Goal: Task Accomplishment & Management: Complete application form

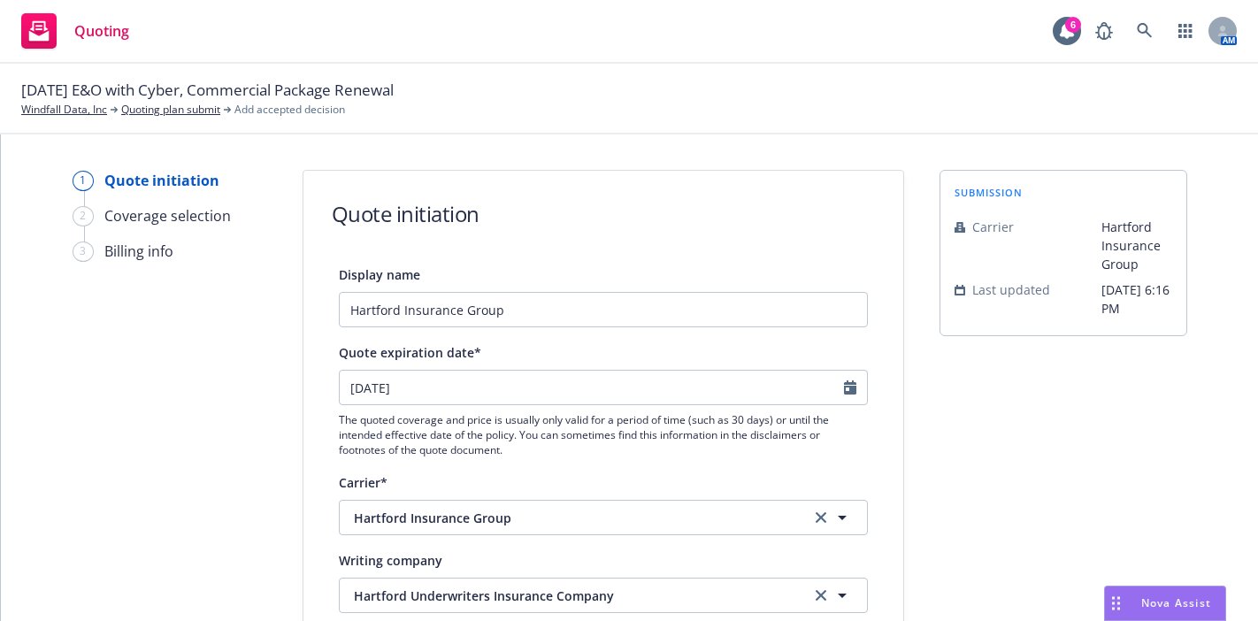
select select "12"
type textarea "x"
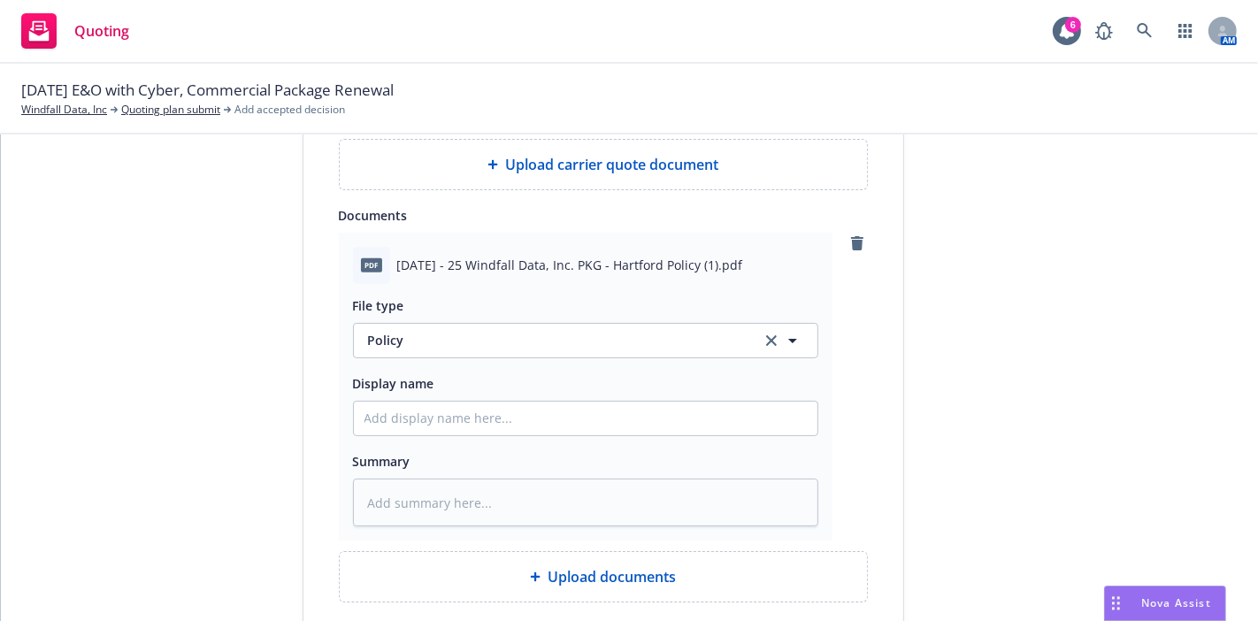
scroll to position [852, 0]
click at [479, 413] on input "Display name" at bounding box center [586, 418] width 464 height 34
type input "9"
type textarea "x"
type input "9."
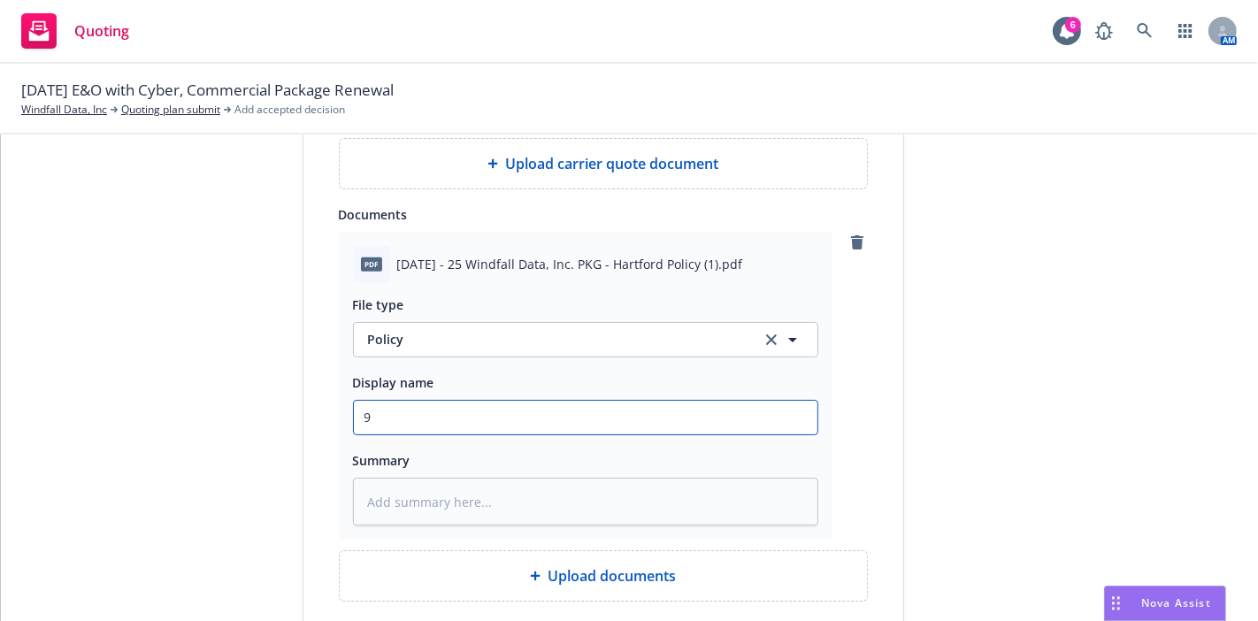
type textarea "x"
type input "9.1"
type textarea "x"
type input "9.16"
type textarea "x"
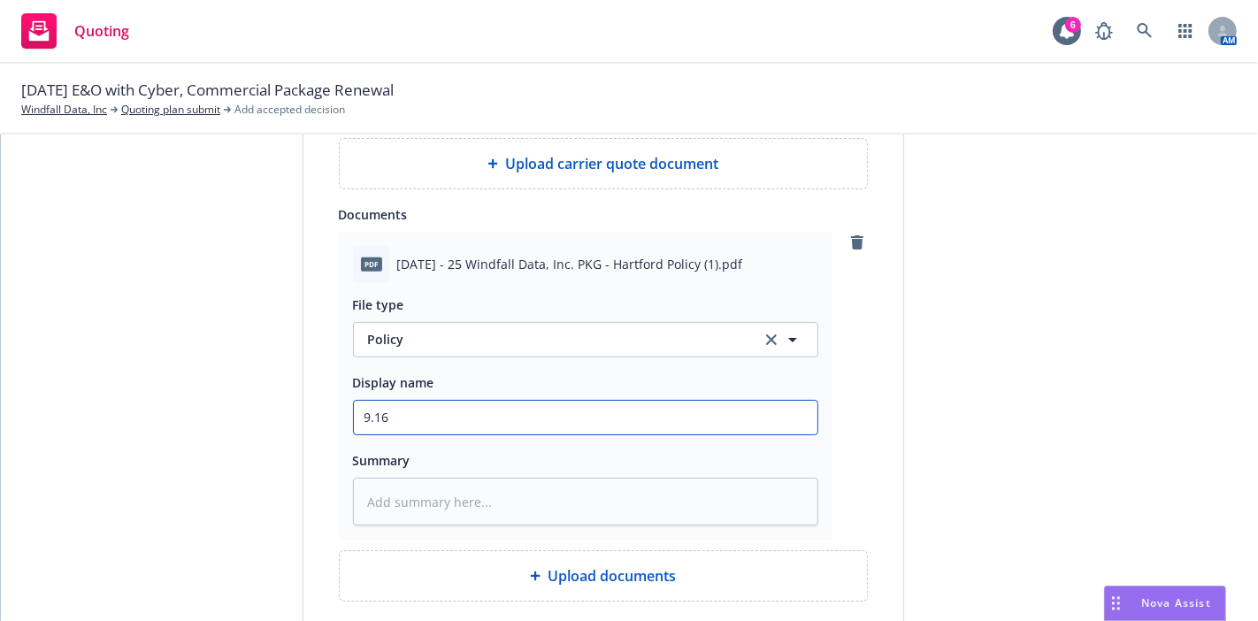
type input "9.16."
type textarea "x"
type input "9.16.2"
type textarea "x"
type input "[DATE]"
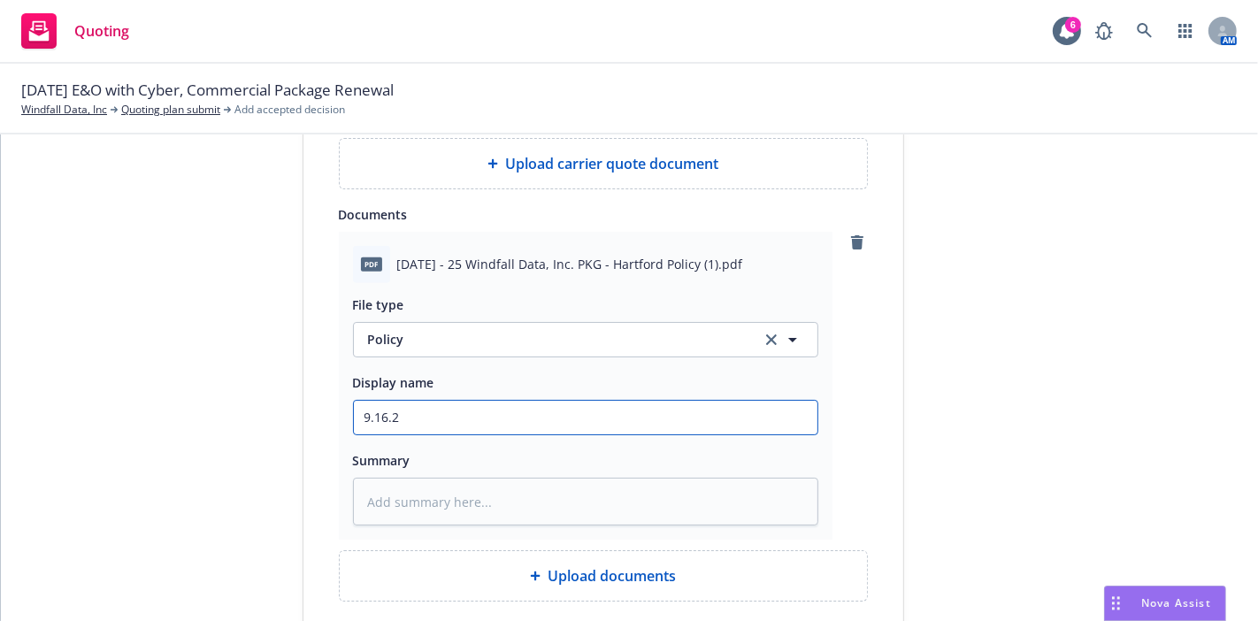
type textarea "x"
type input "[DATE]"
type textarea "x"
type input "[DATE] -"
type textarea "x"
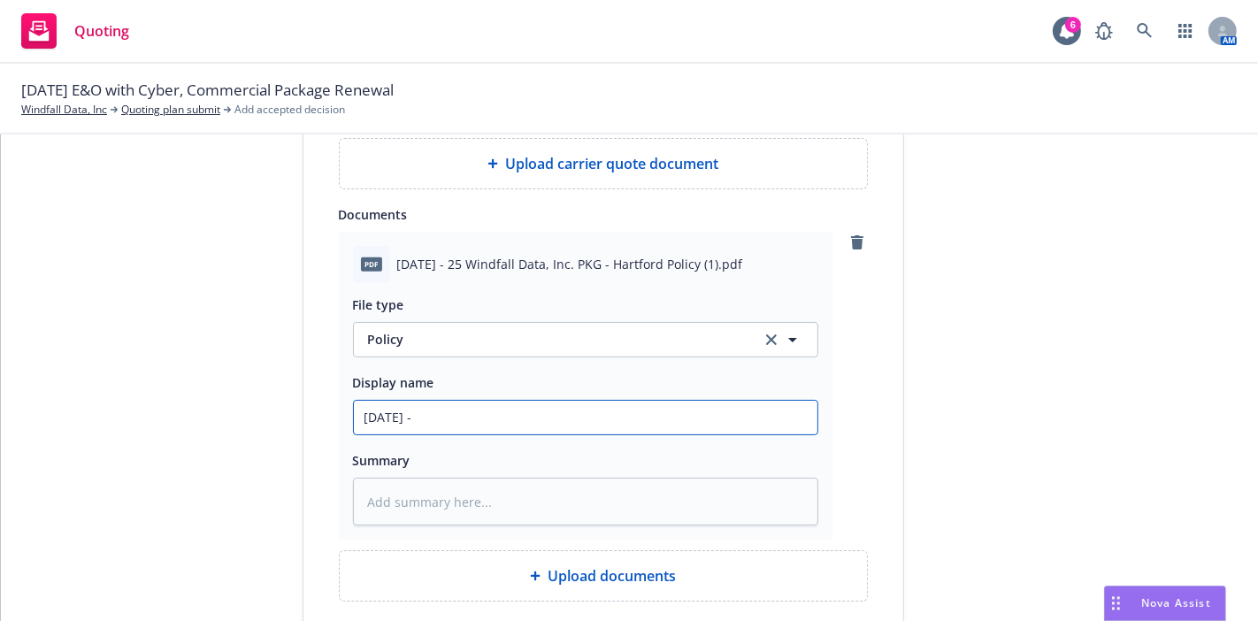
type input "[DATE] -2"
type textarea "x"
type input "[DATE] -26"
type textarea "x"
type input "[DATE] -2 6"
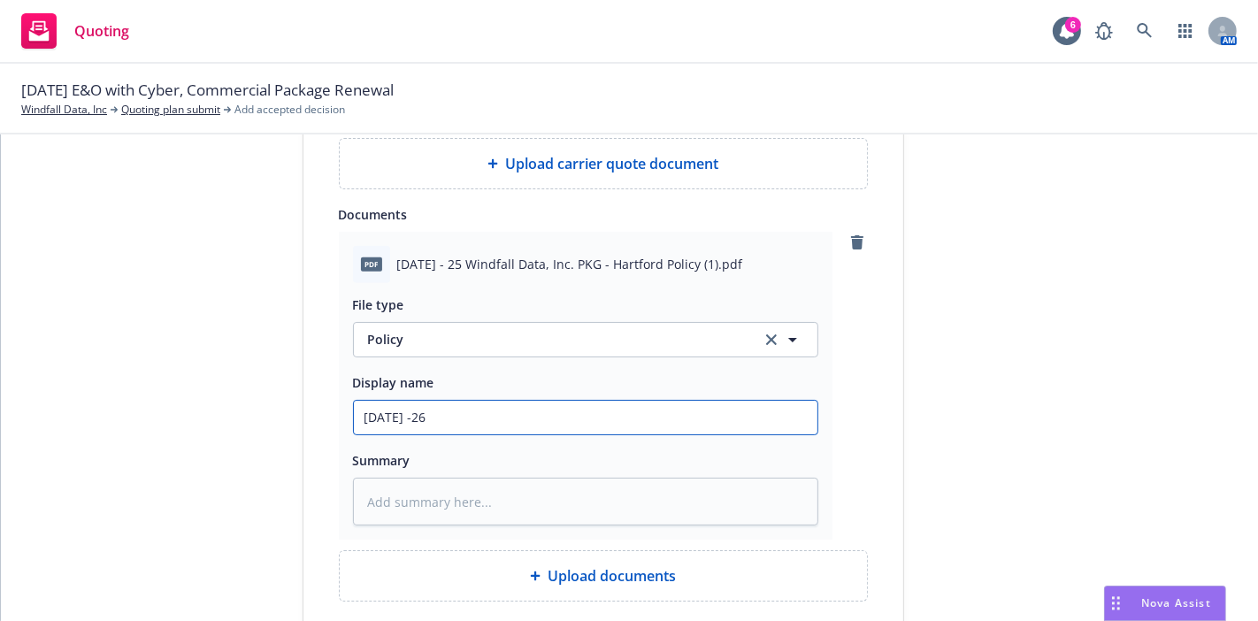
type textarea "x"
type input "[DATE] -26"
type textarea "x"
type input "[DATE] - 26"
type textarea "x"
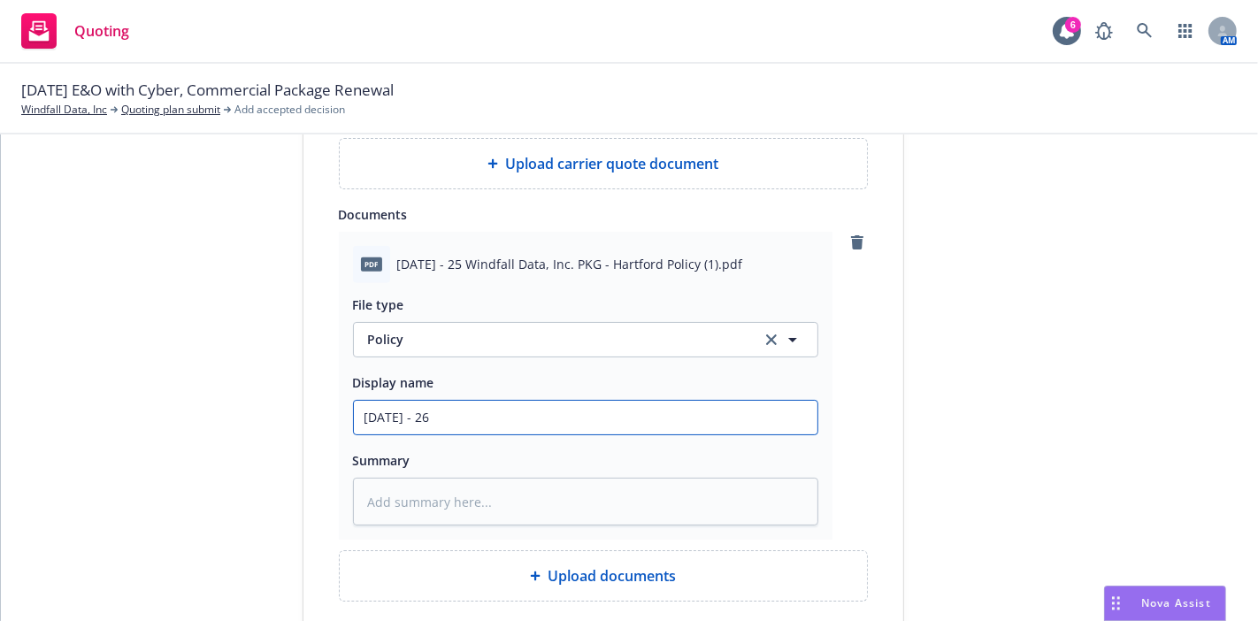
click at [479, 413] on input "[DATE] - 26" at bounding box center [586, 418] width 464 height 34
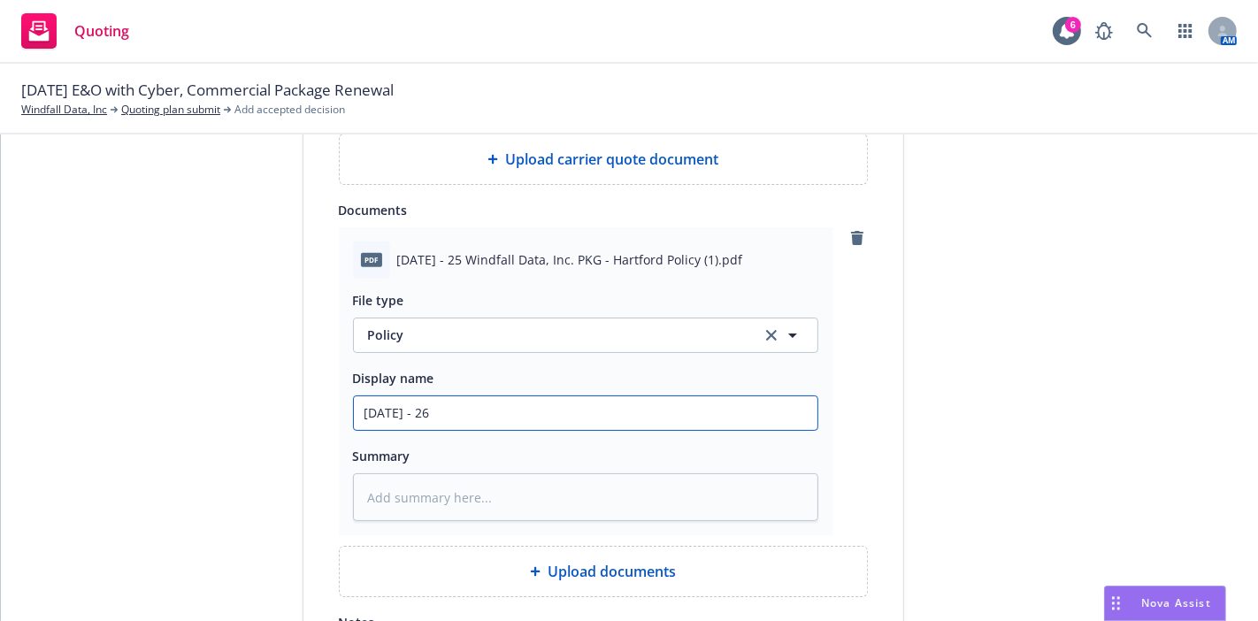
type input "[DATE] - 26"
type textarea "x"
type input "[DATE] - 26 W"
type textarea "x"
type input "[DATE] - 26 Wi"
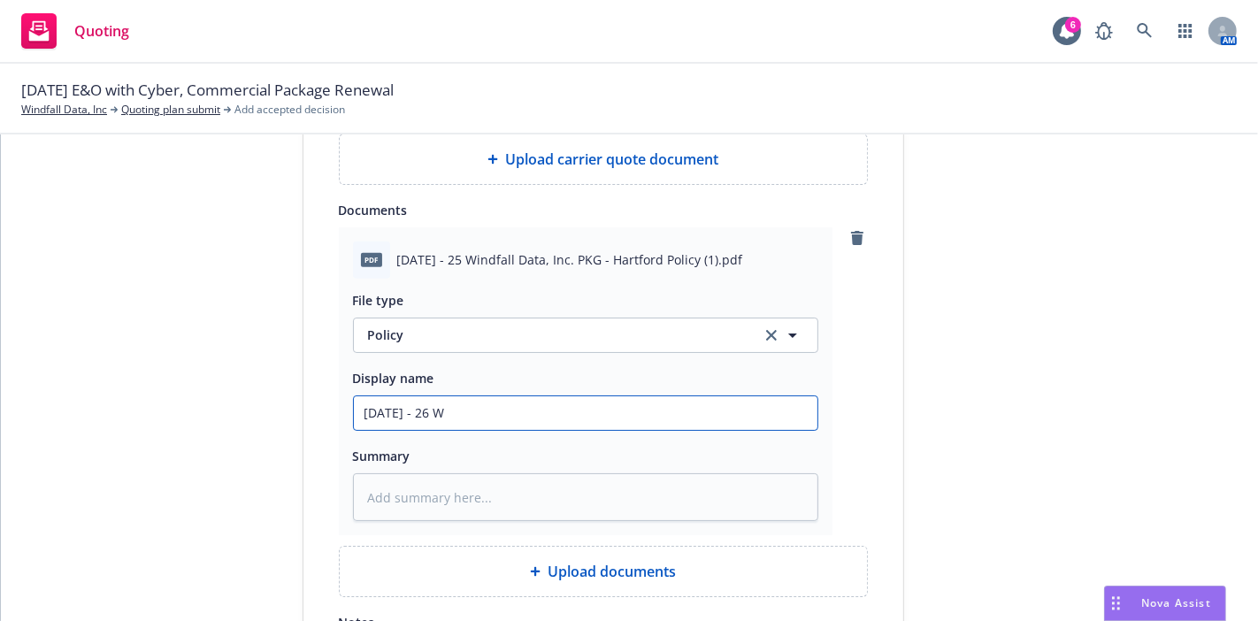
type textarea "x"
type input "[DATE] - 26 Win"
type textarea "x"
type input "[DATE] - 26 Wind"
type textarea "x"
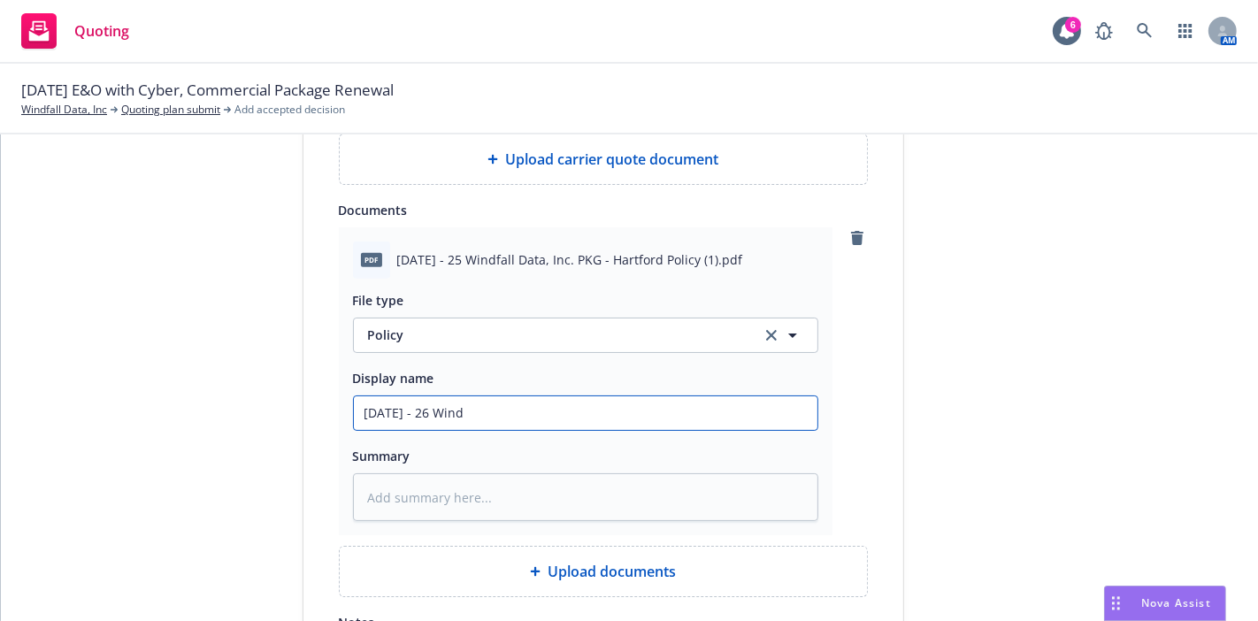
type input "[DATE] - 26 Windf"
type textarea "x"
type input "[DATE] - 26 Windfa"
type textarea "x"
type input "[DATE] - 26 Windfal"
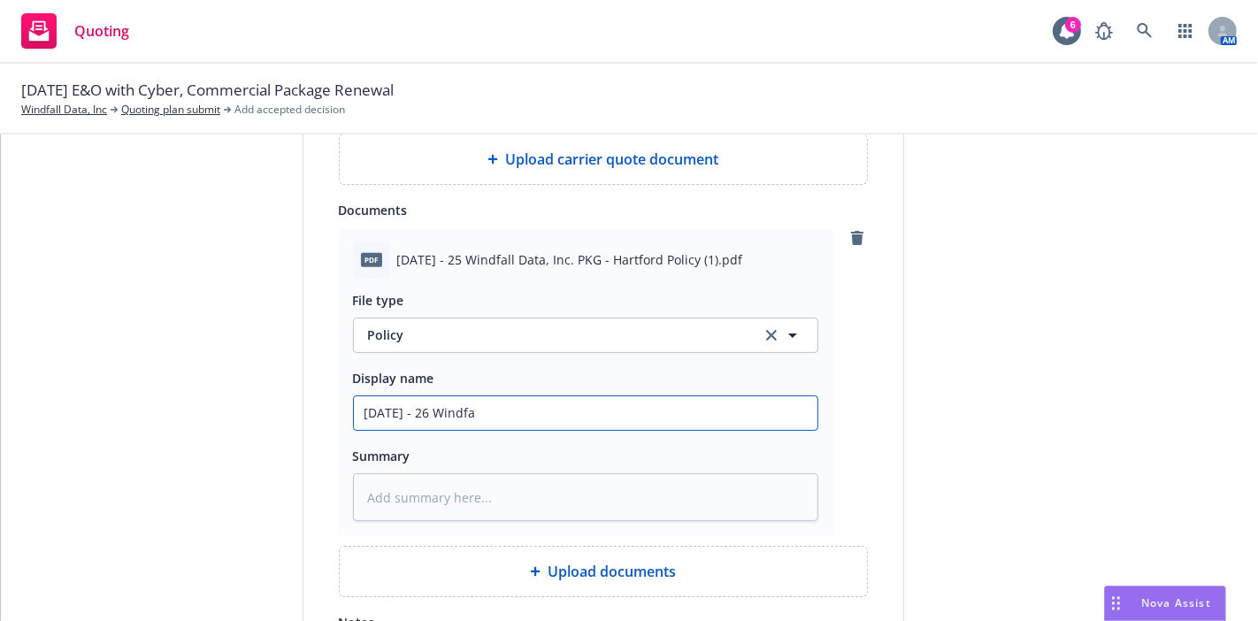
type textarea "x"
type input "[DATE] - 26 Windfall"
type textarea "x"
type input "[DATE] - 26 Windfall"
type textarea "x"
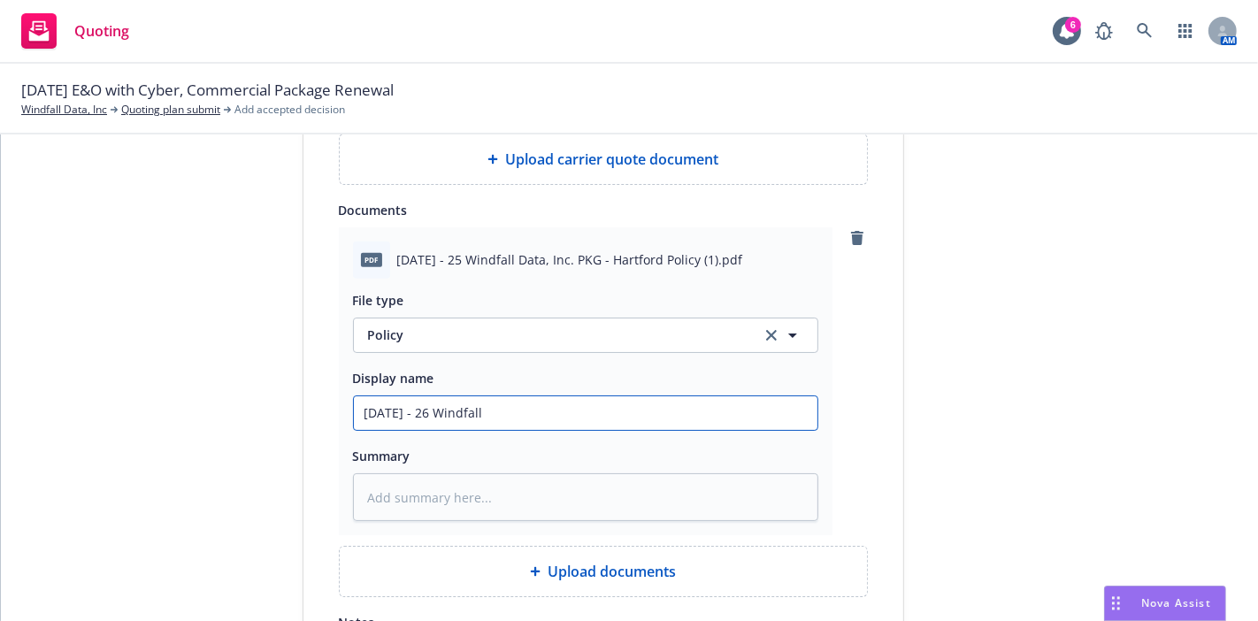
type input "[DATE] - 26 Windfall B"
type textarea "x"
type input "[DATE] - 26 Windfall BO"
type textarea "x"
type input "[DATE] - 26 Windfall BOP"
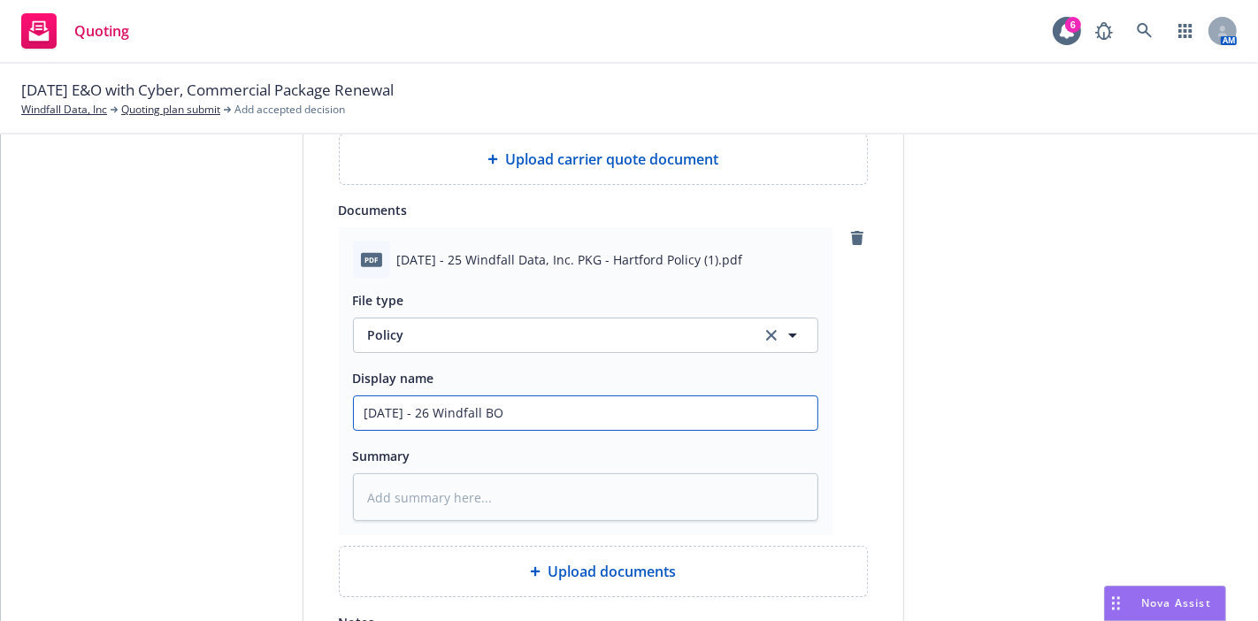
type textarea "x"
type input "[DATE] - 26 Windfall BOP"
type textarea "x"
type input "[DATE] - 26 Windfall BOP H"
type textarea "x"
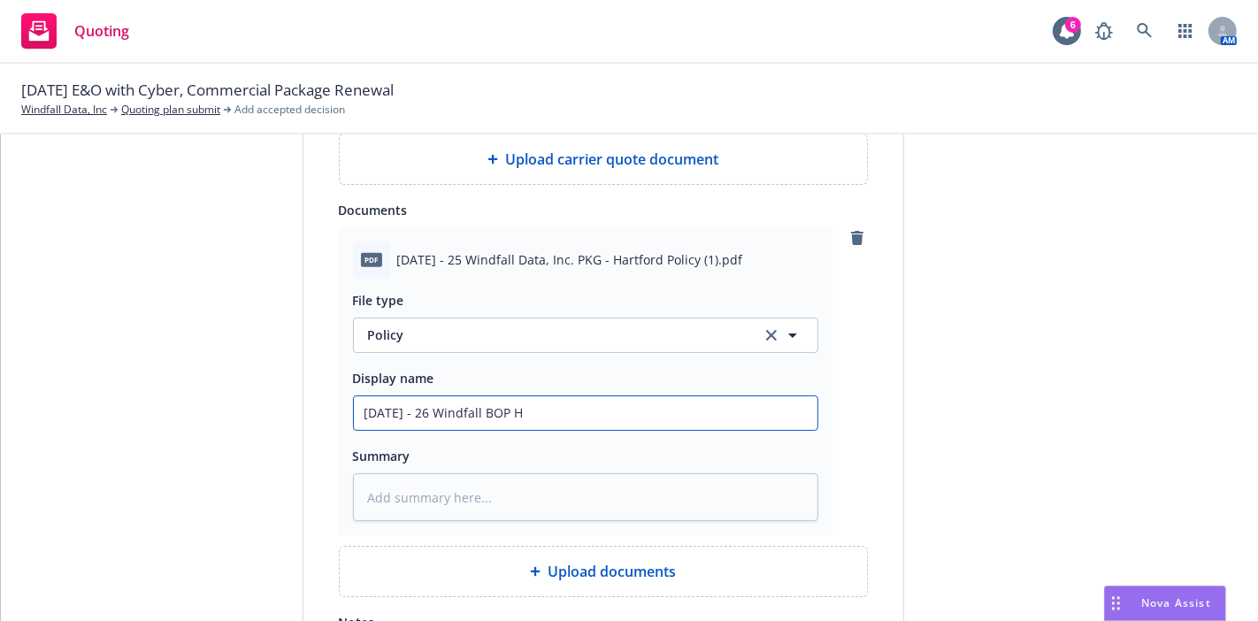
type input "[DATE] - 26 Windfall BOP Ha"
type textarea "x"
type input "[DATE] - 26 Windfall BOP Har"
type textarea "x"
type input "[DATE] - 26 Windfall BOP [PERSON_NAME]"
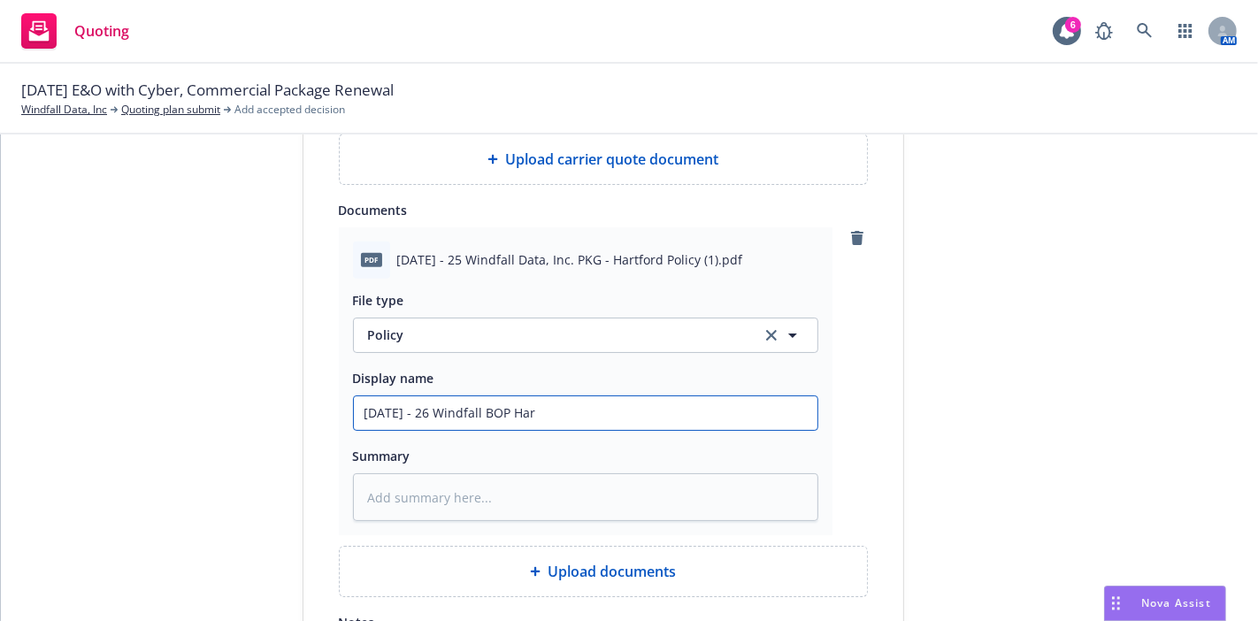
type textarea "x"
type input "[DATE] - 26 Windfall BOP Hartf"
type textarea "x"
type input "[DATE] - 26 Windfall BOP Hartfo"
type textarea "x"
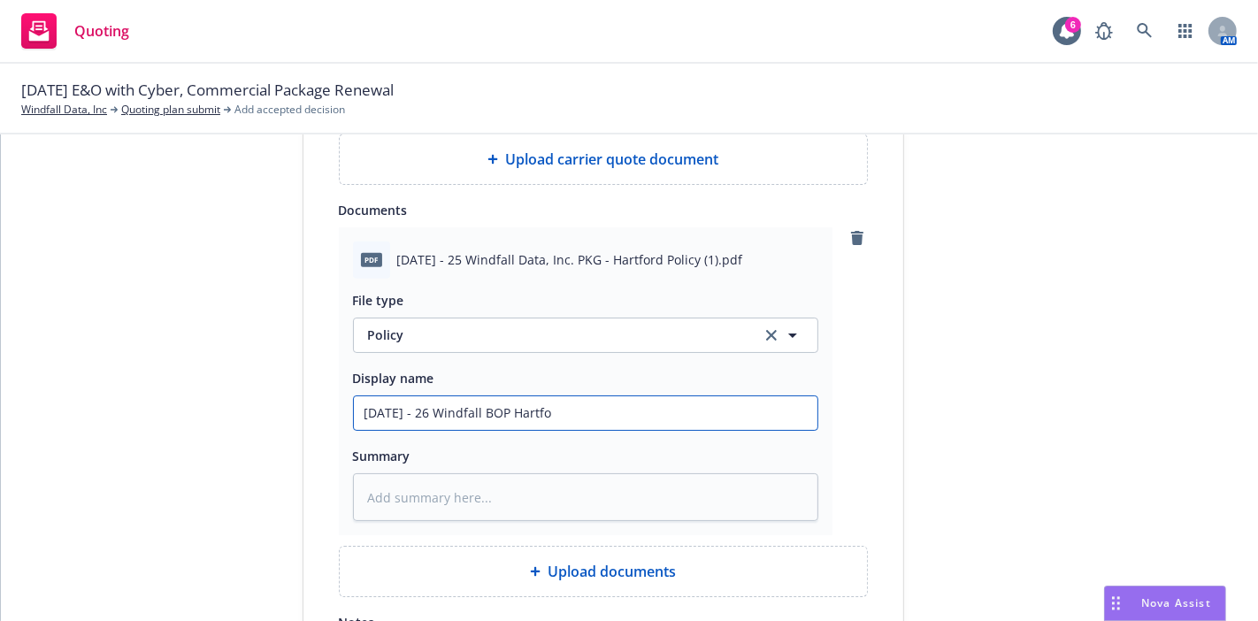
type input "[DATE] - 26 Windfall BOP Hartfor"
type textarea "x"
type input "[DATE] - 26 Windfall BOP Hartford"
type textarea "x"
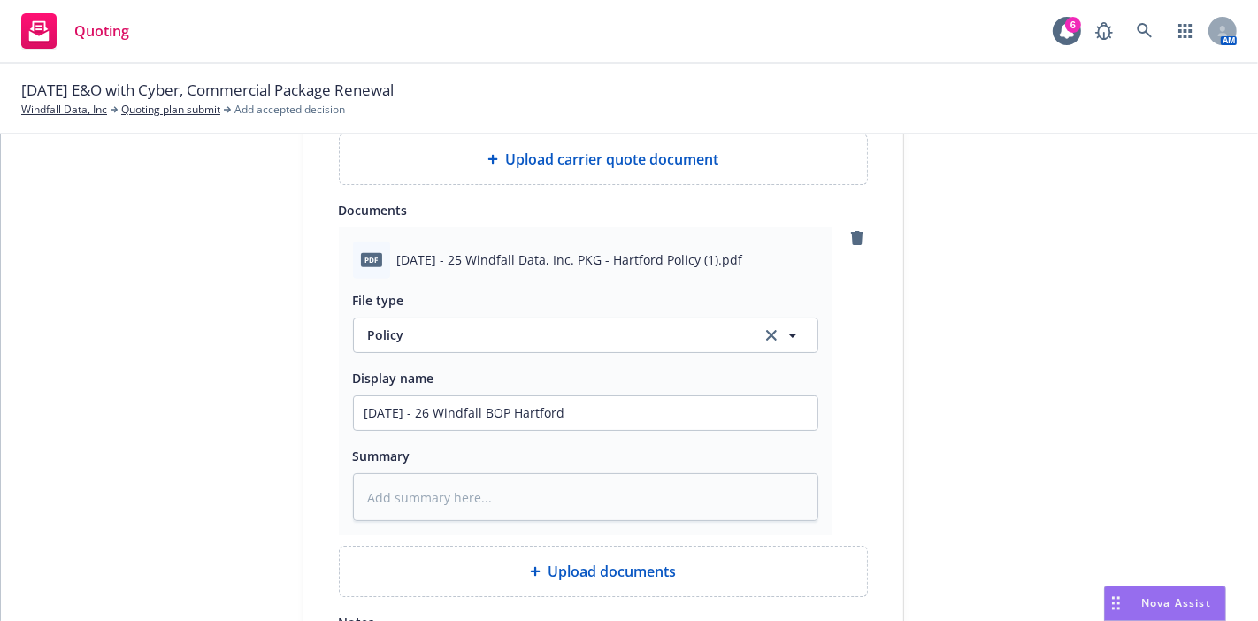
click at [503, 429] on div "File type Policy Display name [DATE] - 26 Windfall BOP [GEOGRAPHIC_DATA] Summary" at bounding box center [585, 400] width 465 height 242
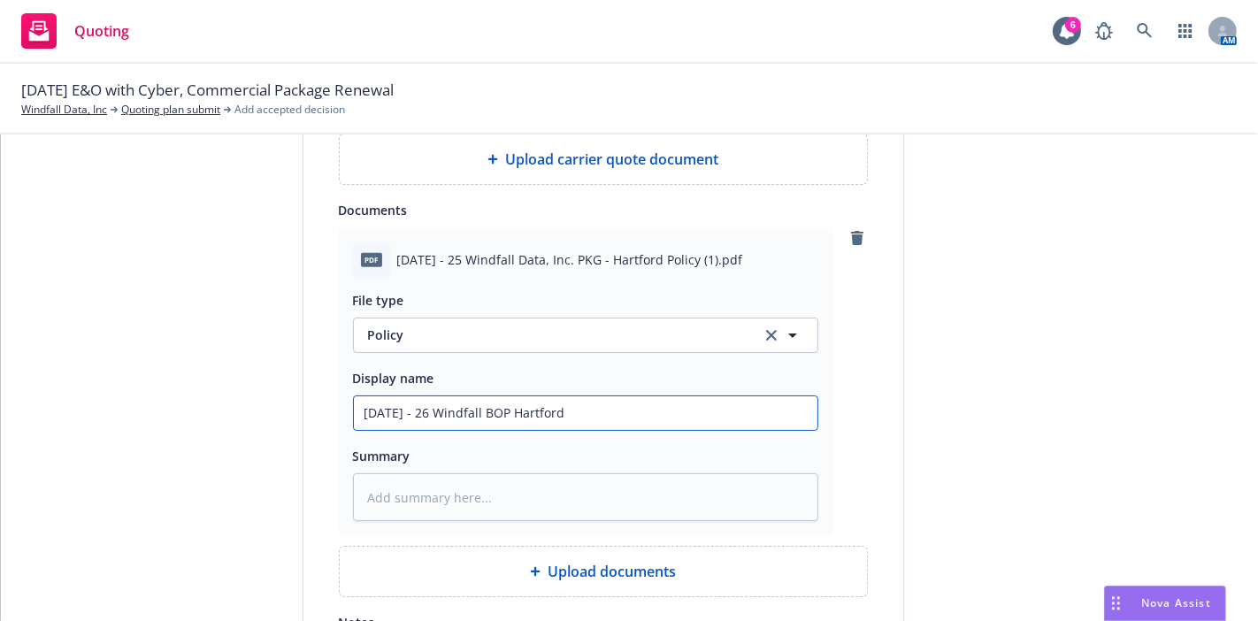
click at [502, 412] on input "[DATE] - 26 Windfall BOP Hartford" at bounding box center [586, 413] width 464 height 34
type input "[DATE] - 26 Windfall BOP -[GEOGRAPHIC_DATA]"
type textarea "x"
type input "[DATE] - 26 Windfall BOP - [GEOGRAPHIC_DATA]"
type textarea "x"
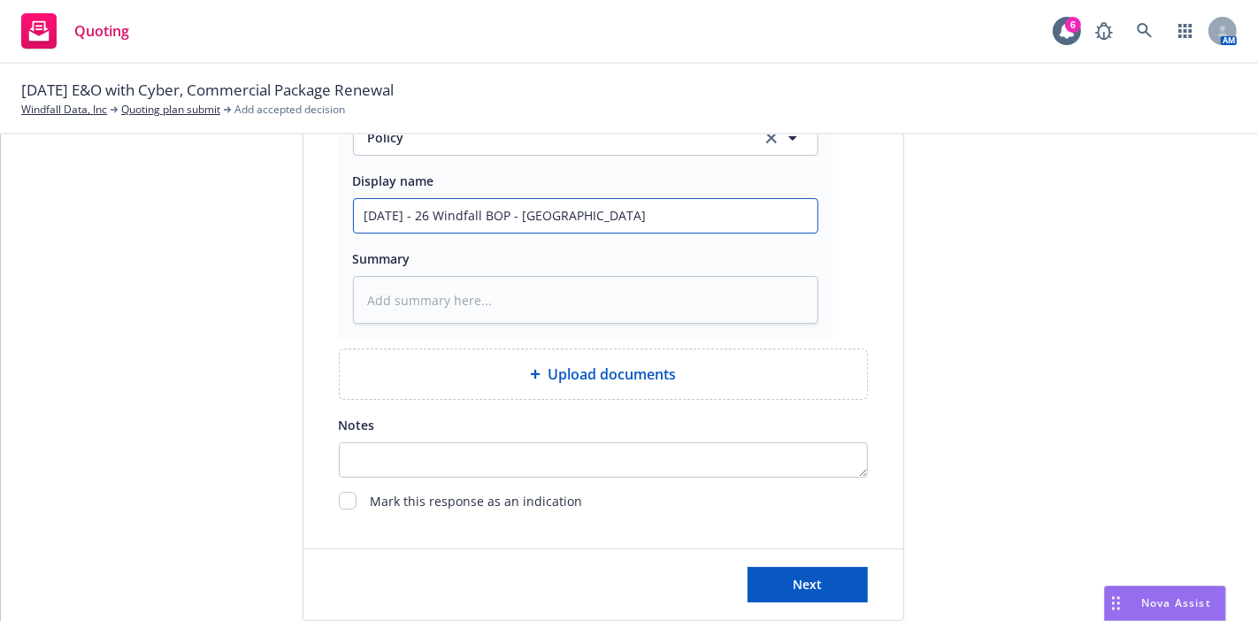
scroll to position [1086, 0]
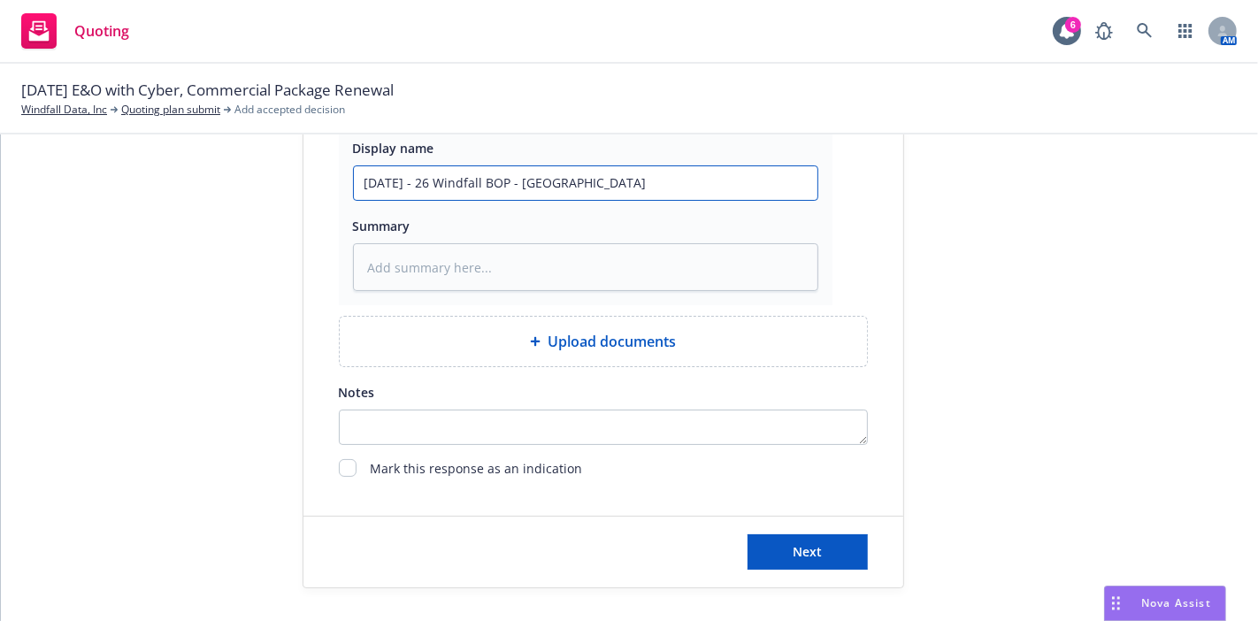
type input "[DATE] - 26 Windfall BOP - [GEOGRAPHIC_DATA]"
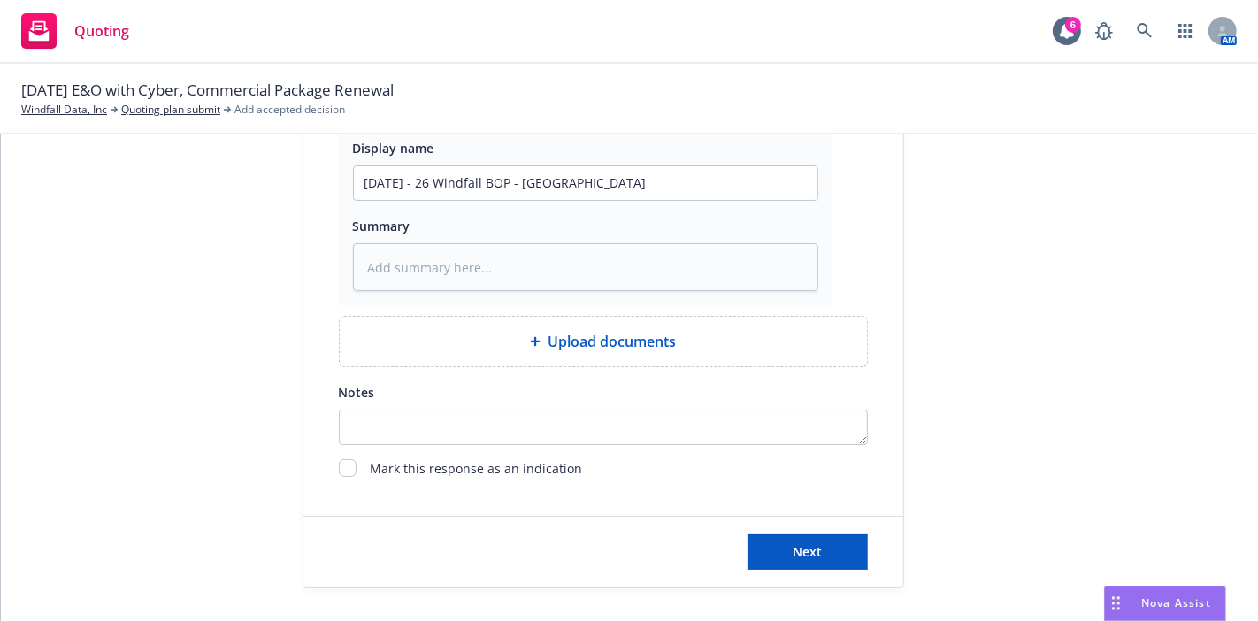
click at [862, 556] on div "Next" at bounding box center [603, 552] width 600 height 71
click at [859, 555] on button "Next" at bounding box center [808, 551] width 120 height 35
type textarea "x"
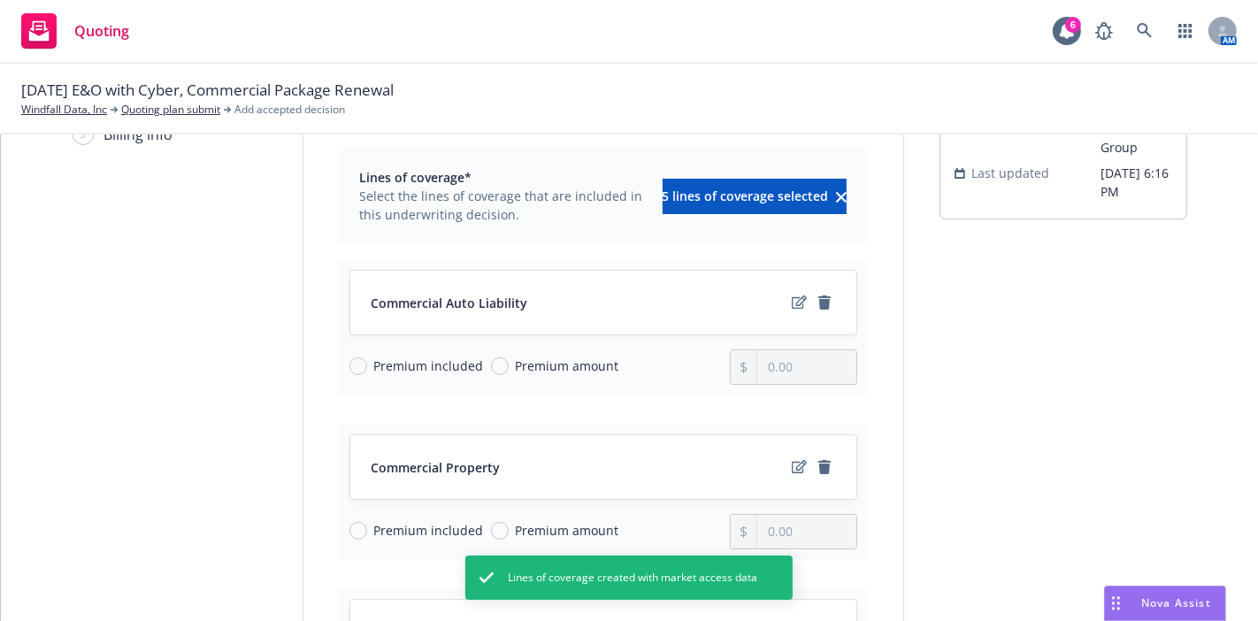
scroll to position [118, 0]
click at [794, 303] on icon "edit" at bounding box center [799, 301] width 15 height 13
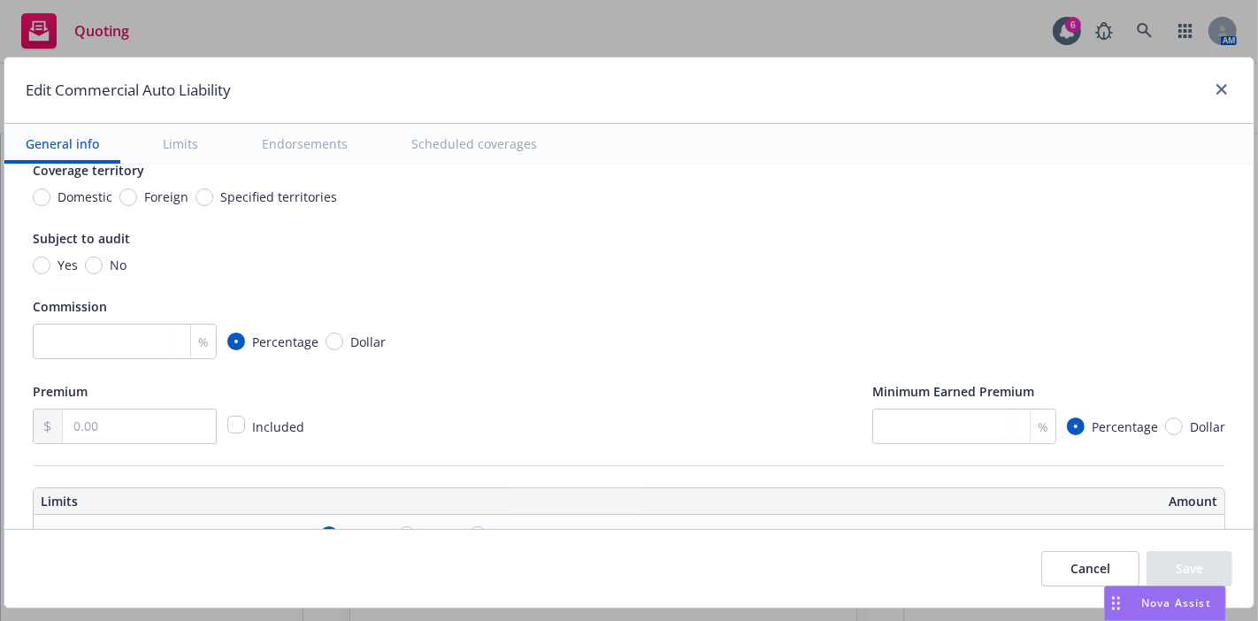
scroll to position [188, 0]
click at [35, 193] on input "Domestic" at bounding box center [42, 197] width 18 height 18
radio input "true"
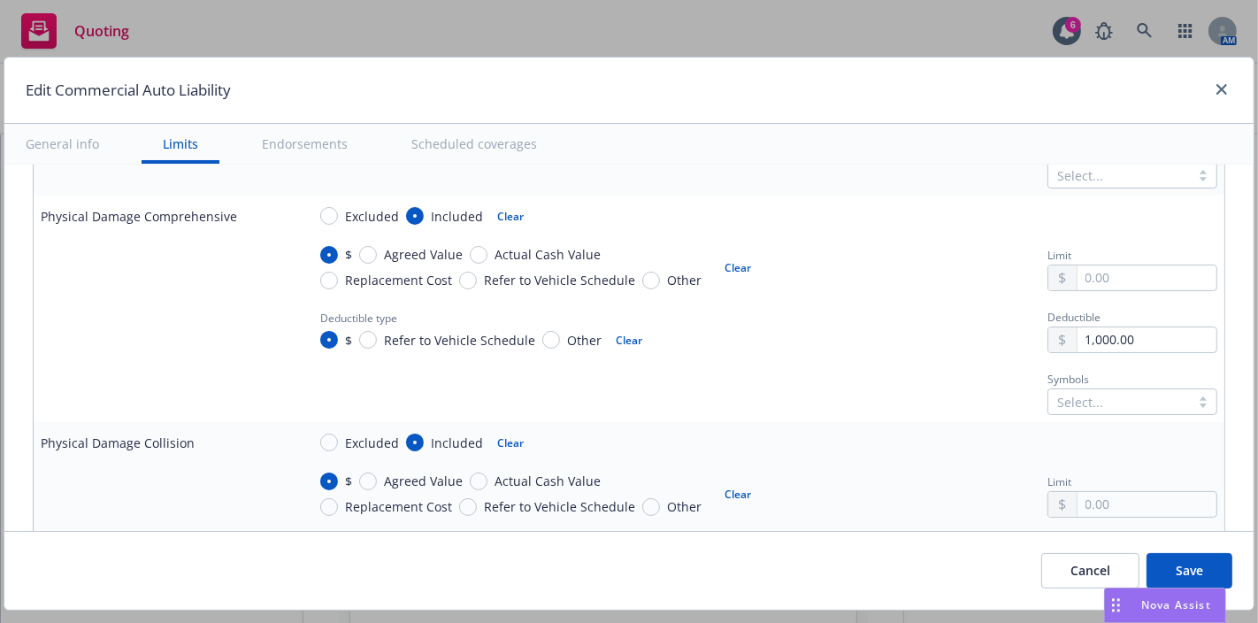
scroll to position [1313, 0]
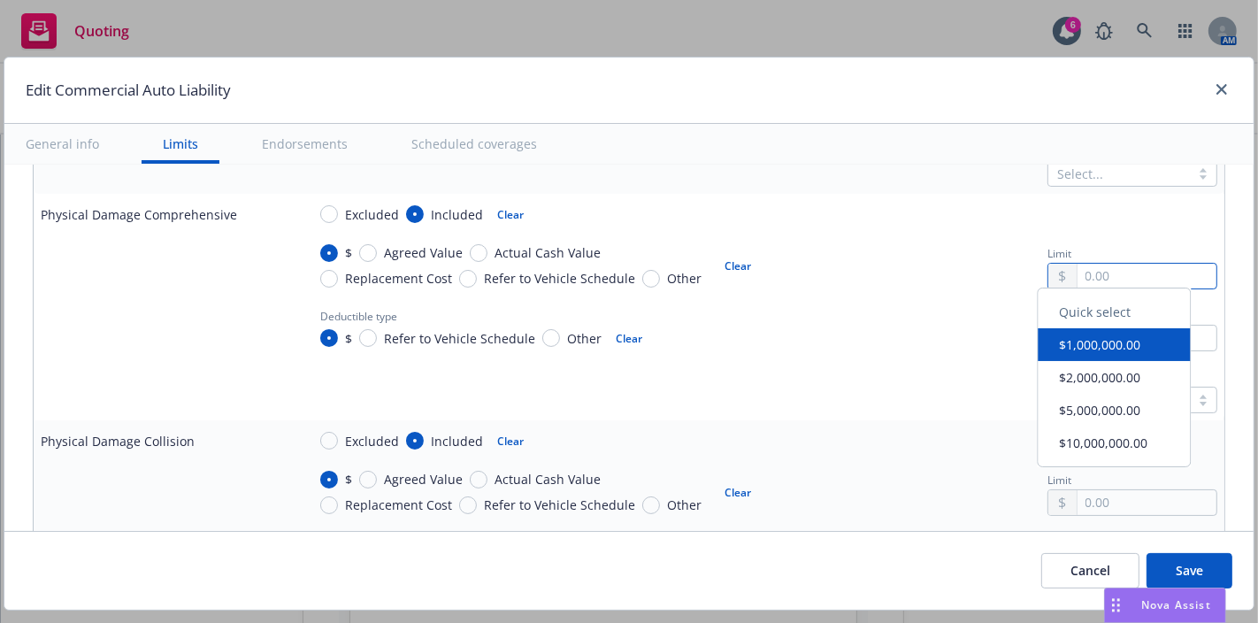
click at [1089, 276] on input "text" at bounding box center [1147, 276] width 139 height 25
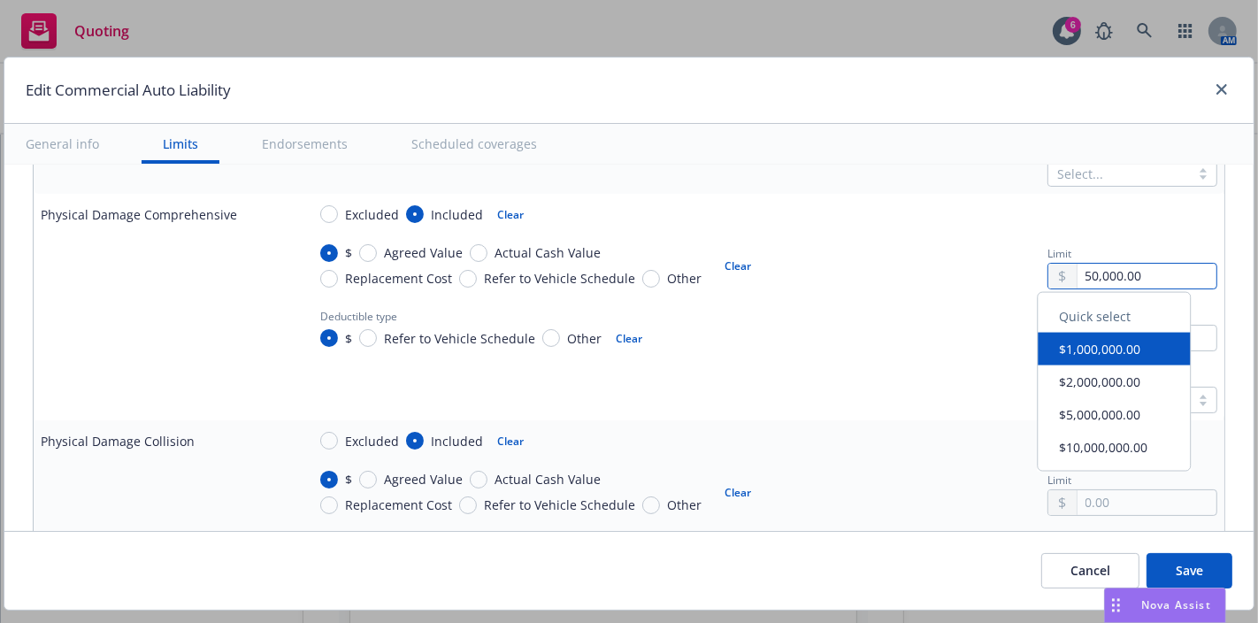
type input "50,000.00"
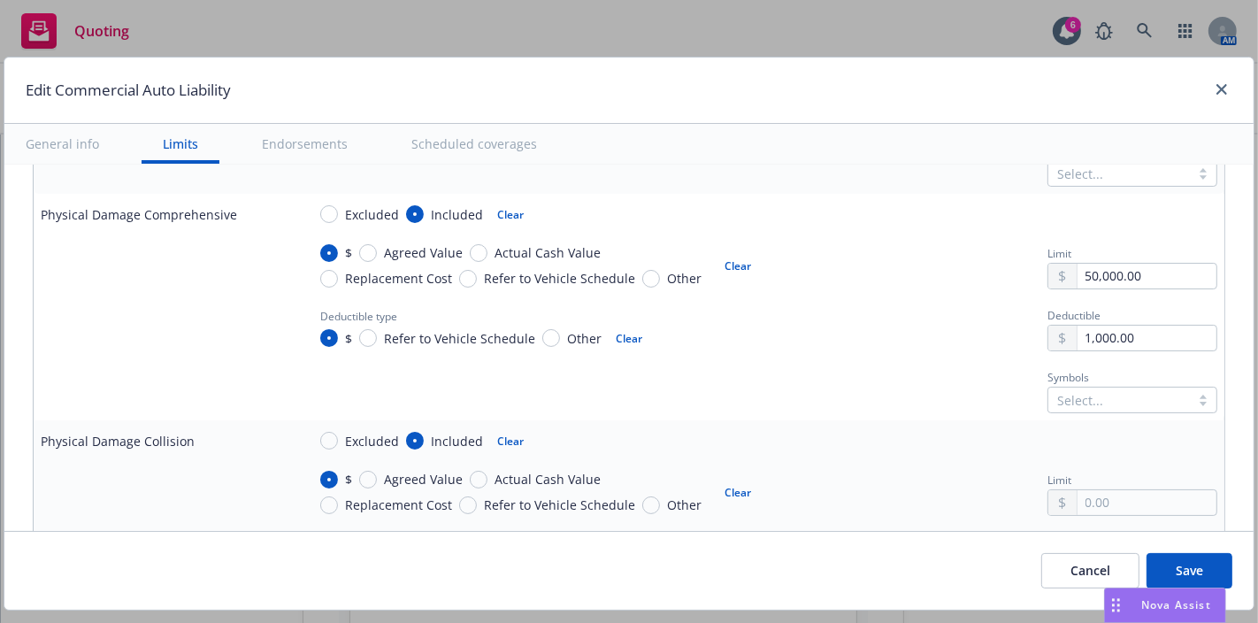
click at [882, 303] on div "Deductible type $ Refer to Vehicle Schedule Other Clear Deductible 1,000.00" at bounding box center [761, 327] width 911 height 48
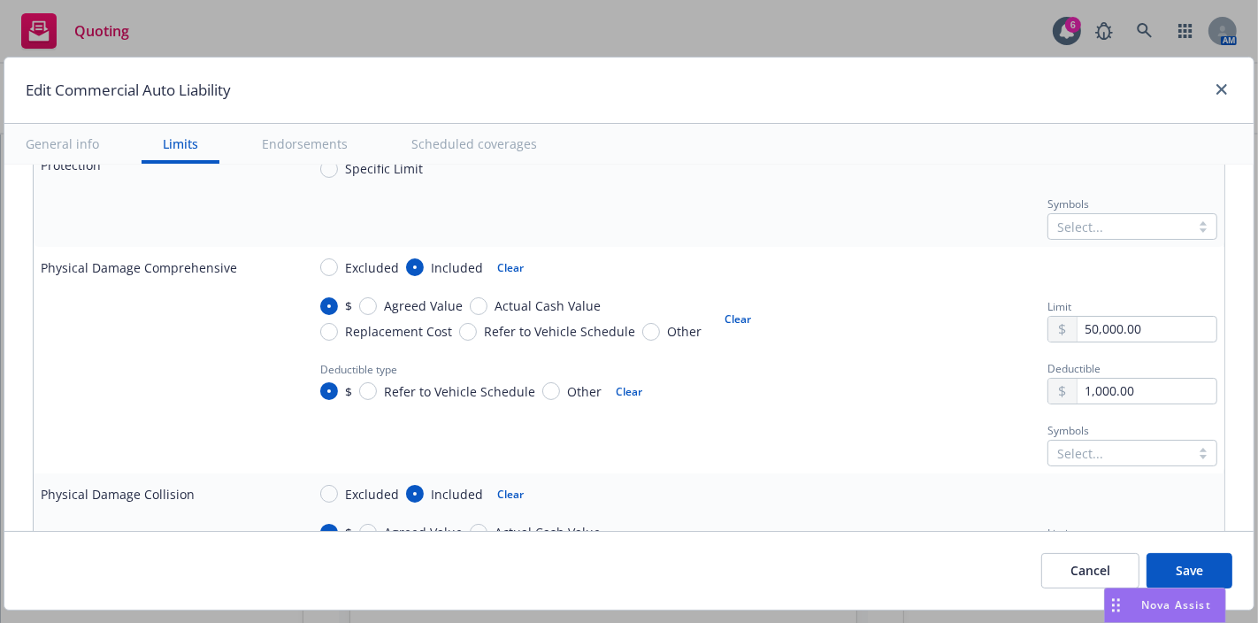
scroll to position [1262, 0]
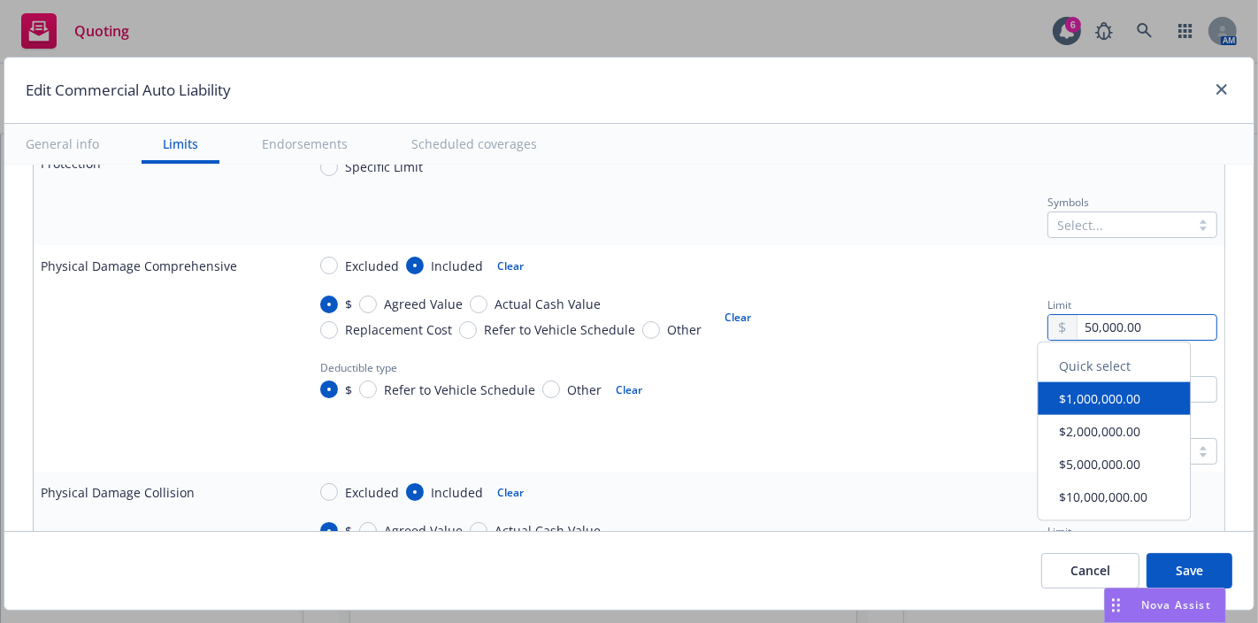
click at [1078, 327] on input "50,000.00" at bounding box center [1147, 327] width 139 height 25
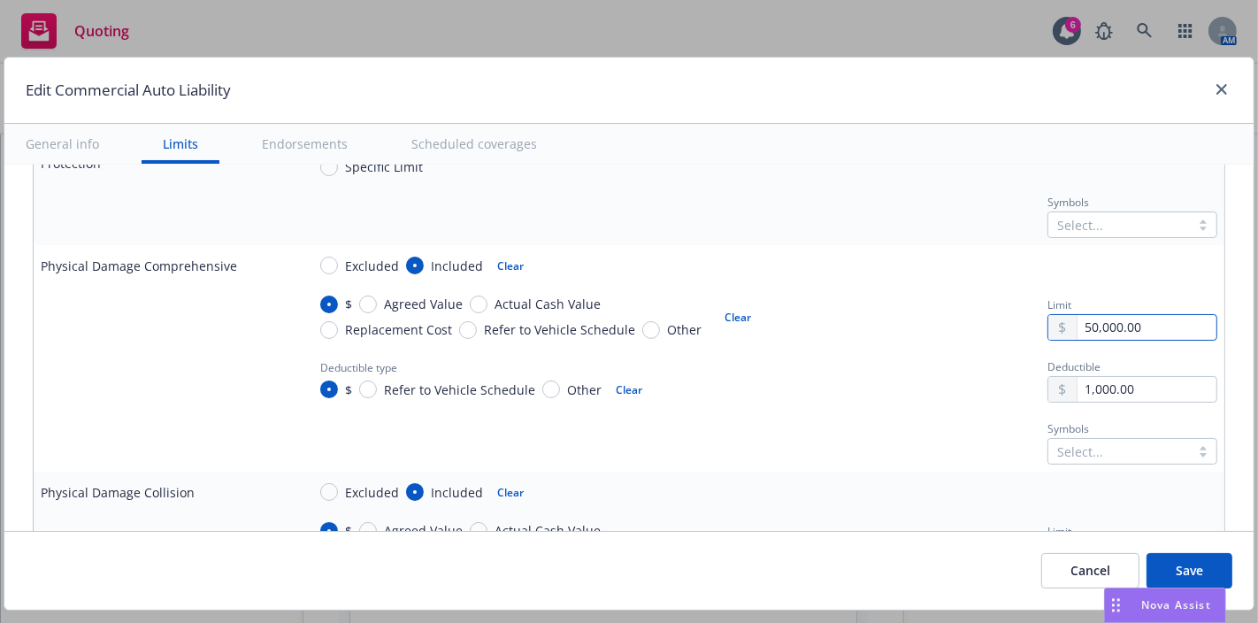
click at [1078, 327] on input "50,000.00" at bounding box center [1147, 327] width 139 height 25
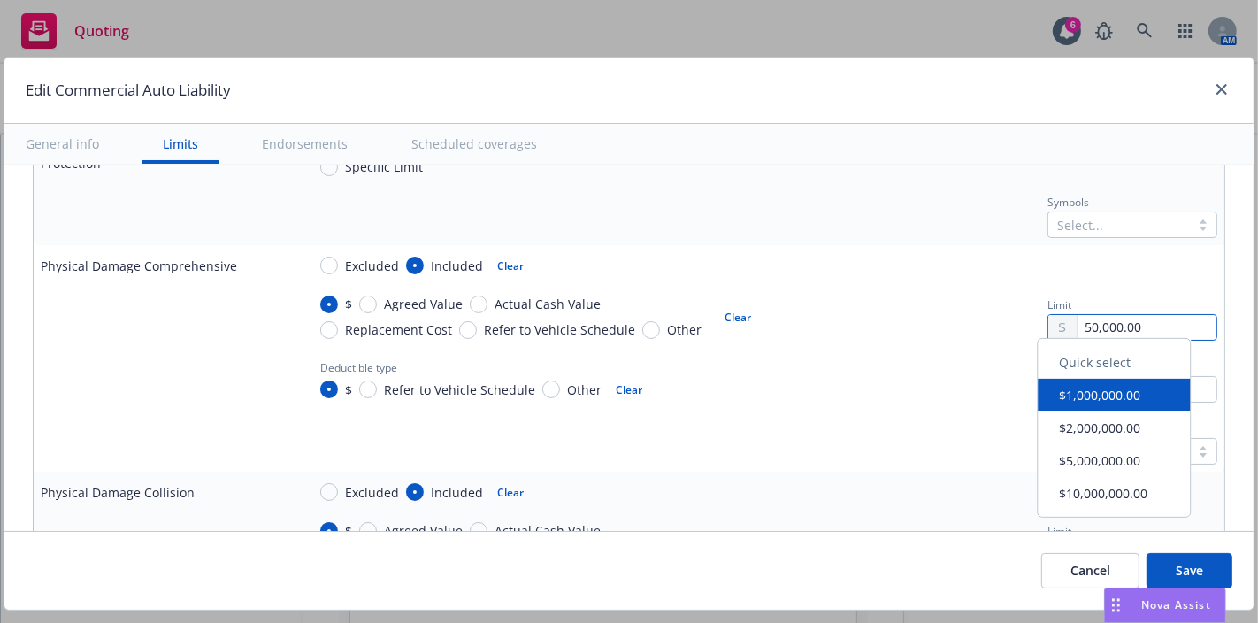
click at [1078, 327] on input "50,000.00" at bounding box center [1147, 327] width 139 height 25
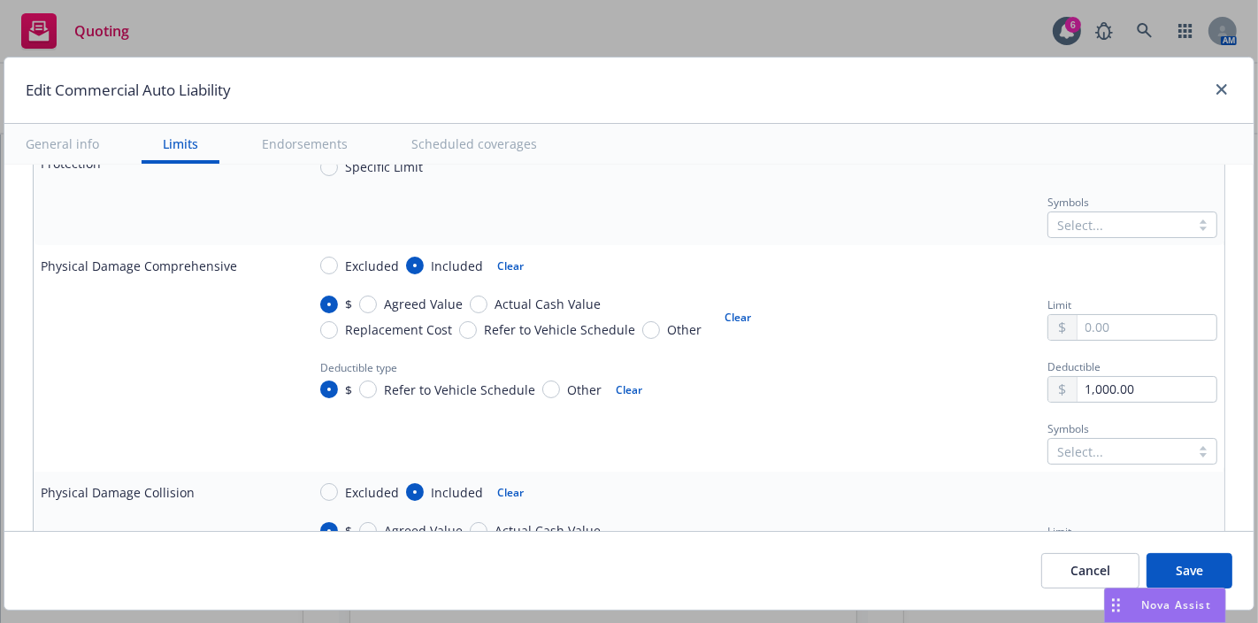
click at [824, 458] on div "Symbols Select..." at bounding box center [761, 441] width 911 height 48
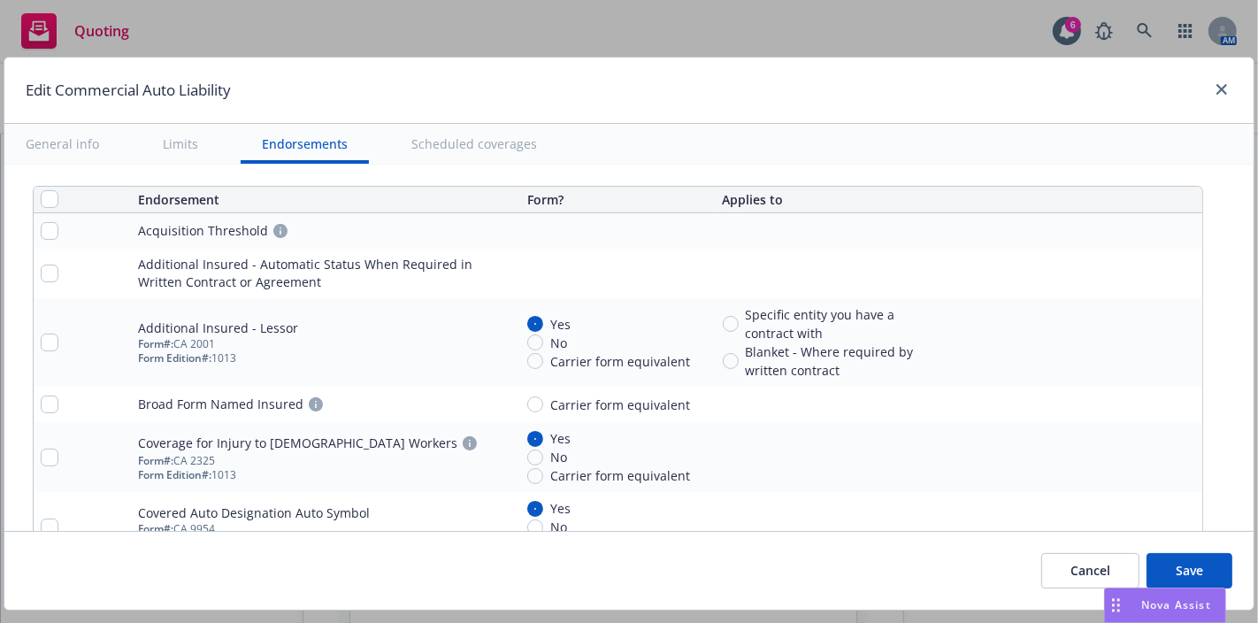
scroll to position [3348, 0]
click at [1158, 560] on button "Save" at bounding box center [1190, 570] width 86 height 35
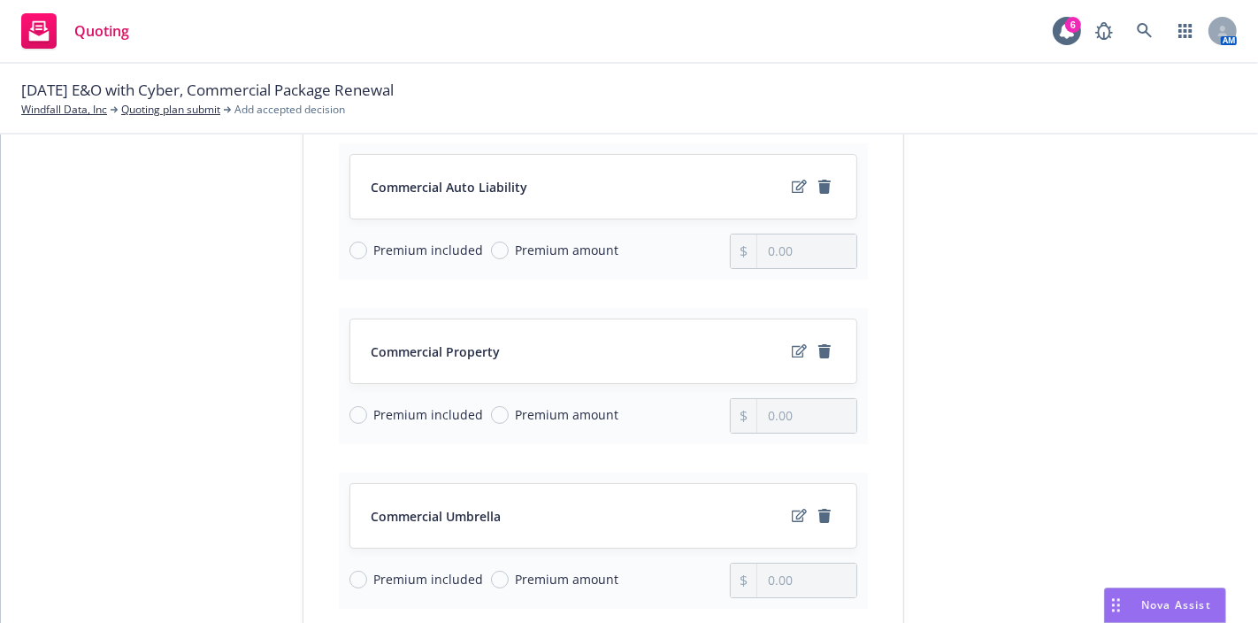
scroll to position [234, 0]
click at [793, 349] on icon "edit" at bounding box center [799, 349] width 15 height 13
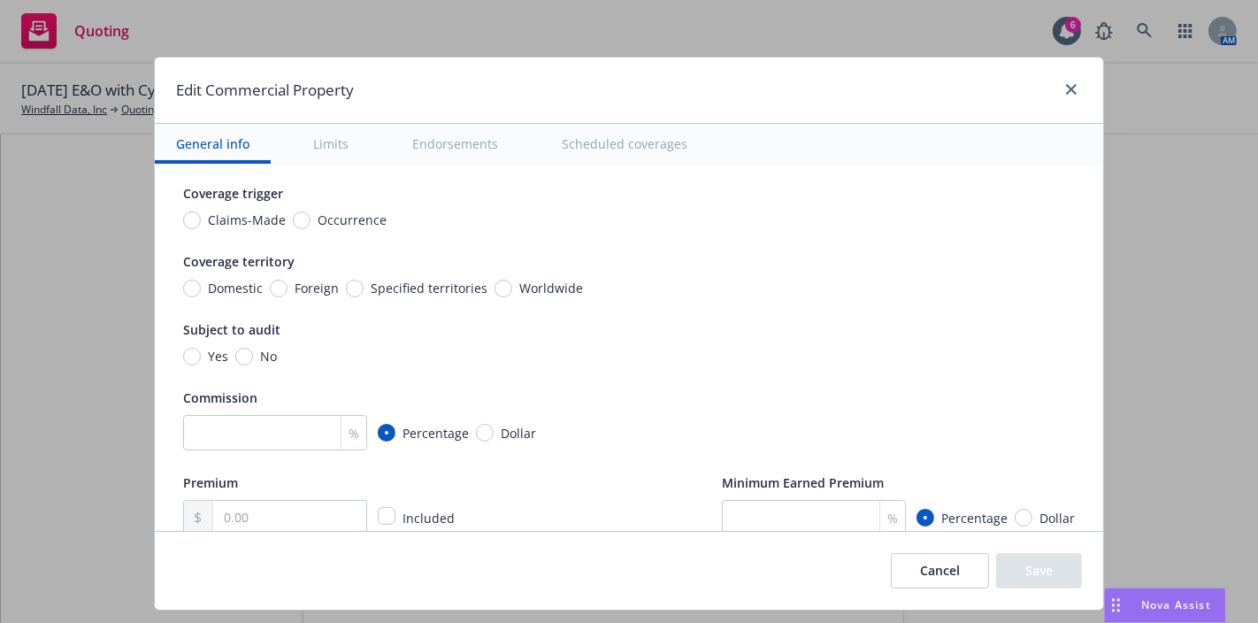
scroll to position [139, 0]
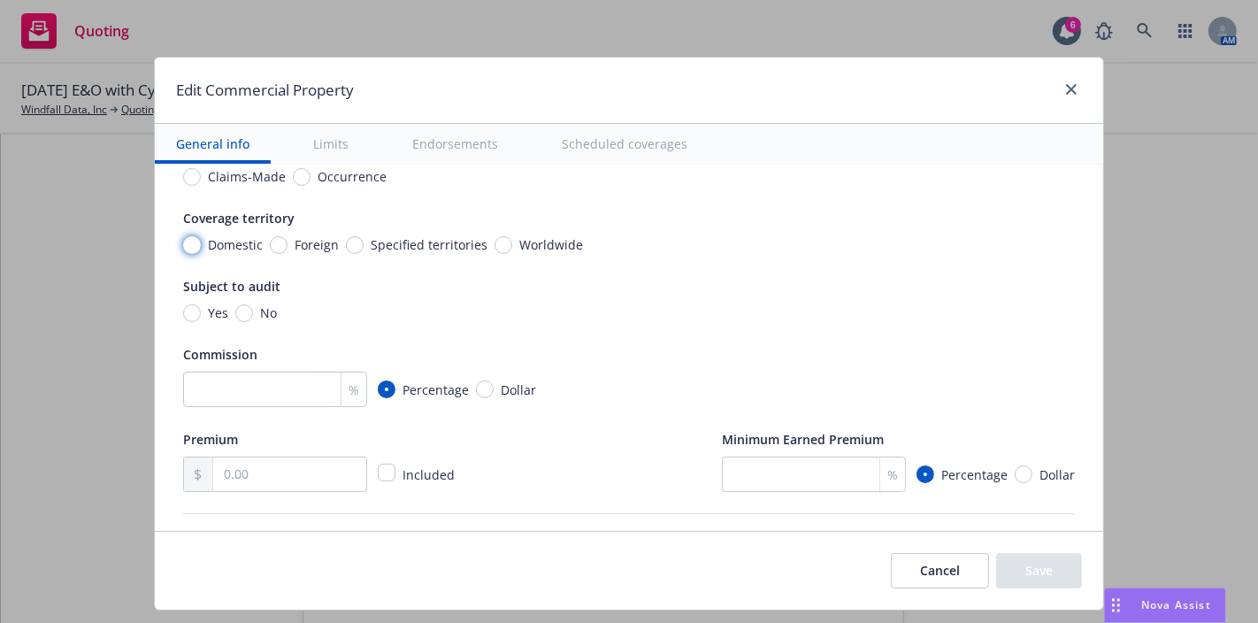
click at [183, 239] on input "Domestic" at bounding box center [192, 245] width 18 height 18
radio input "true"
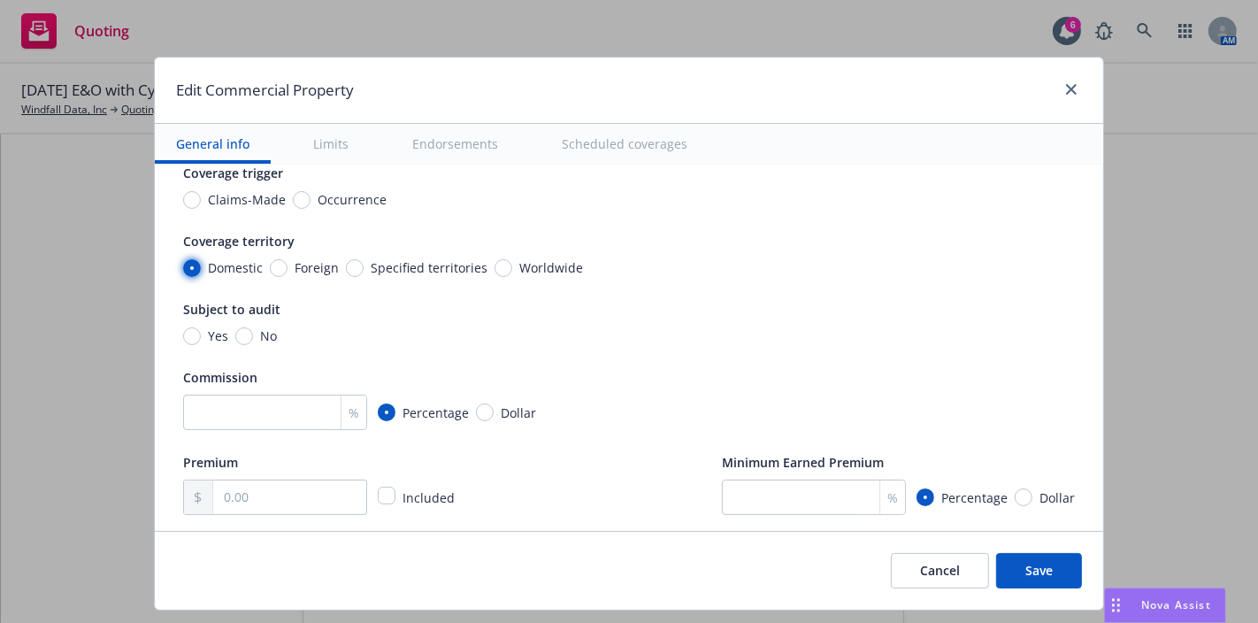
scroll to position [0, 0]
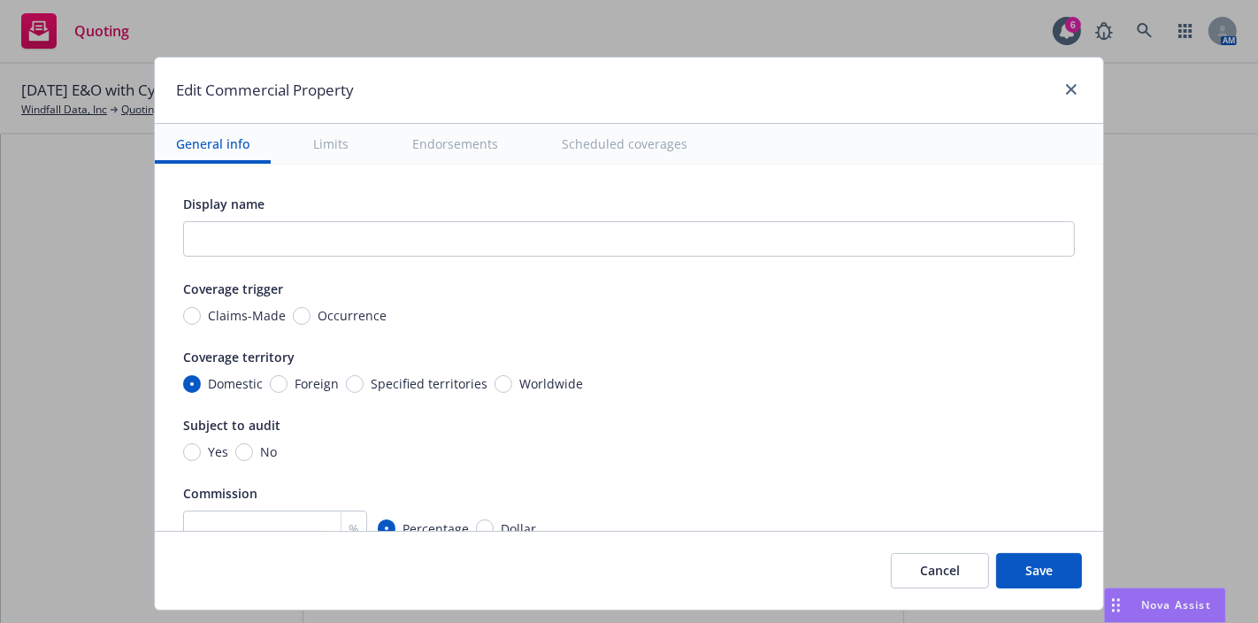
click at [611, 257] on div "Display name Coverage trigger Claims-Made Occurrence Coverage territory Domesti…" at bounding box center [629, 412] width 892 height 438
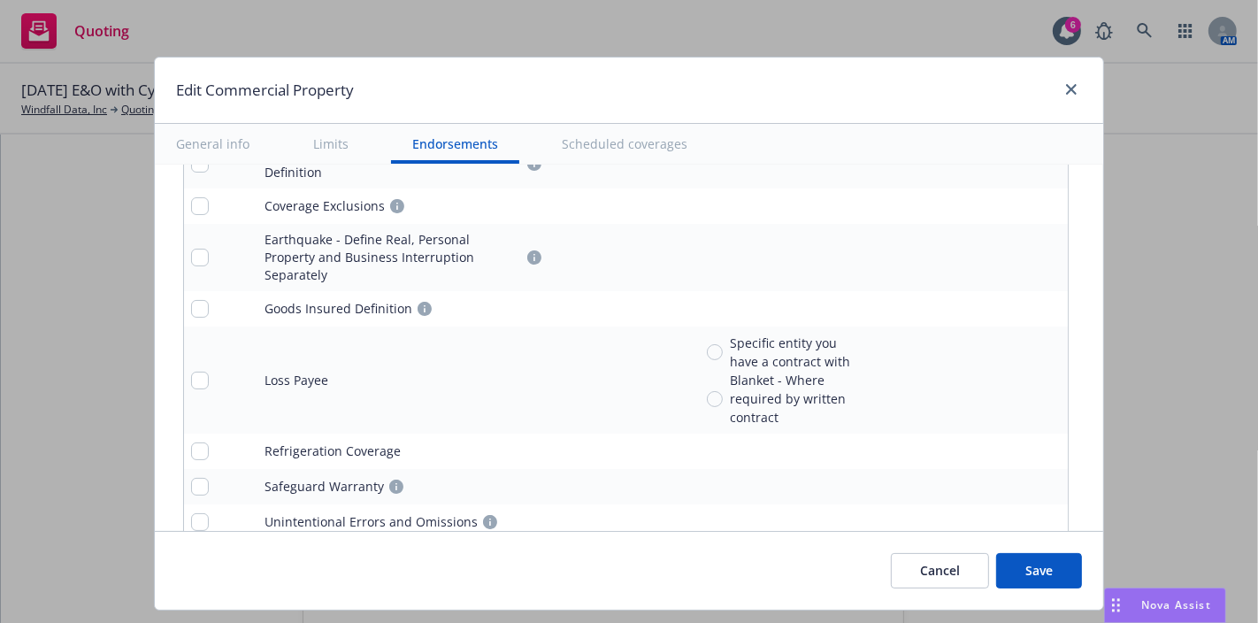
scroll to position [6539, 0]
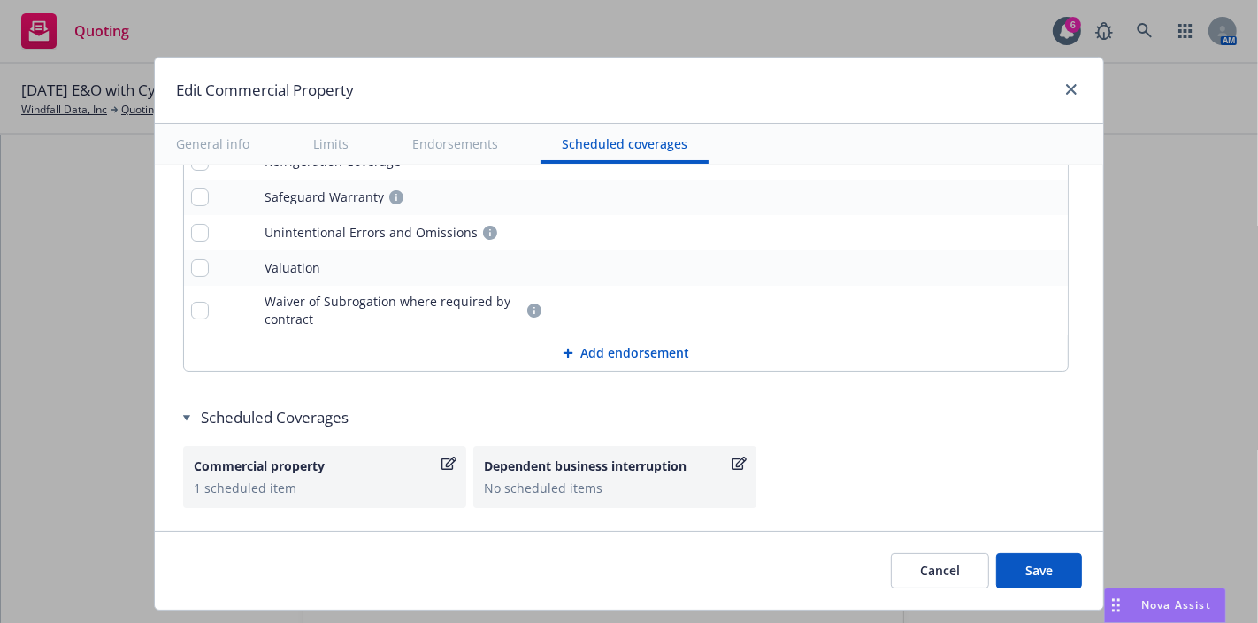
click at [879, 473] on div "Scheduled Coverages Commercial property 1 scheduled item Dependent business int…" at bounding box center [629, 475] width 892 height 136
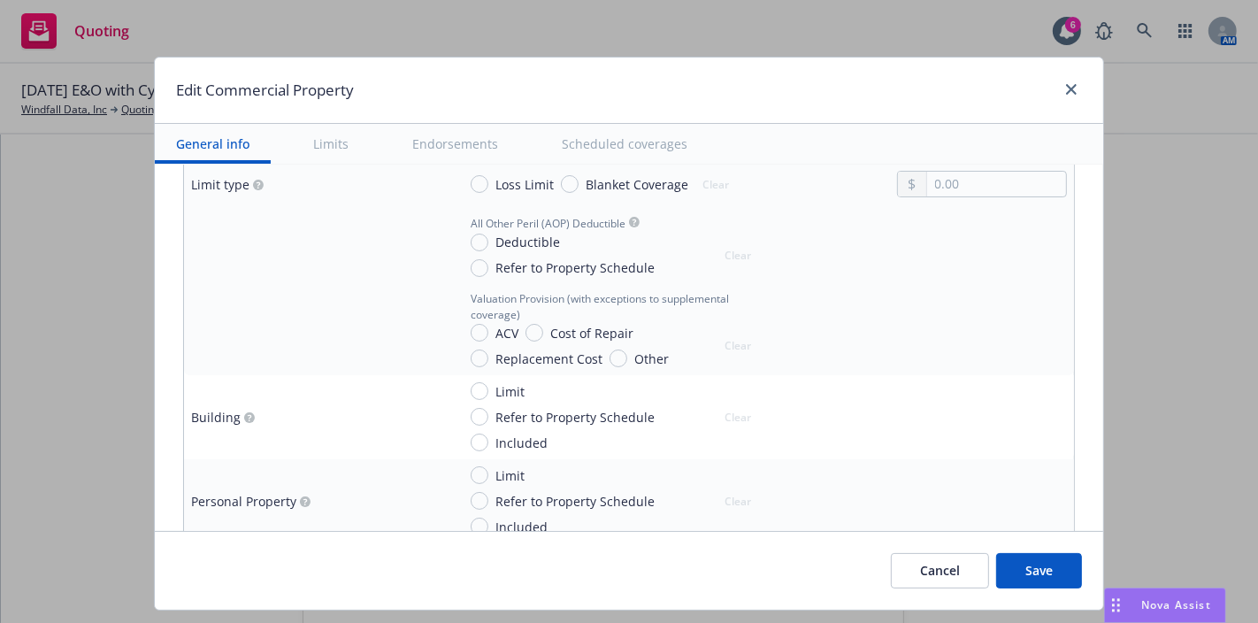
scroll to position [0, 0]
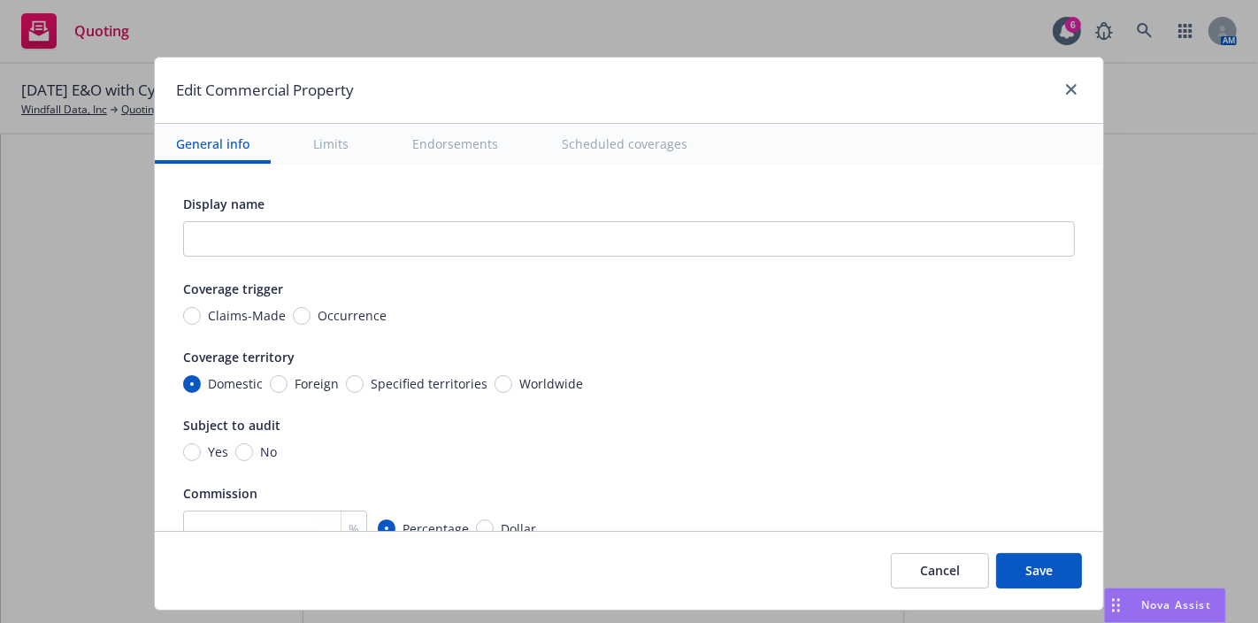
click at [603, 380] on div "Domestic Foreign Specified territories Worldwide" at bounding box center [629, 383] width 892 height 19
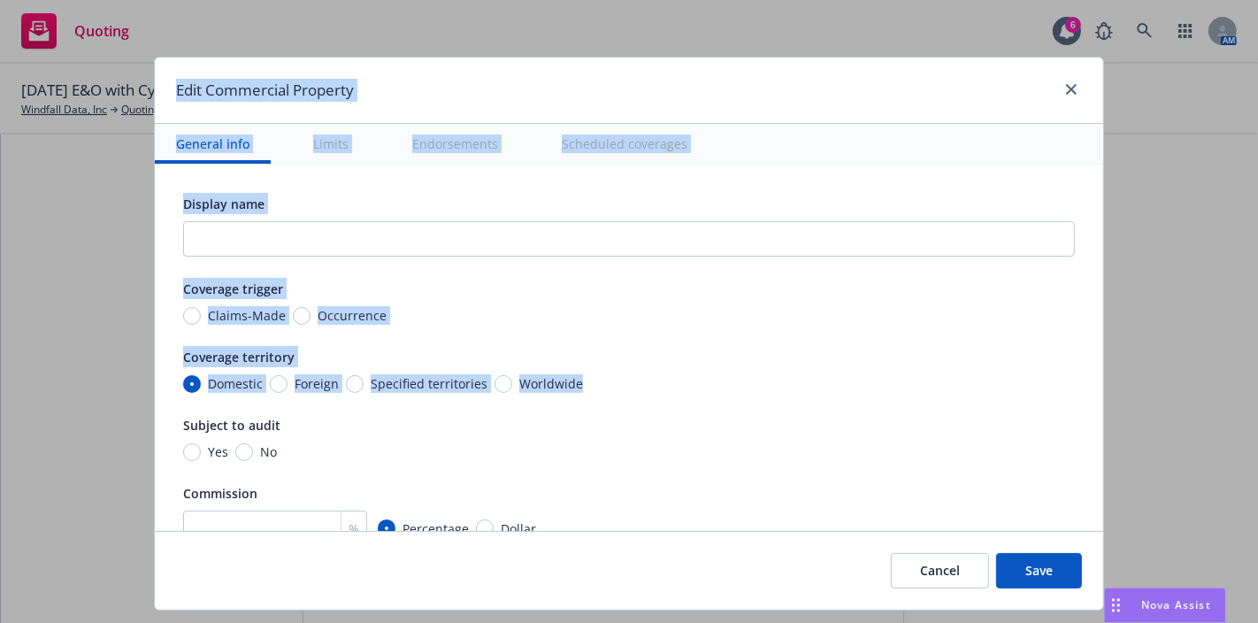
drag, startPoint x: 565, startPoint y: 381, endPoint x: 0, endPoint y: 16, distance: 673.1
click at [0, 16] on div "Edit Commercial Property General info Limits Endorsements Scheduled coverages D…" at bounding box center [629, 311] width 1258 height 623
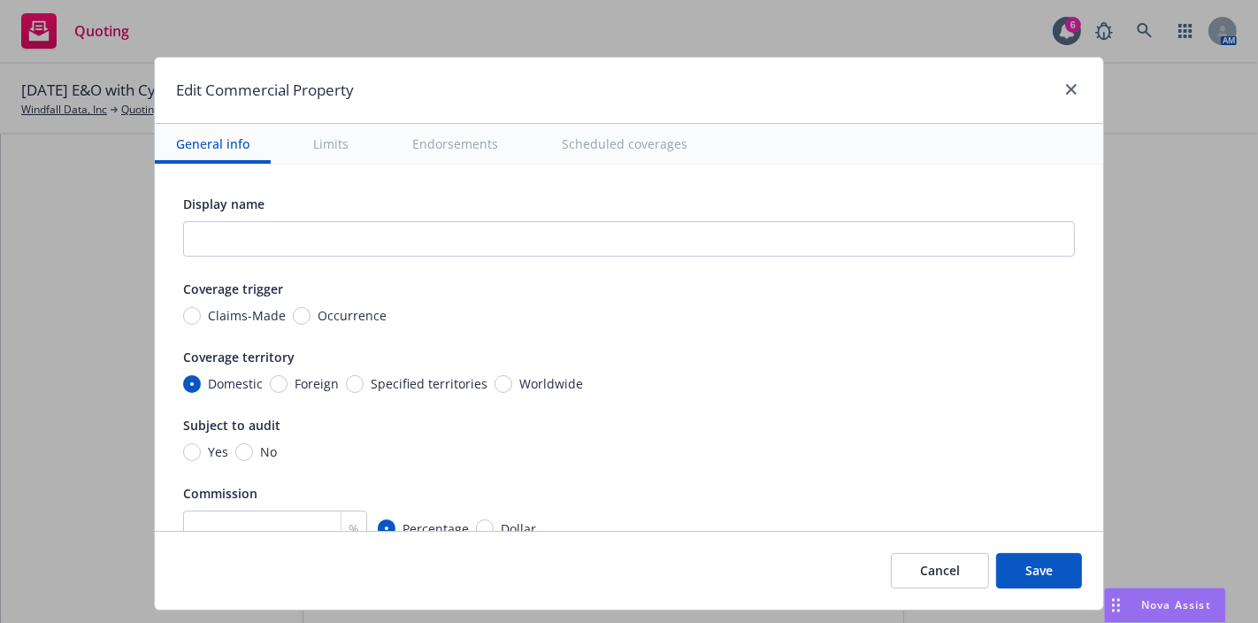
click at [670, 443] on div "Yes No" at bounding box center [629, 451] width 892 height 19
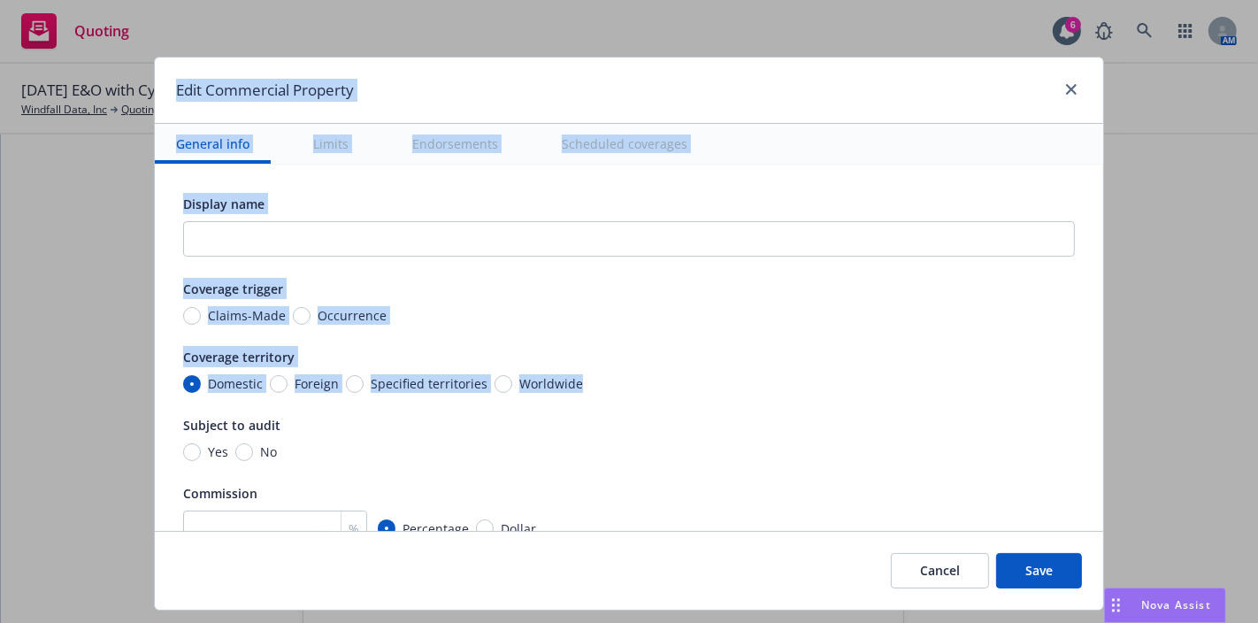
drag, startPoint x: 571, startPoint y: 382, endPoint x: 157, endPoint y: 92, distance: 505.6
click at [157, 92] on div "Edit Commercial Property General info Limits Endorsements Scheduled coverages D…" at bounding box center [629, 334] width 950 height 554
click at [548, 361] on div "Coverage territory" at bounding box center [629, 356] width 892 height 21
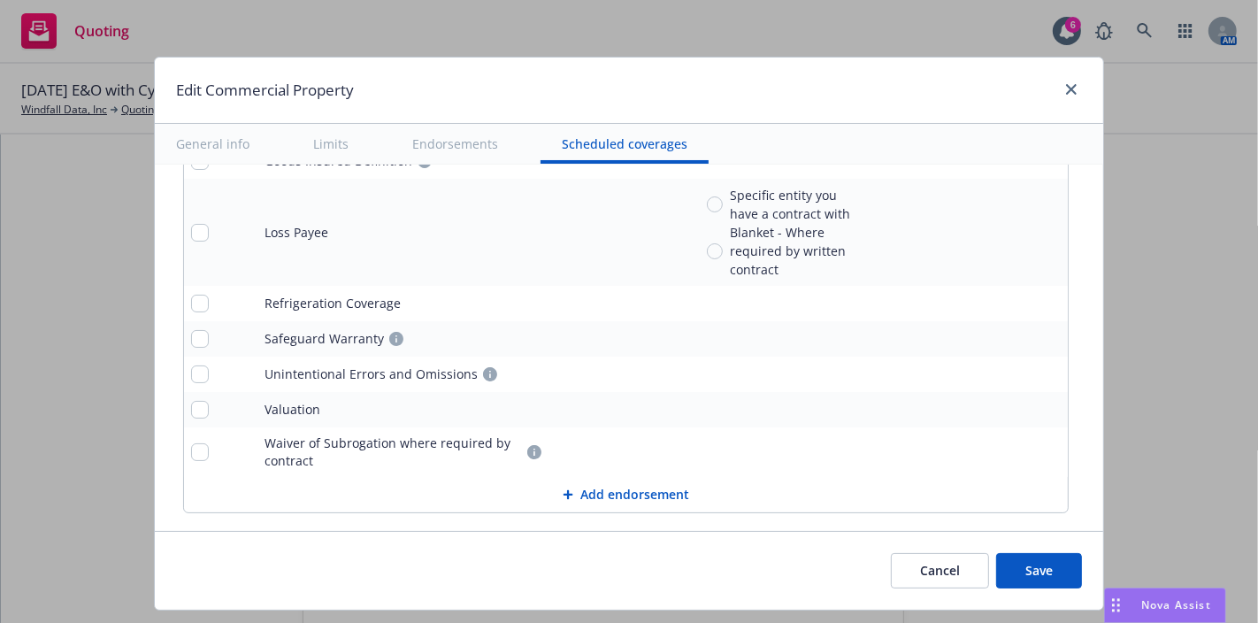
scroll to position [6526, 0]
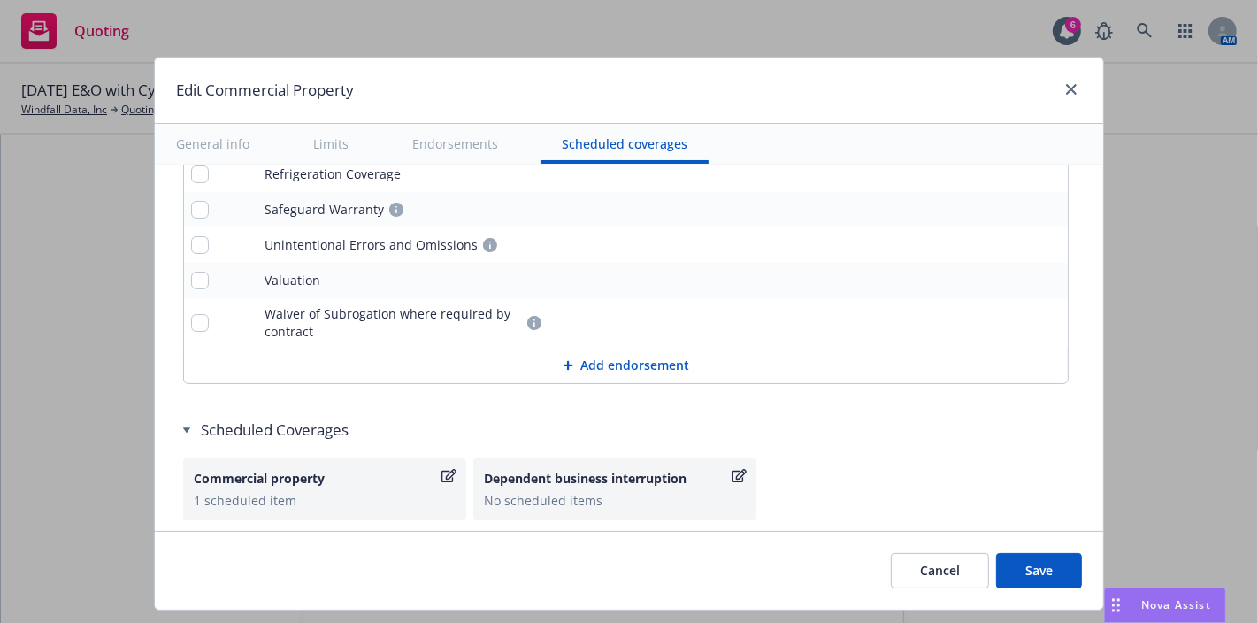
click at [1029, 554] on button "Save" at bounding box center [1039, 570] width 86 height 35
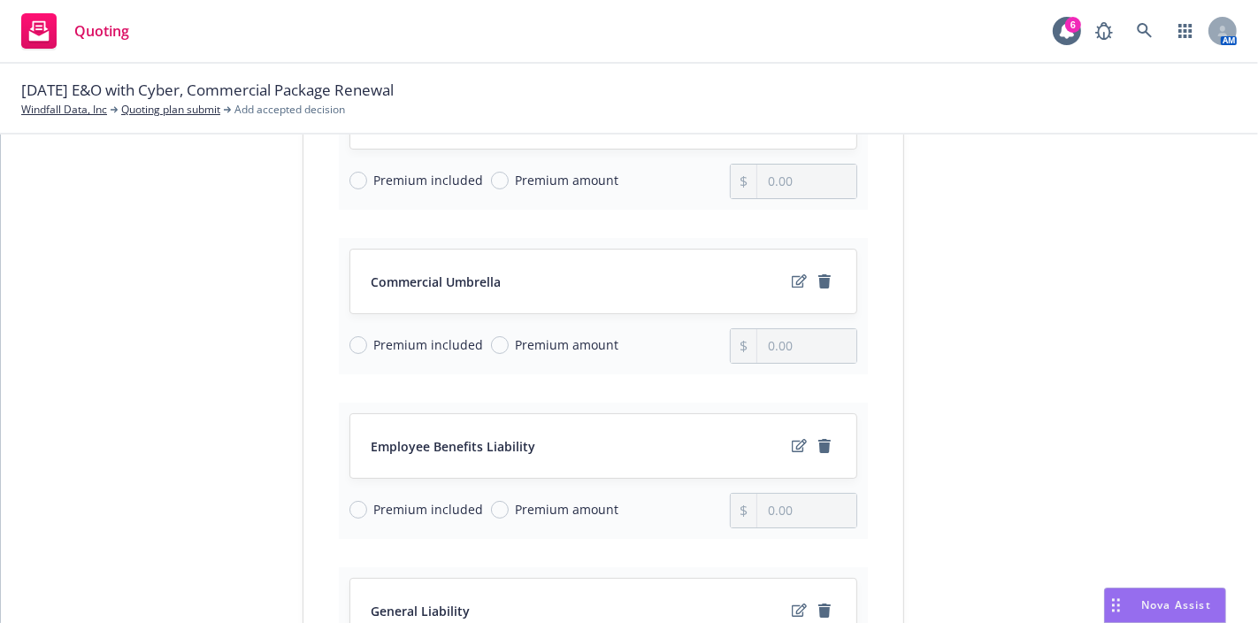
scroll to position [467, 0]
click at [789, 274] on link "edit" at bounding box center [799, 281] width 21 height 21
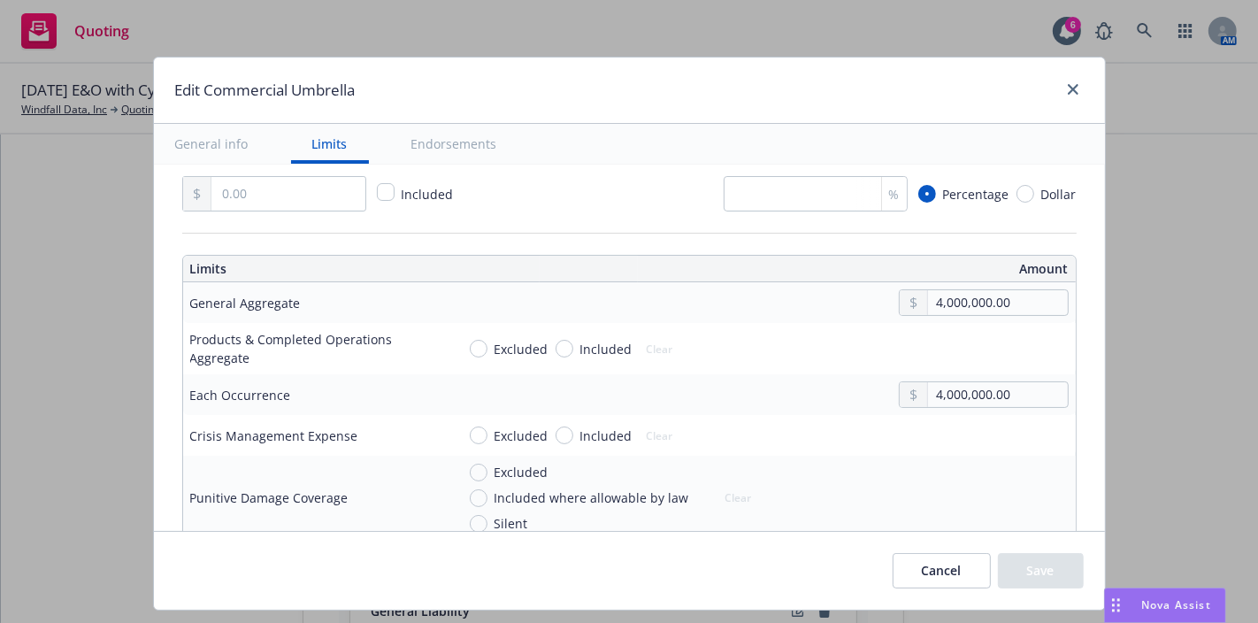
scroll to position [426, 0]
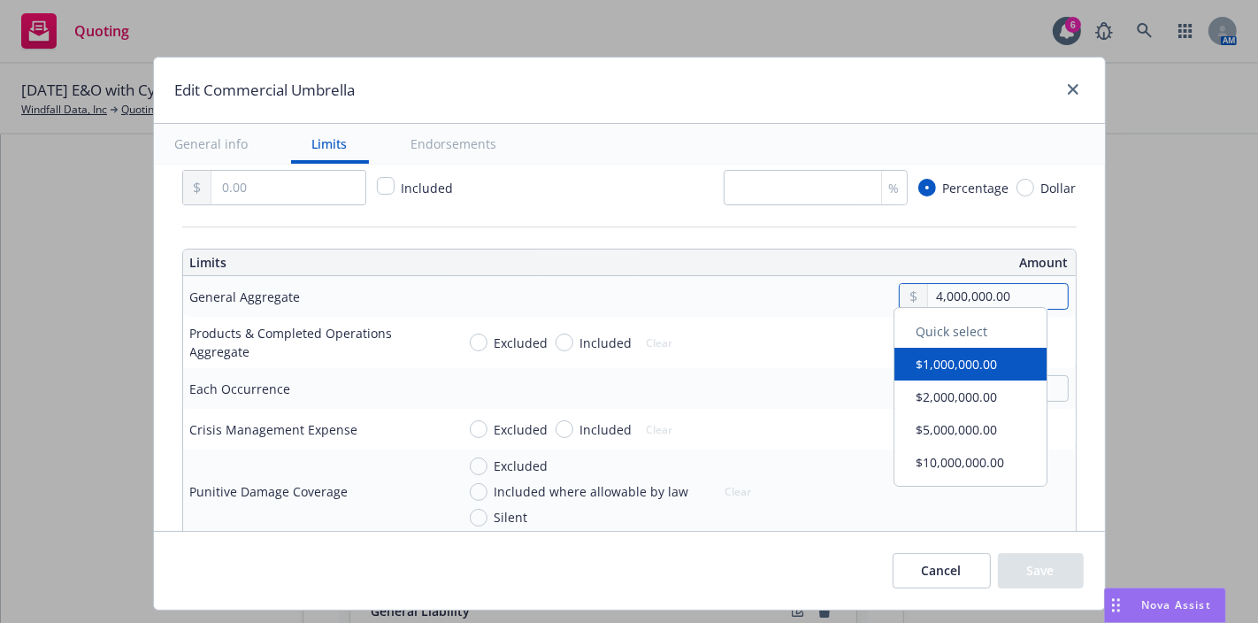
click at [928, 290] on input "4,000,000.00" at bounding box center [997, 296] width 139 height 25
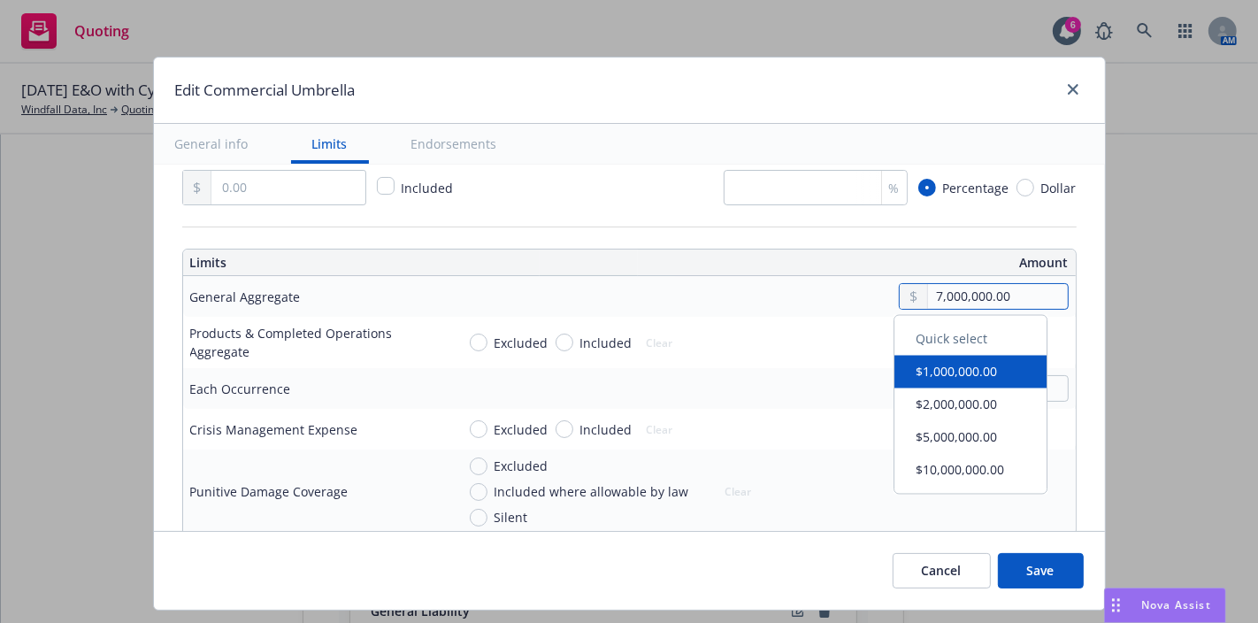
type input "7,000,000.00"
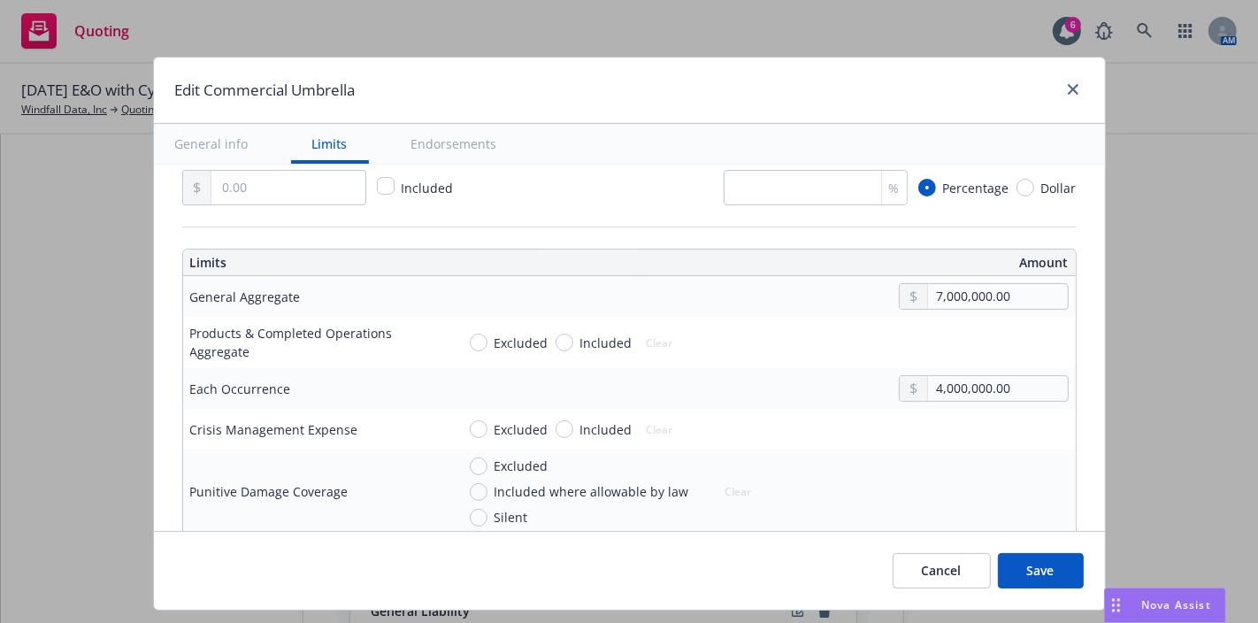
click at [823, 320] on td "Excluded Included Clear" at bounding box center [762, 342] width 627 height 51
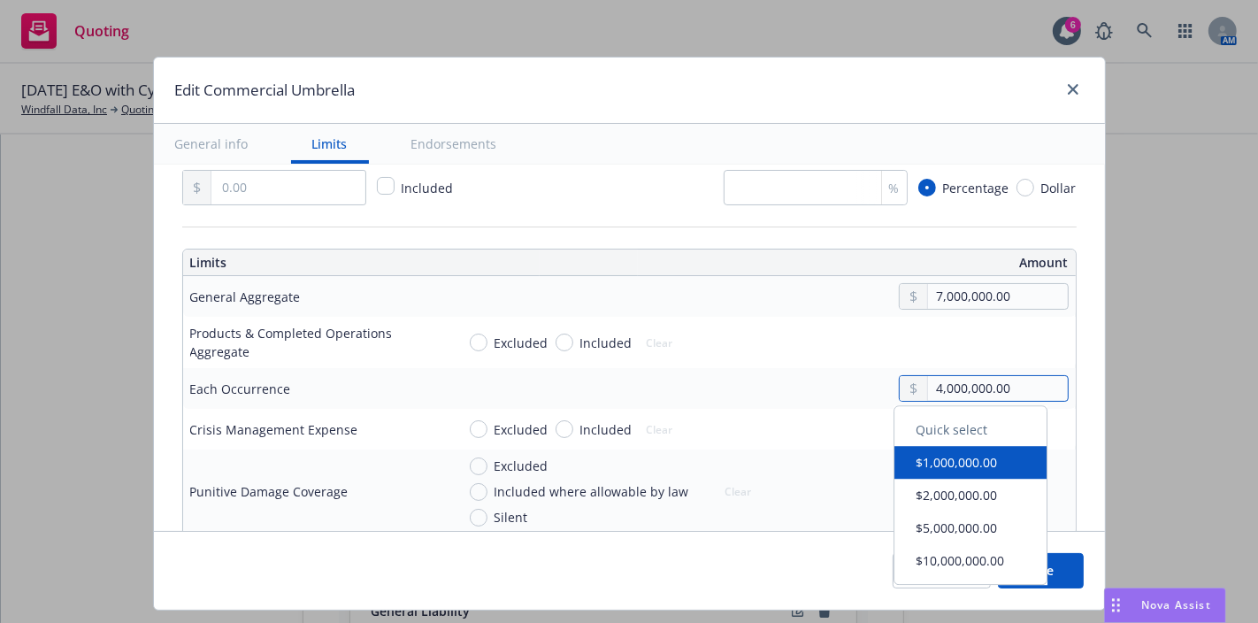
click at [928, 380] on input "4,000,000.00" at bounding box center [997, 388] width 139 height 25
type input "7,000,000.00"
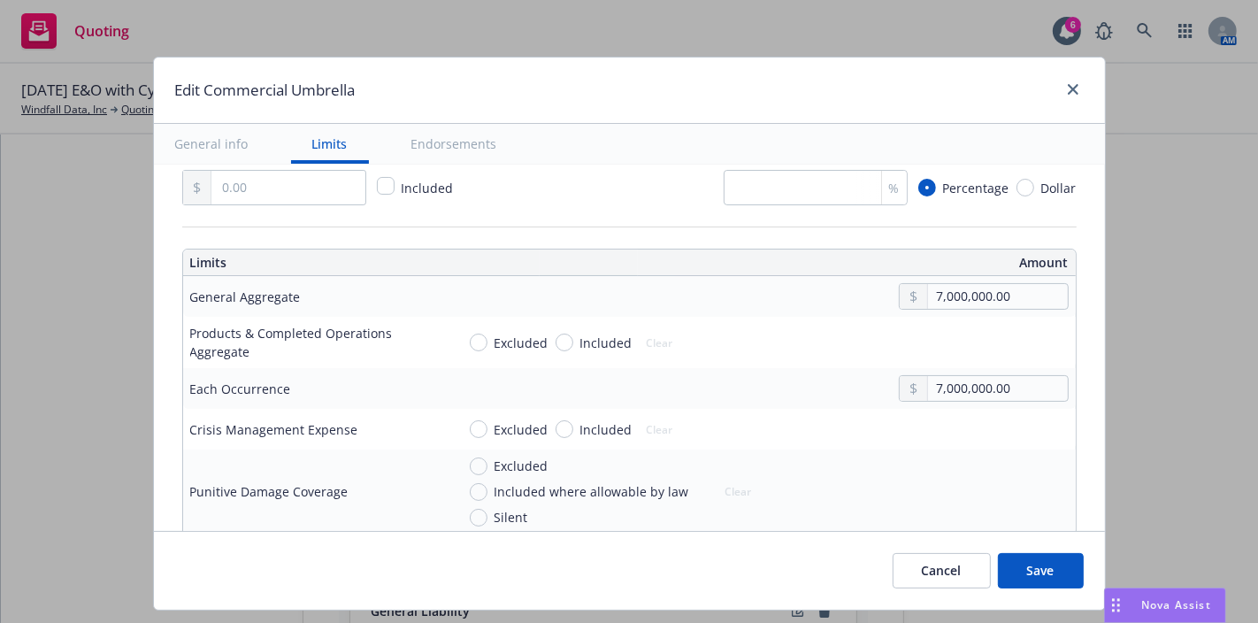
click at [829, 317] on td "Excluded Included Clear" at bounding box center [762, 342] width 627 height 51
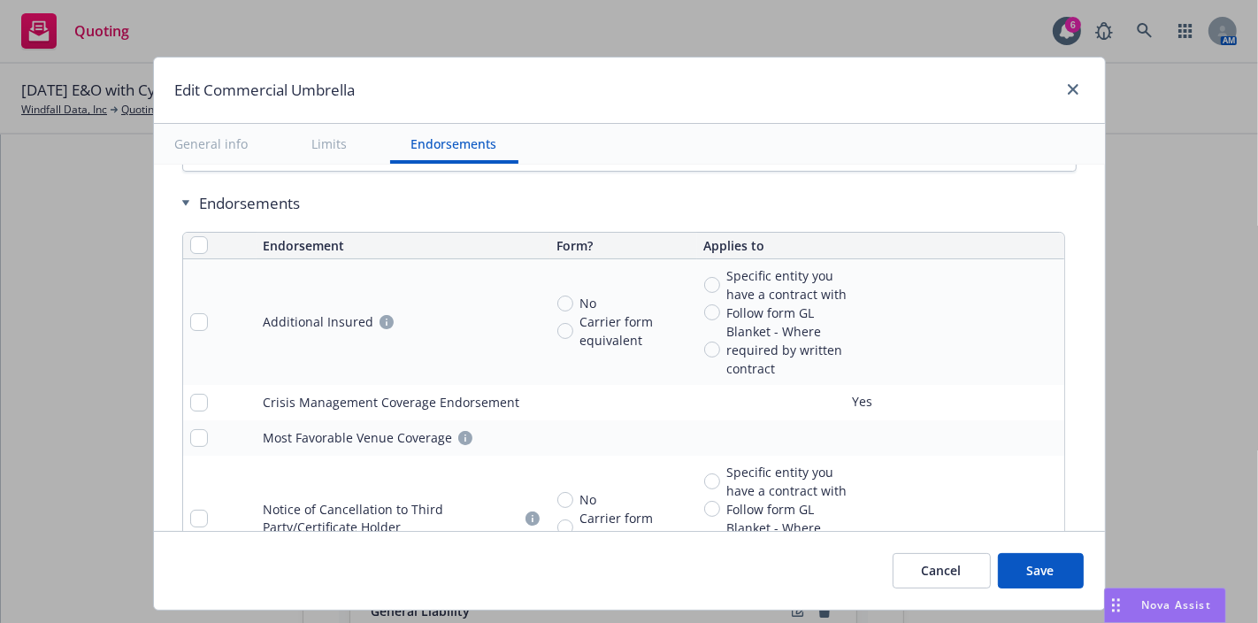
scroll to position [1680, 0]
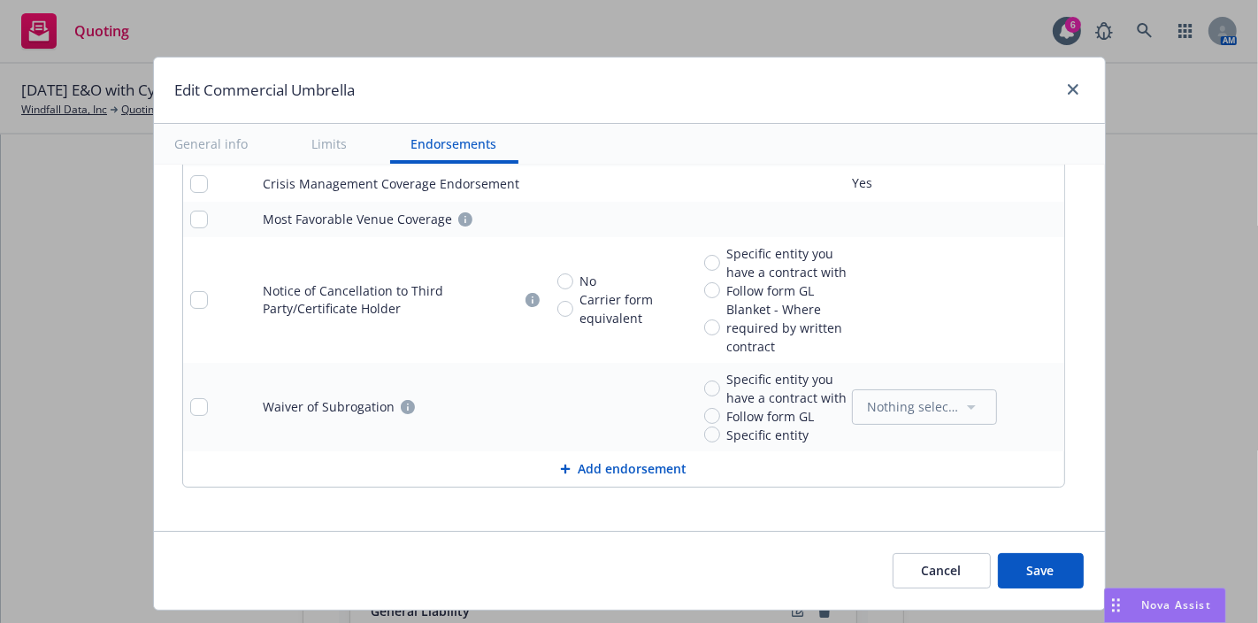
click at [1047, 582] on button "Save" at bounding box center [1041, 570] width 86 height 35
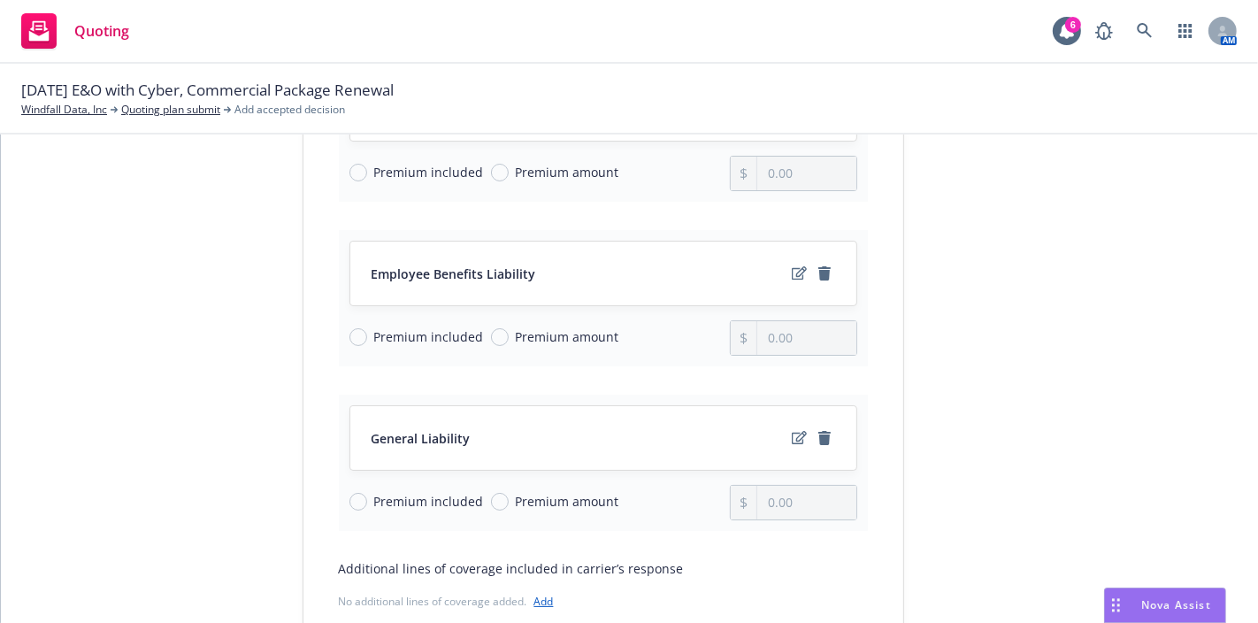
scroll to position [640, 0]
click at [794, 272] on icon "edit" at bounding box center [799, 272] width 15 height 14
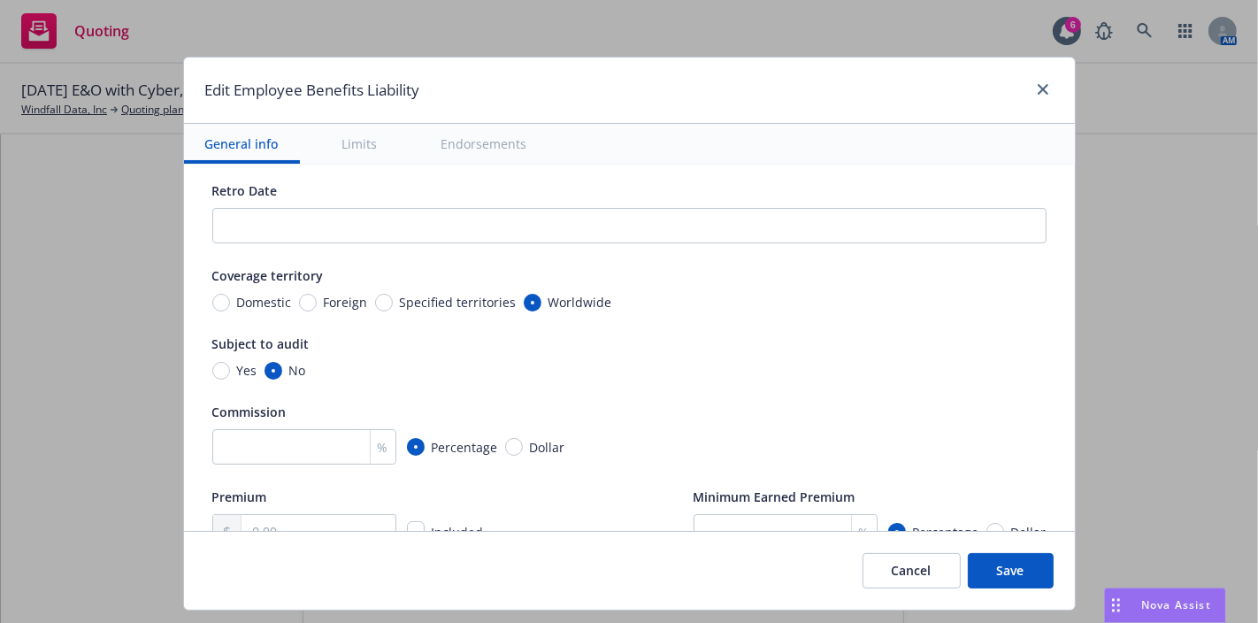
scroll to position [0, 0]
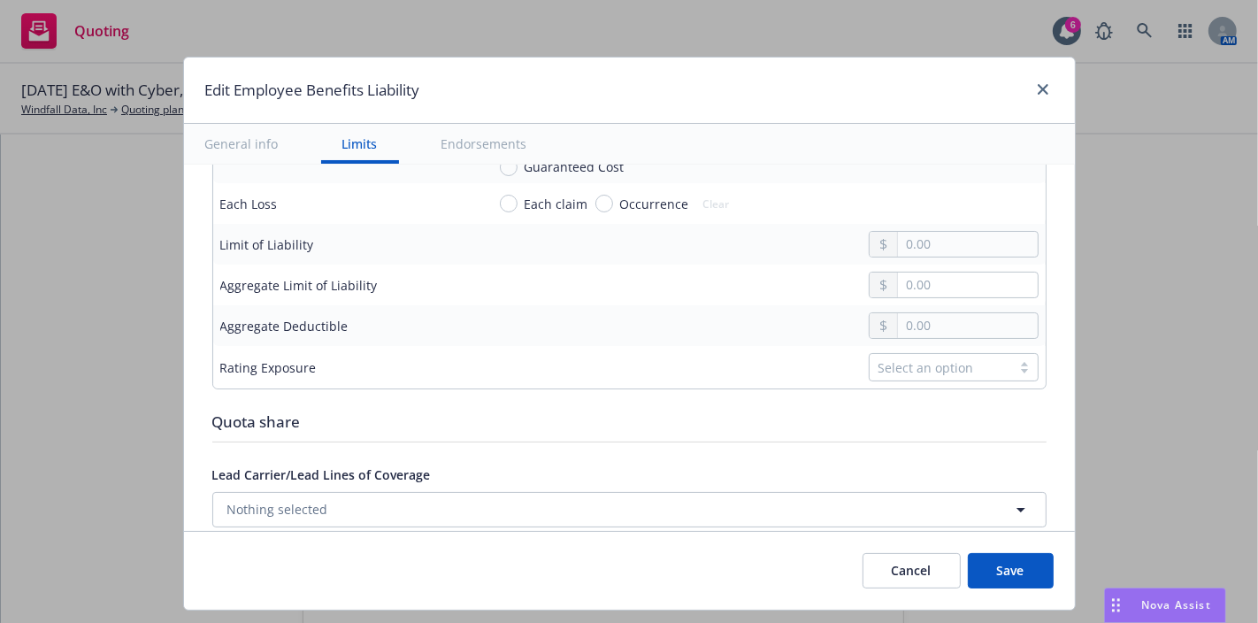
scroll to position [663, 0]
click at [907, 246] on input "text" at bounding box center [967, 242] width 139 height 25
type input "1,000,000.00"
click at [909, 276] on input "text" at bounding box center [967, 283] width 139 height 25
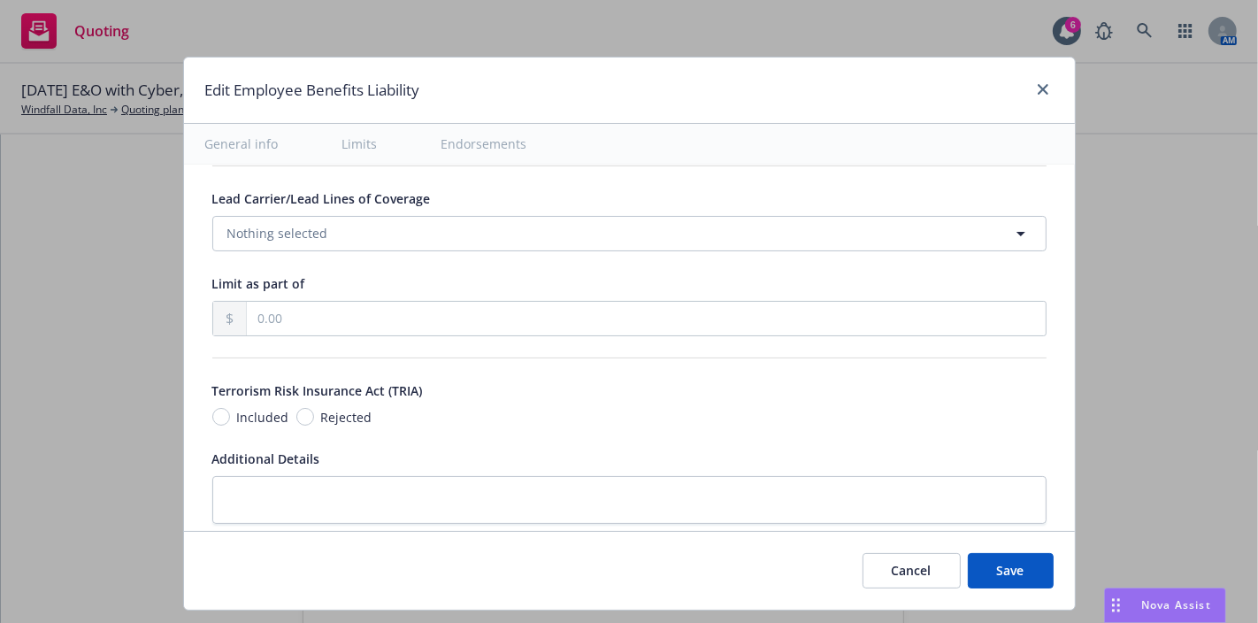
scroll to position [1152, 0]
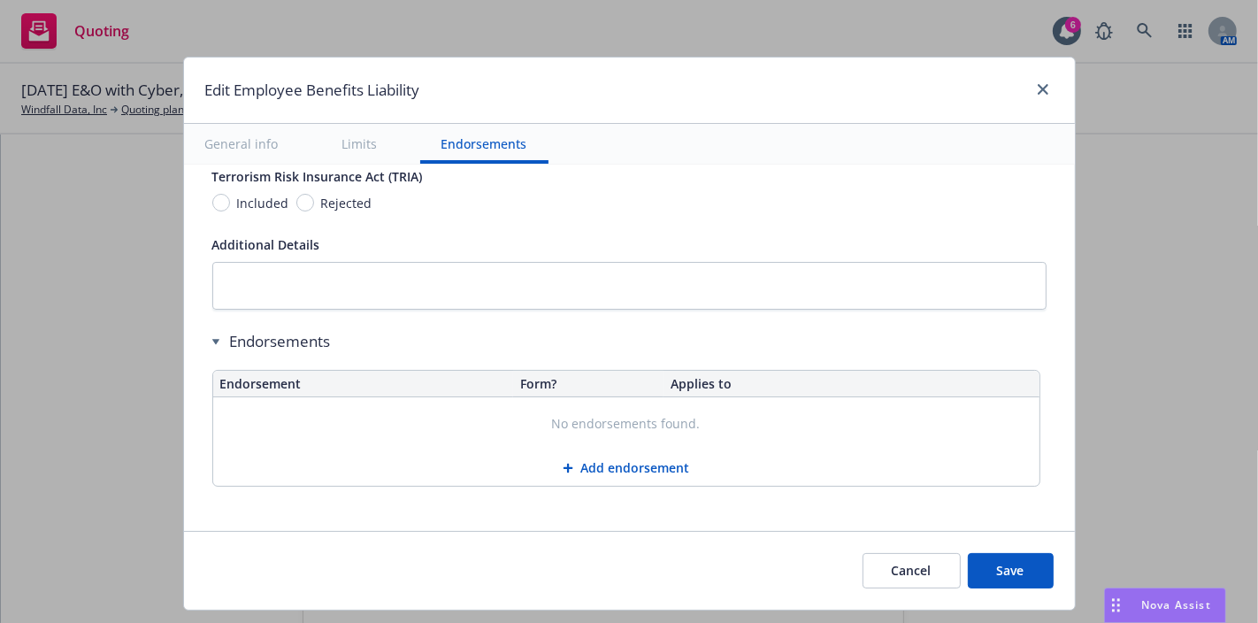
type input "2,000,000.00"
click at [1001, 566] on button "Save" at bounding box center [1011, 570] width 86 height 35
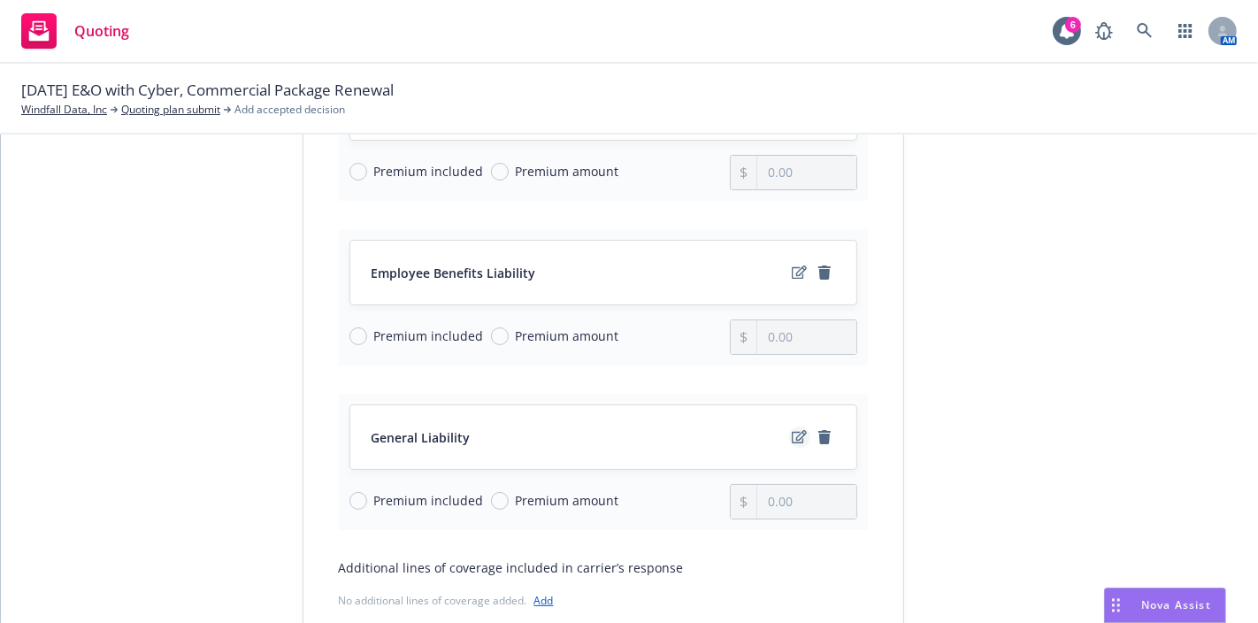
click at [798, 435] on icon "edit" at bounding box center [799, 437] width 15 height 14
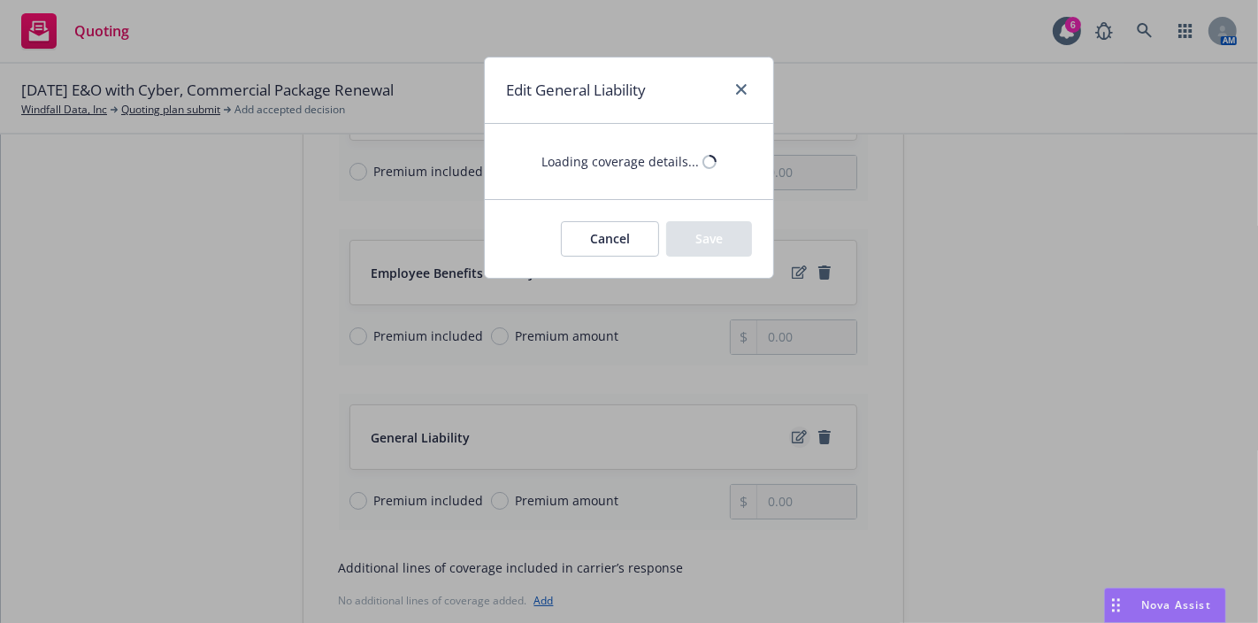
click at [798, 435] on div "Edit General Liability Loading coverage details... Cancel Save" at bounding box center [629, 311] width 1258 height 623
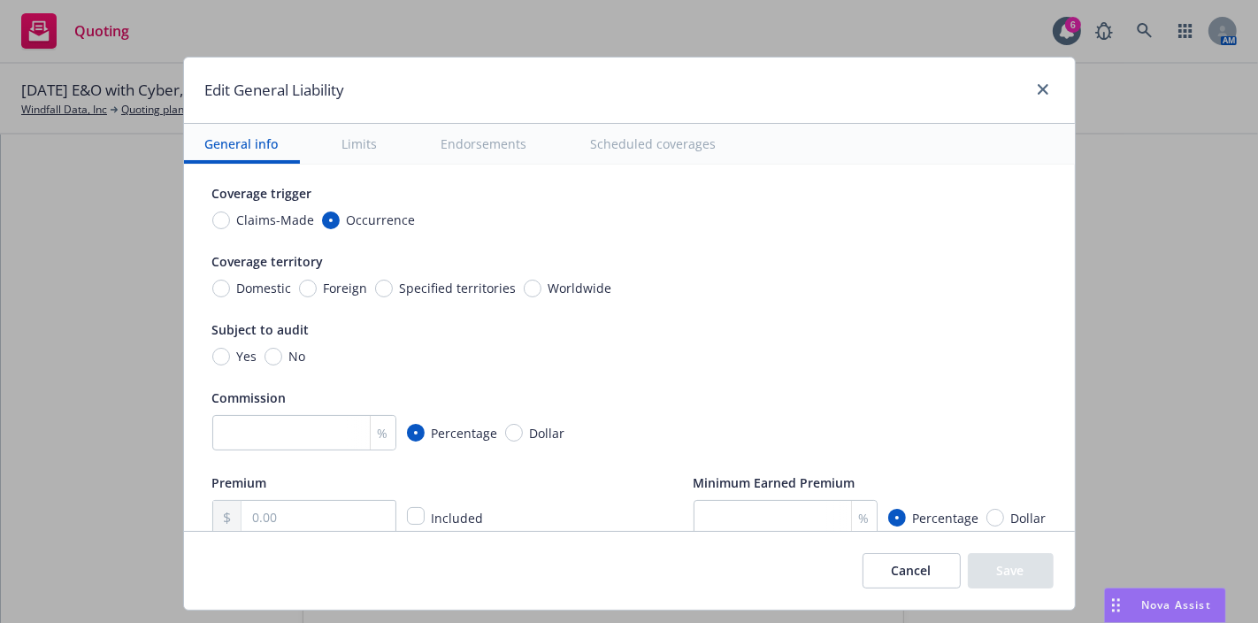
scroll to position [107, 0]
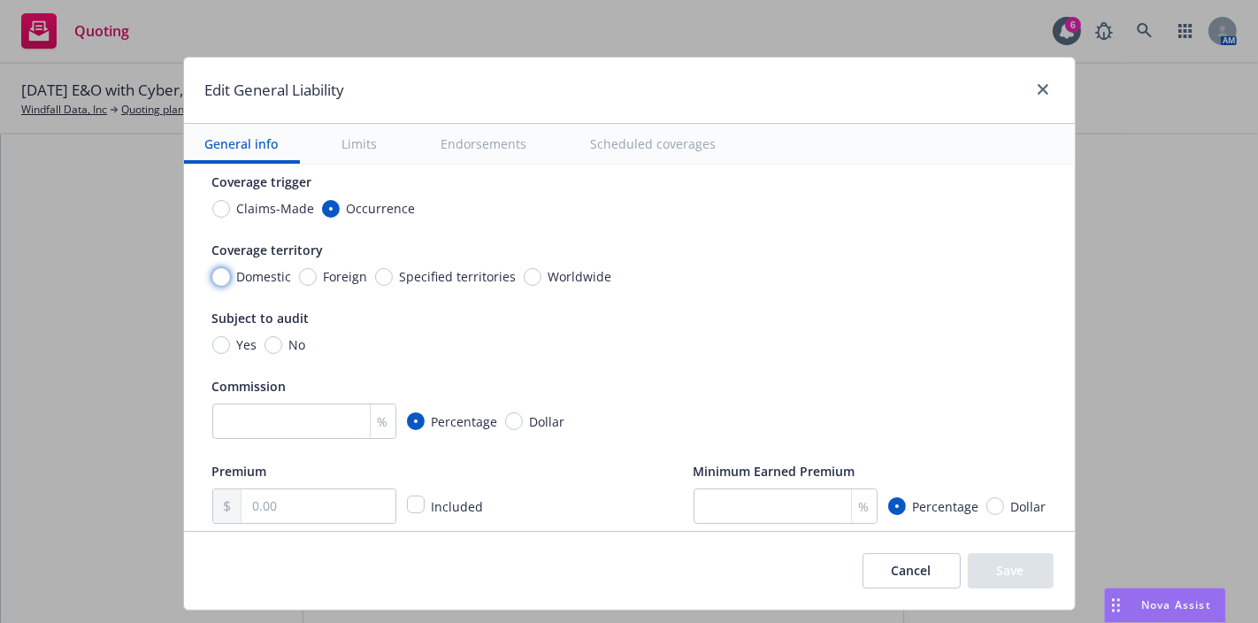
click at [212, 272] on input "Domestic" at bounding box center [221, 277] width 18 height 18
radio input "true"
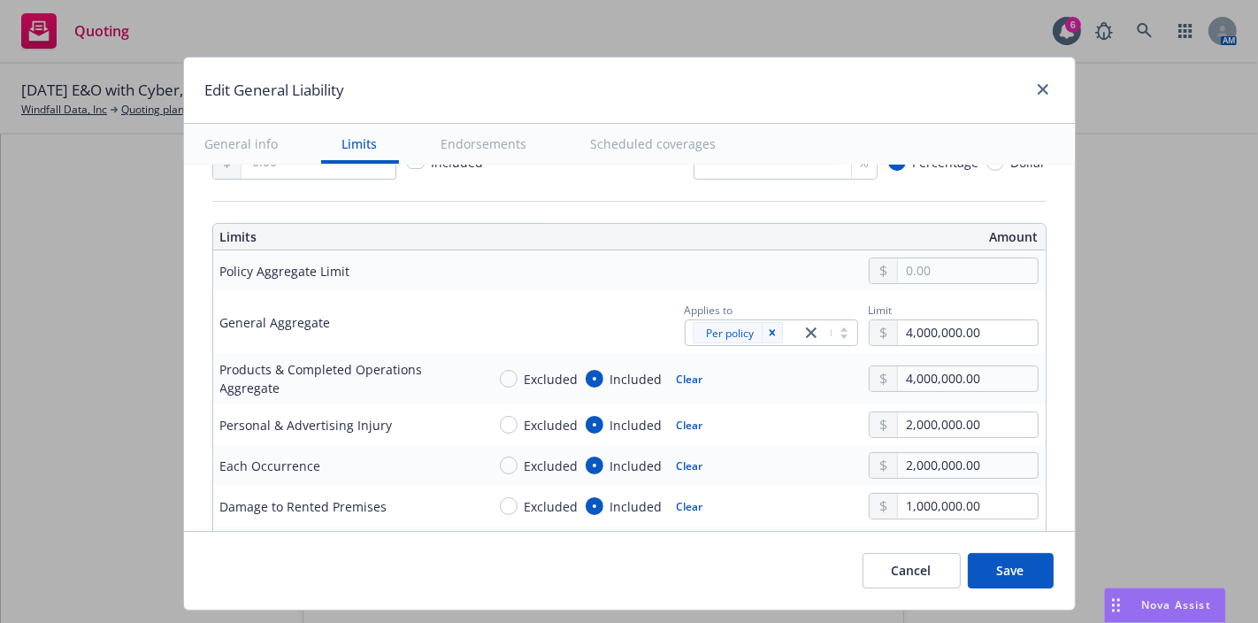
scroll to position [473, 0]
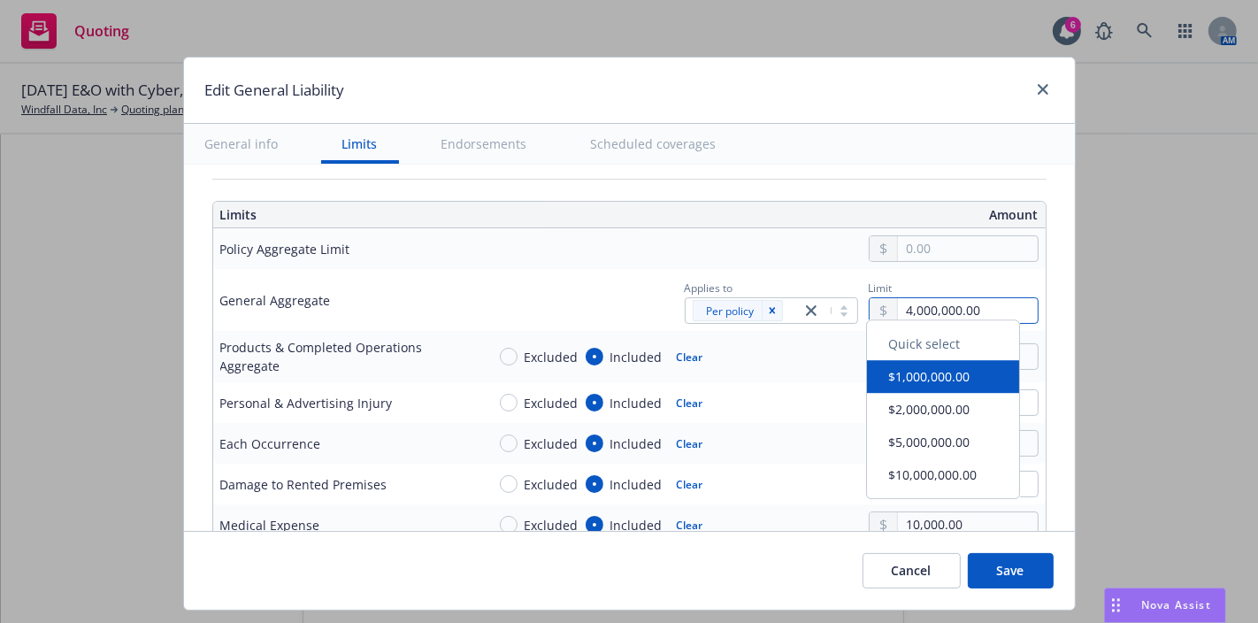
click at [913, 302] on input "4,000,000.00" at bounding box center [967, 310] width 139 height 25
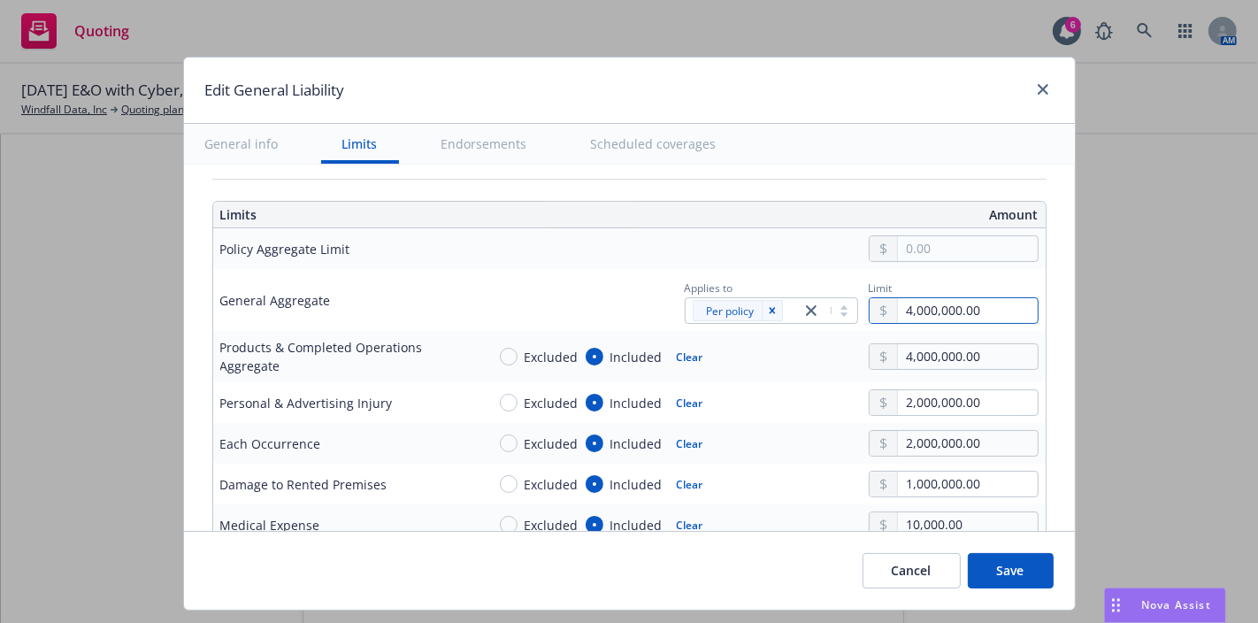
click at [898, 304] on input "4,000,000.00" at bounding box center [967, 310] width 139 height 25
type input "2,000,000.00"
click at [898, 350] on input "4,000,000.00" at bounding box center [967, 356] width 139 height 25
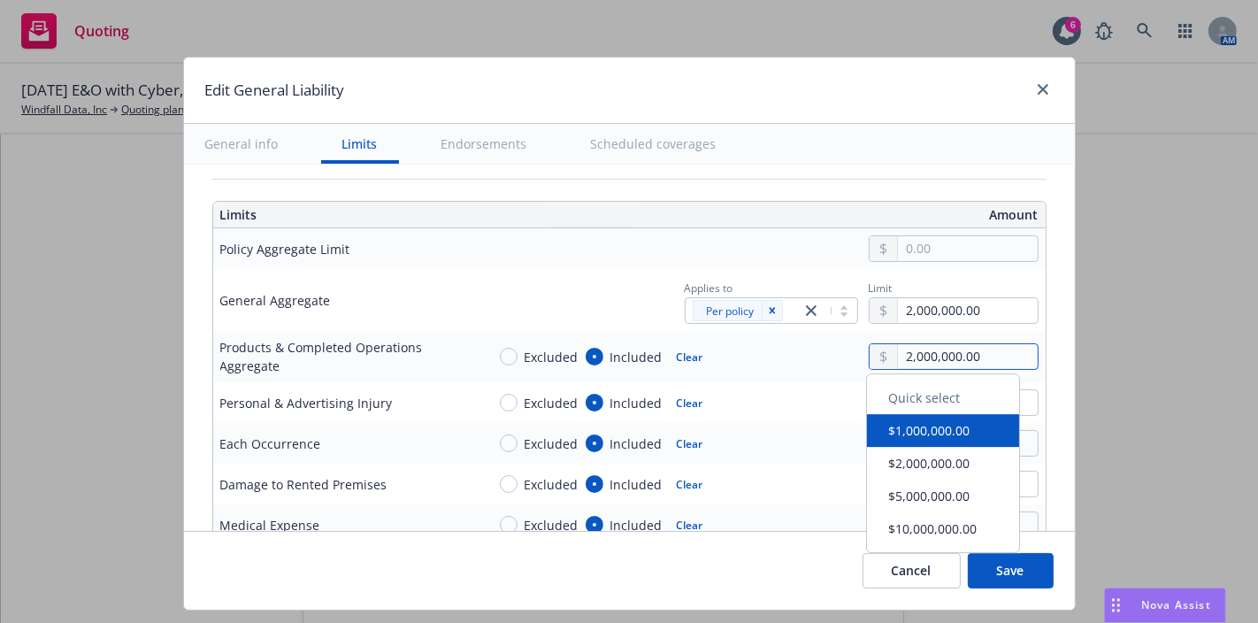
type input "2,000,000.00"
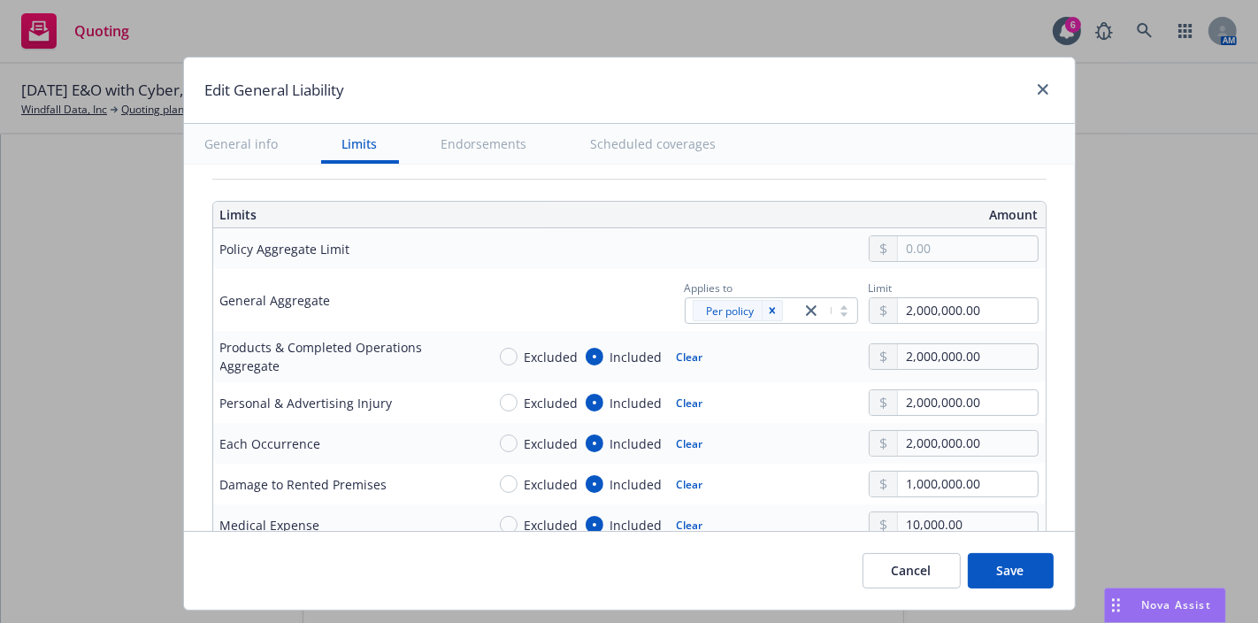
click at [808, 390] on div "Excluded Included Clear 2,000,000.00" at bounding box center [762, 402] width 553 height 27
click at [905, 402] on input "2,000,000.00" at bounding box center [967, 402] width 139 height 25
click at [898, 399] on input "2,000,000.00" at bounding box center [967, 402] width 139 height 25
type input "1,000,000.00"
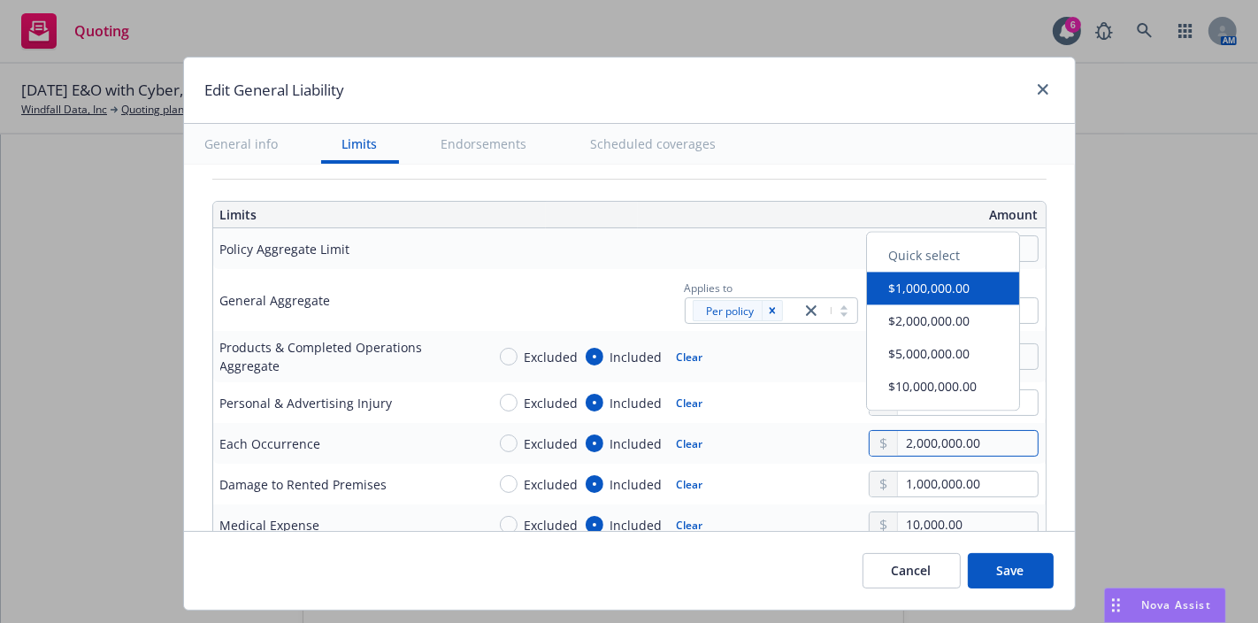
click at [898, 436] on input "2,000,000.00" at bounding box center [967, 443] width 139 height 25
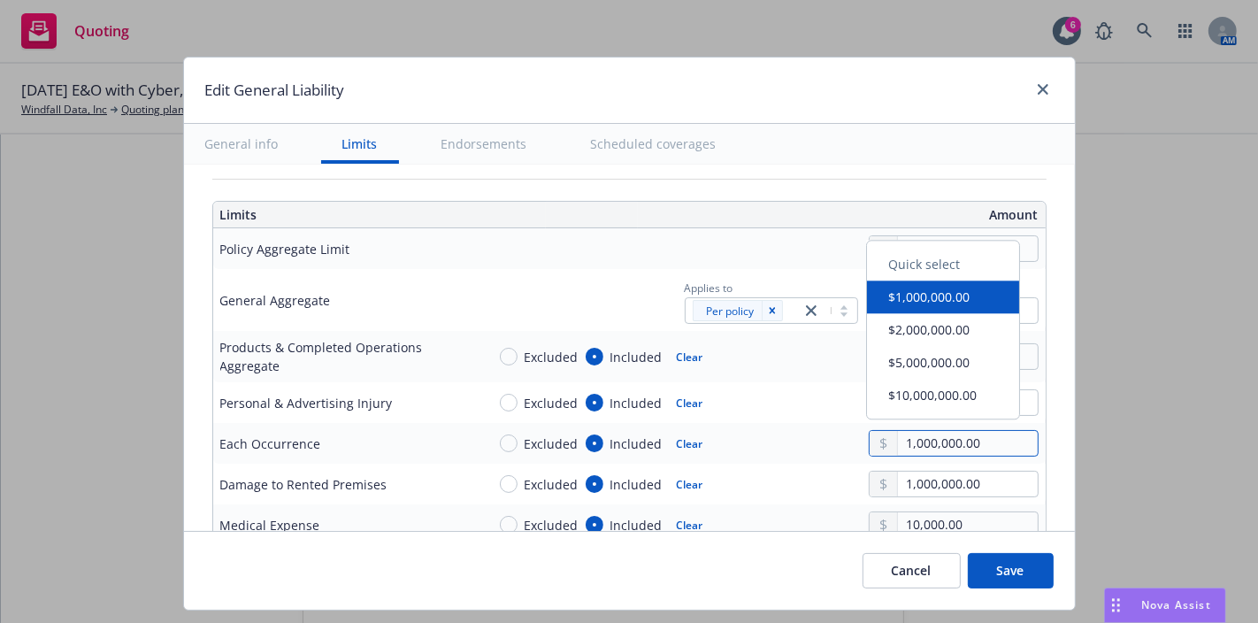
type input "1,000,000.00"
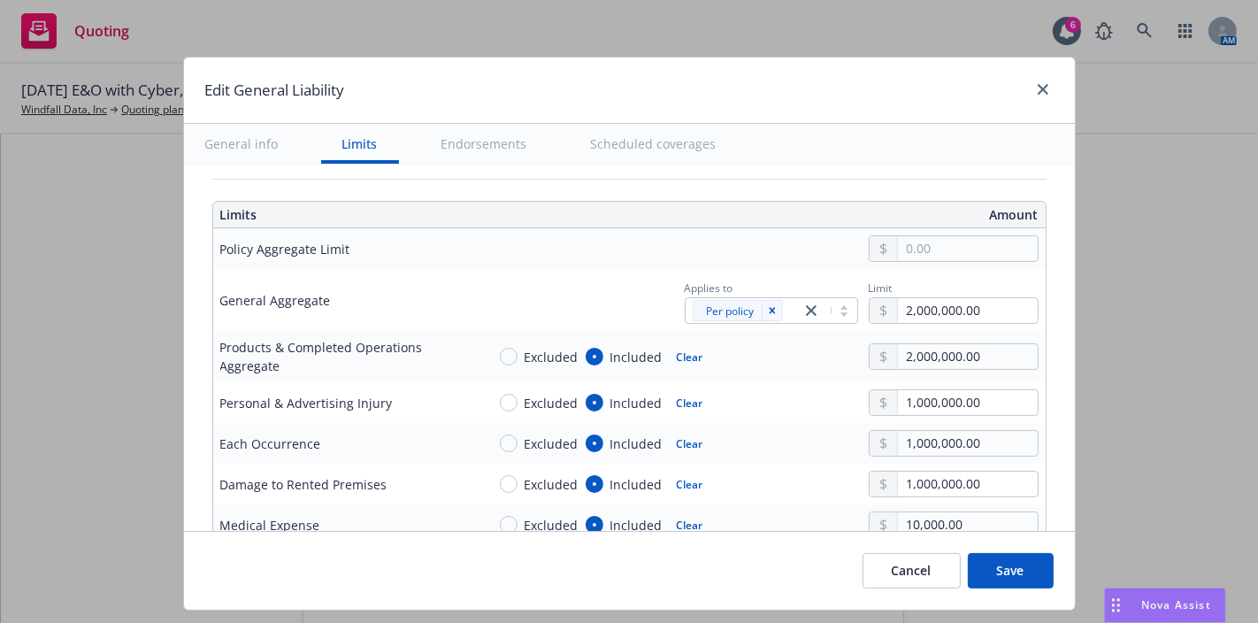
click at [840, 487] on div "Excluded Included Clear 1,000,000.00" at bounding box center [762, 484] width 553 height 27
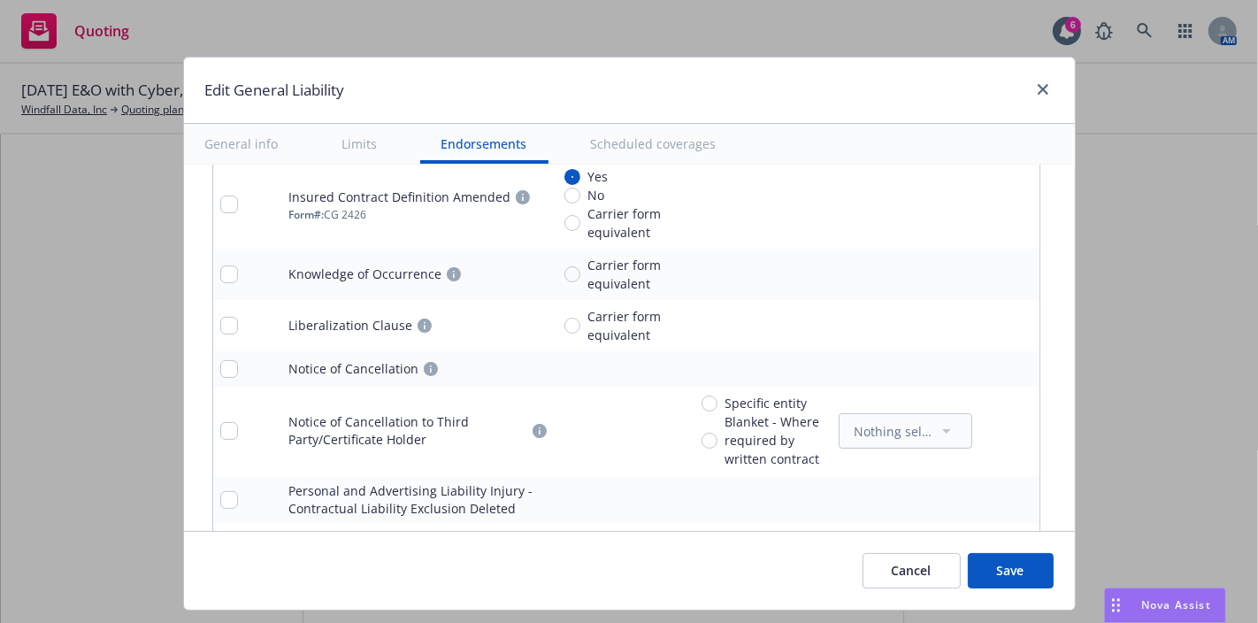
scroll to position [3129, 0]
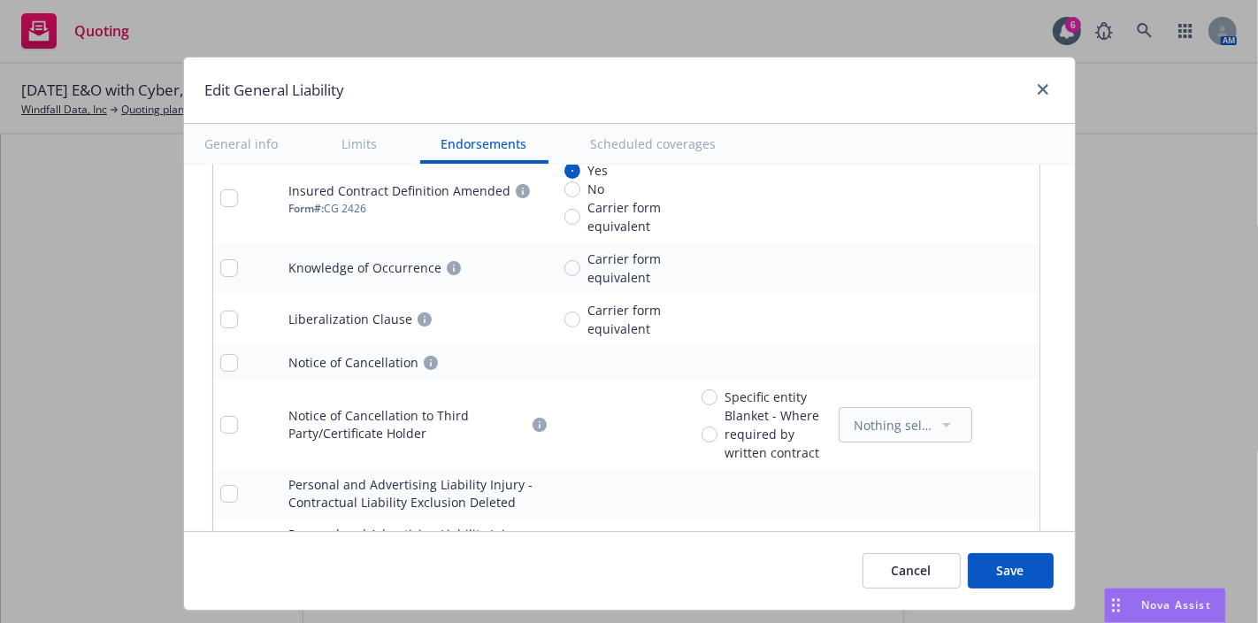
click at [993, 553] on button "Save" at bounding box center [1011, 570] width 86 height 35
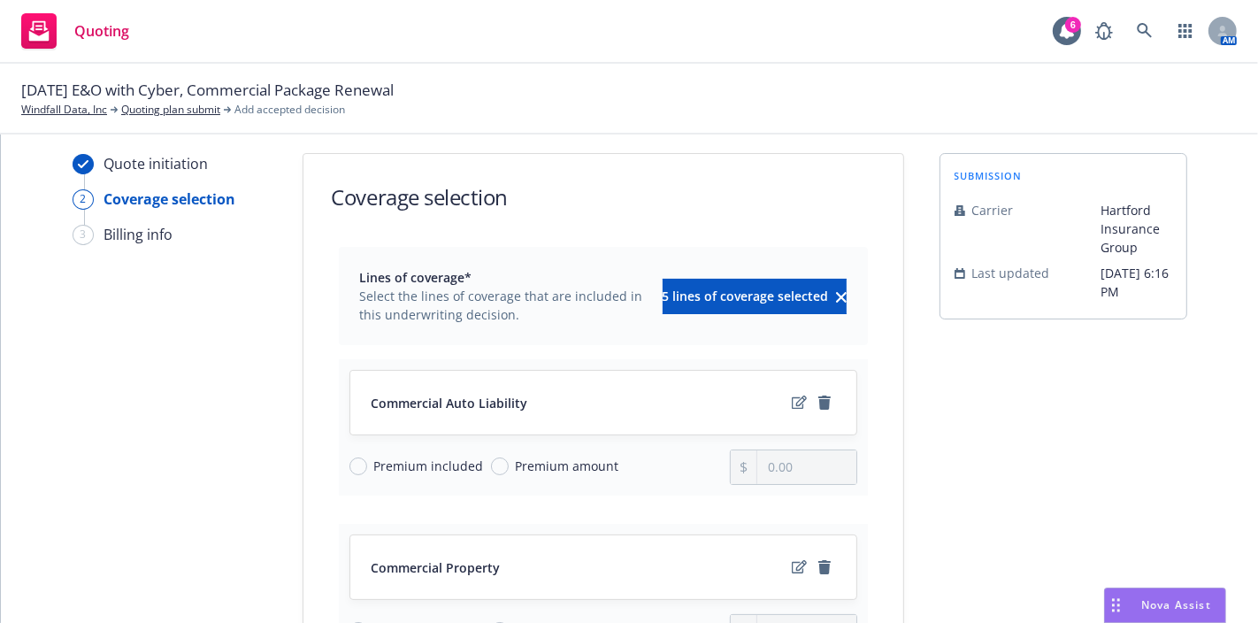
scroll to position [15, 0]
click at [390, 471] on span "Premium included" at bounding box center [429, 467] width 110 height 19
click at [367, 471] on input "Premium included" at bounding box center [358, 468] width 18 height 18
radio input "true"
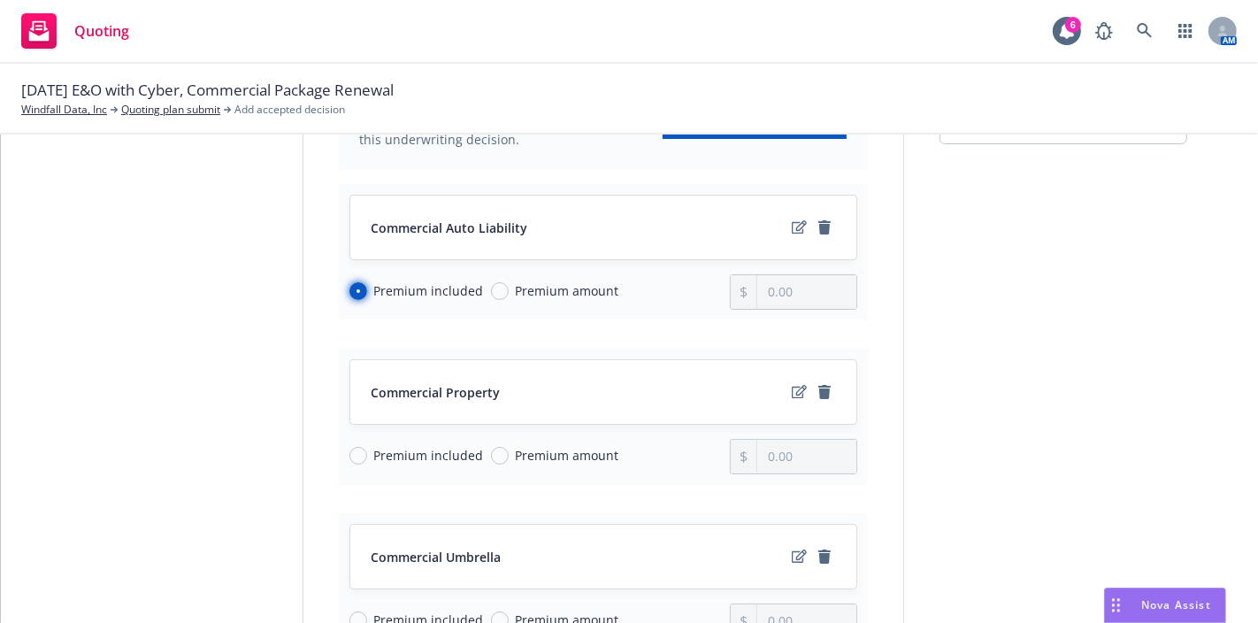
scroll to position [192, 0]
click at [594, 459] on span "Premium amount" at bounding box center [568, 455] width 104 height 19
click at [509, 459] on input "Premium amount" at bounding box center [500, 456] width 18 height 18
radio input "true"
click at [810, 446] on input "0.00" at bounding box center [806, 457] width 98 height 34
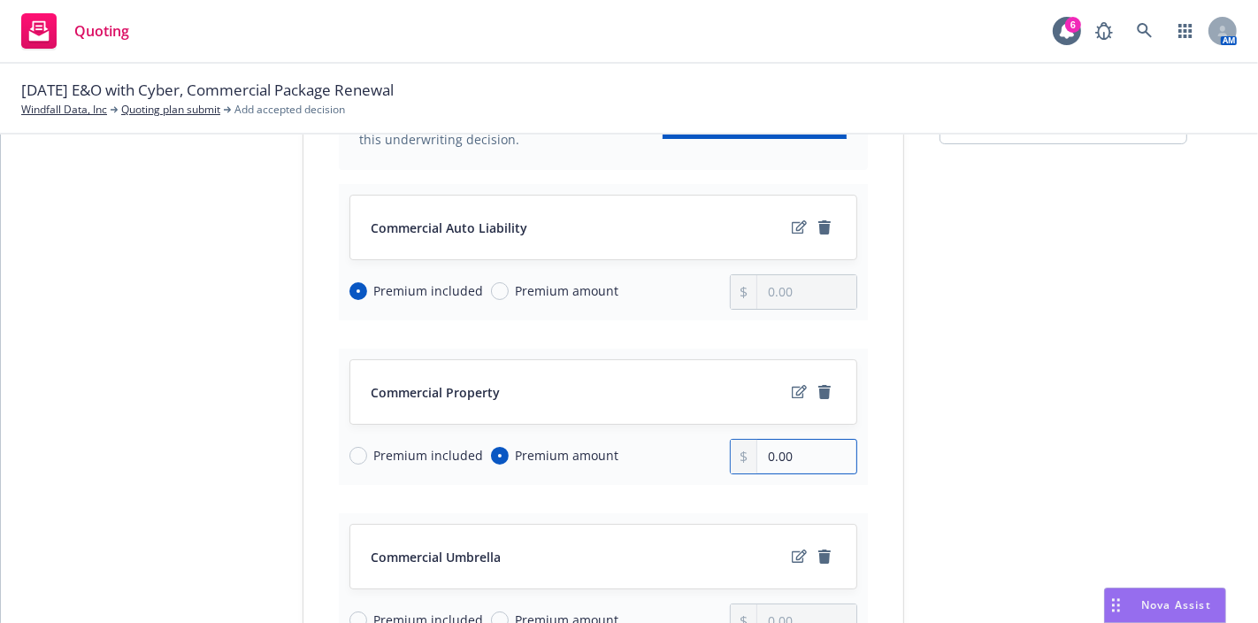
click at [810, 446] on input "0.00" at bounding box center [806, 457] width 98 height 34
click at [820, 441] on input "0.00" at bounding box center [806, 457] width 98 height 34
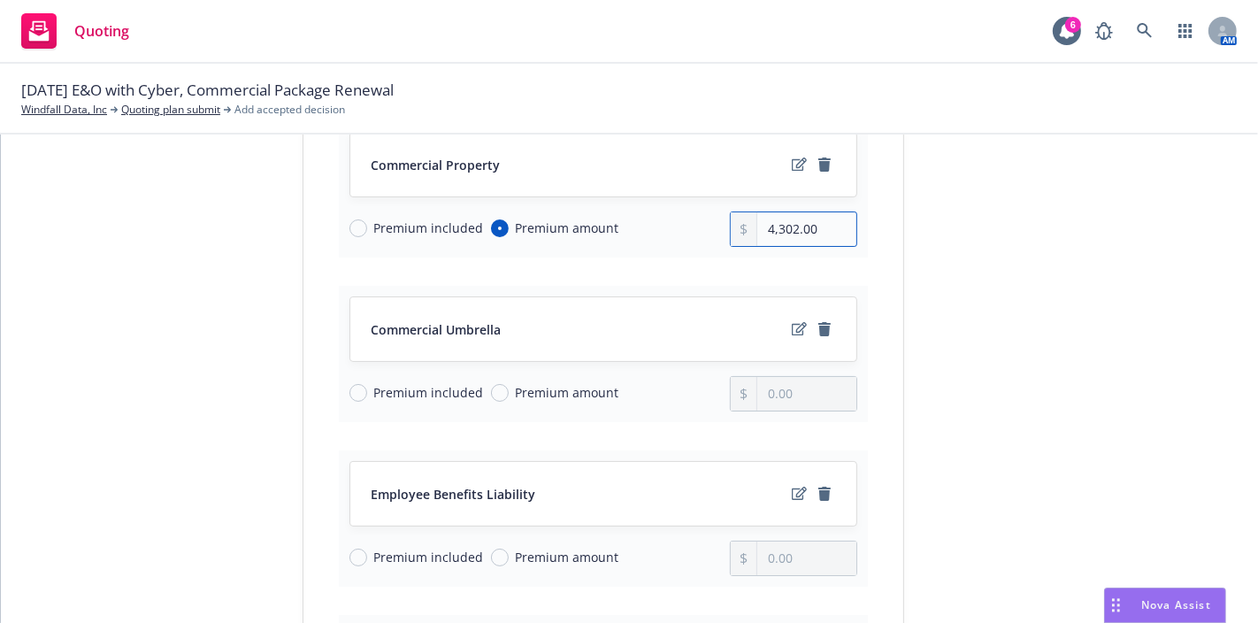
scroll to position [420, 0]
type input "4,302.00"
click at [399, 382] on span "Premium included" at bounding box center [429, 391] width 110 height 19
click at [367, 383] on input "Premium included" at bounding box center [358, 392] width 18 height 18
radio input "true"
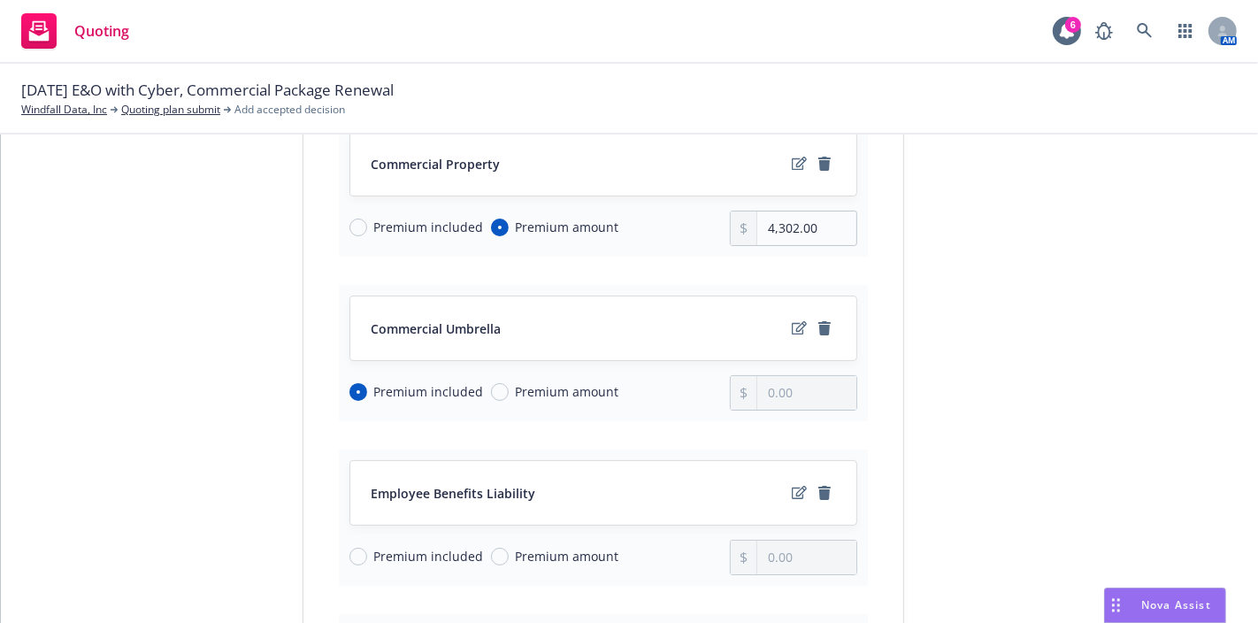
click at [403, 559] on span "Premium included" at bounding box center [429, 556] width 110 height 19
click at [367, 559] on input "Premium included" at bounding box center [358, 557] width 18 height 18
radio input "true"
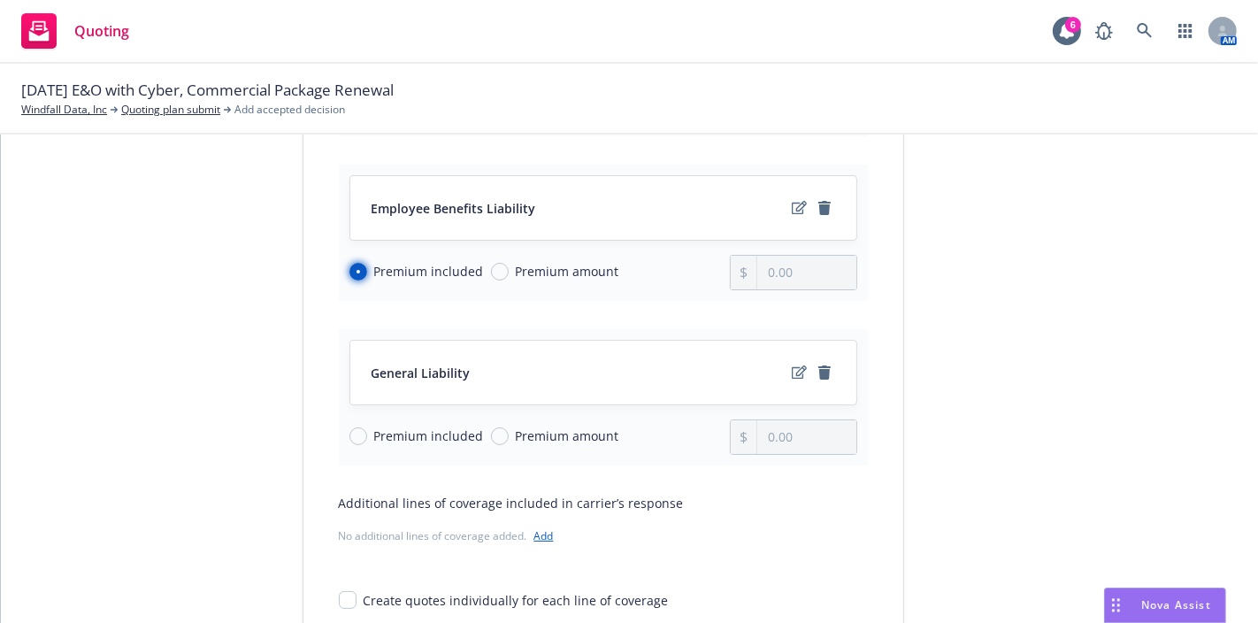
scroll to position [708, 0]
click at [448, 434] on span "Premium included" at bounding box center [429, 433] width 110 height 19
click at [367, 434] on input "Premium included" at bounding box center [358, 434] width 18 height 18
radio input "true"
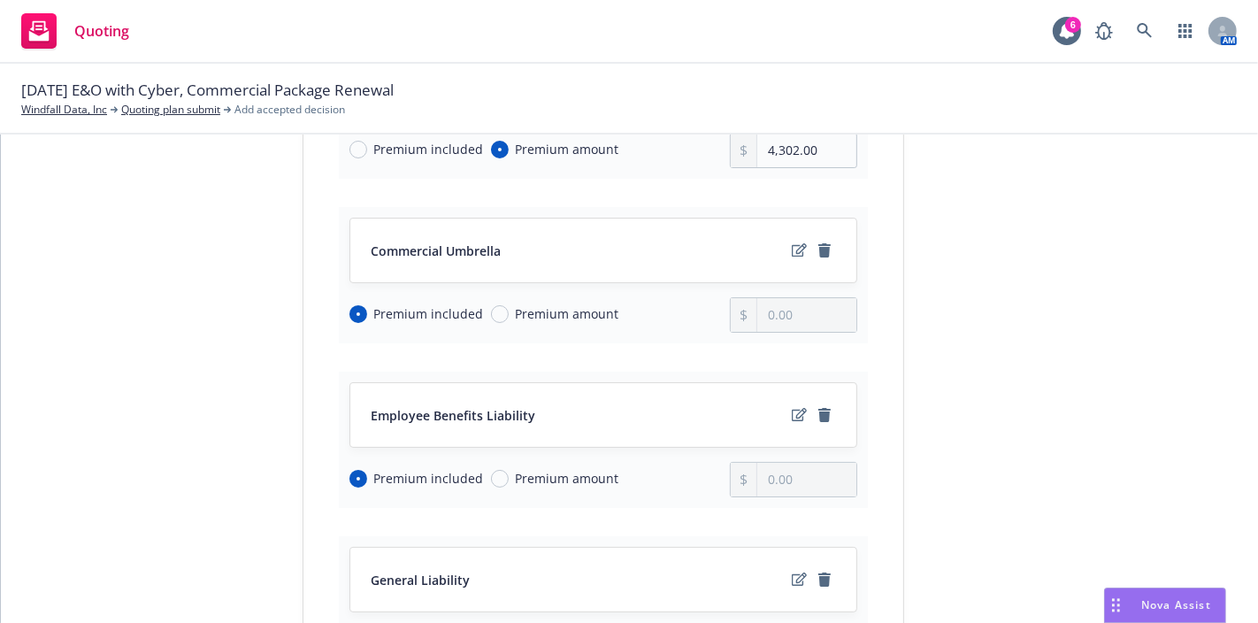
scroll to position [829, 0]
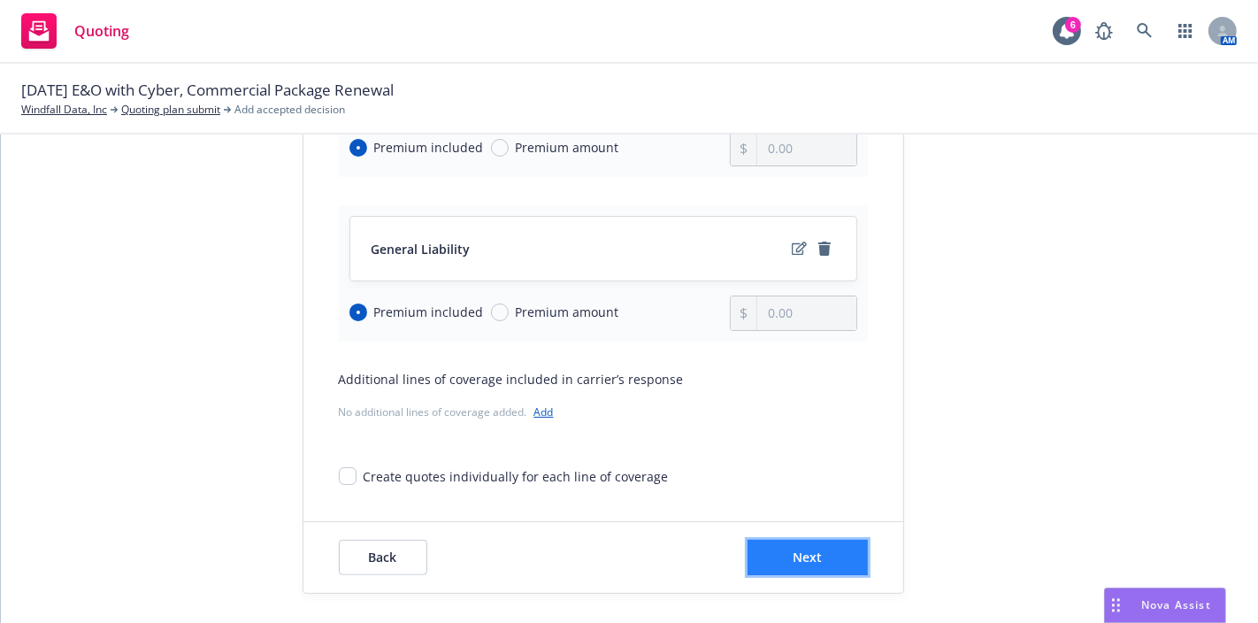
click at [802, 555] on span "Next" at bounding box center [807, 556] width 29 height 17
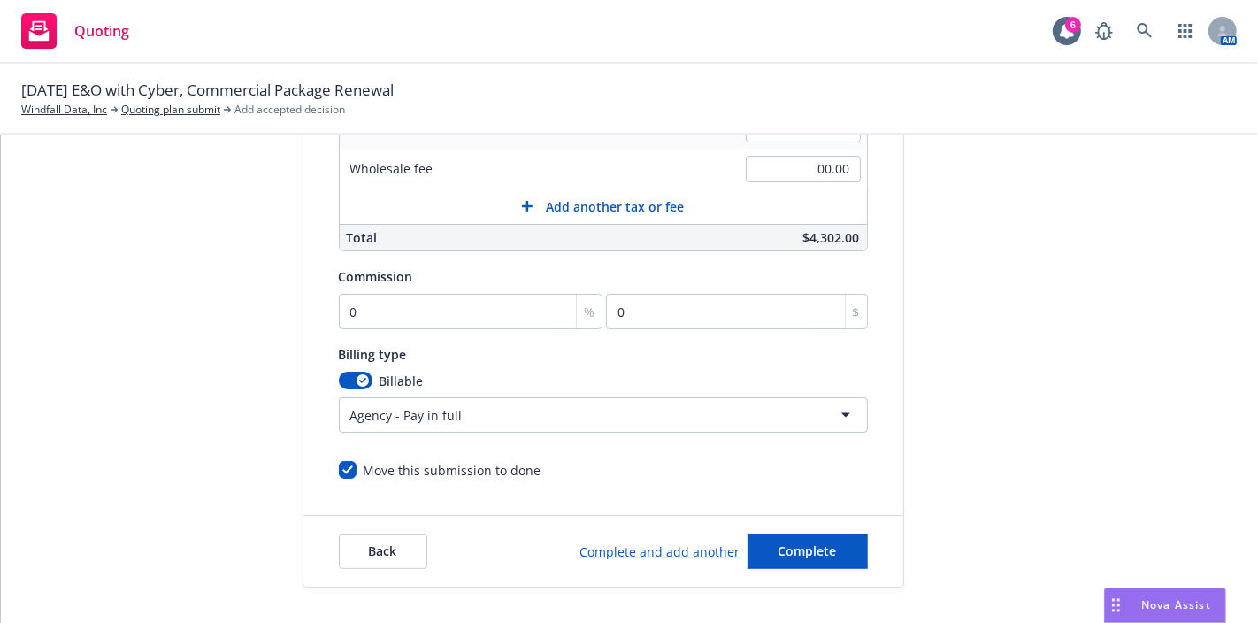
scroll to position [485, 0]
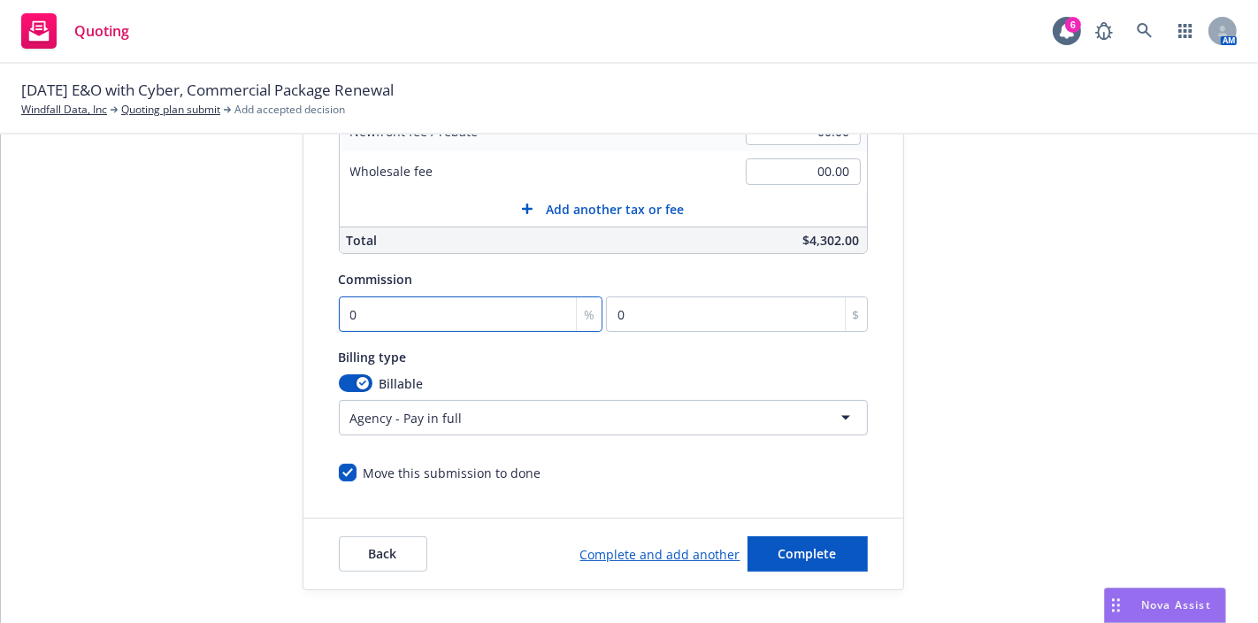
click at [462, 323] on input "0" at bounding box center [471, 313] width 265 height 35
type input "1"
type input "43.02"
type input "15"
type input "645.3"
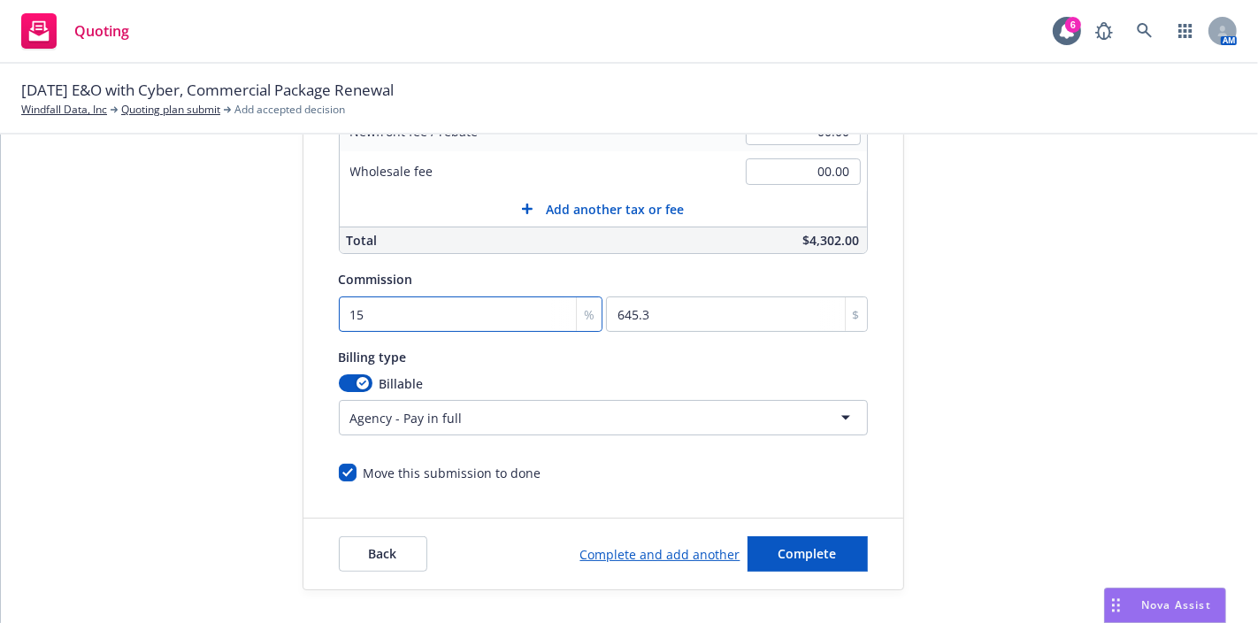
type input "15"
click at [1099, 296] on div "submission Carrier Hartford Insurance Group Last updated [DATE] 6:16 PM" at bounding box center [1064, 137] width 248 height 905
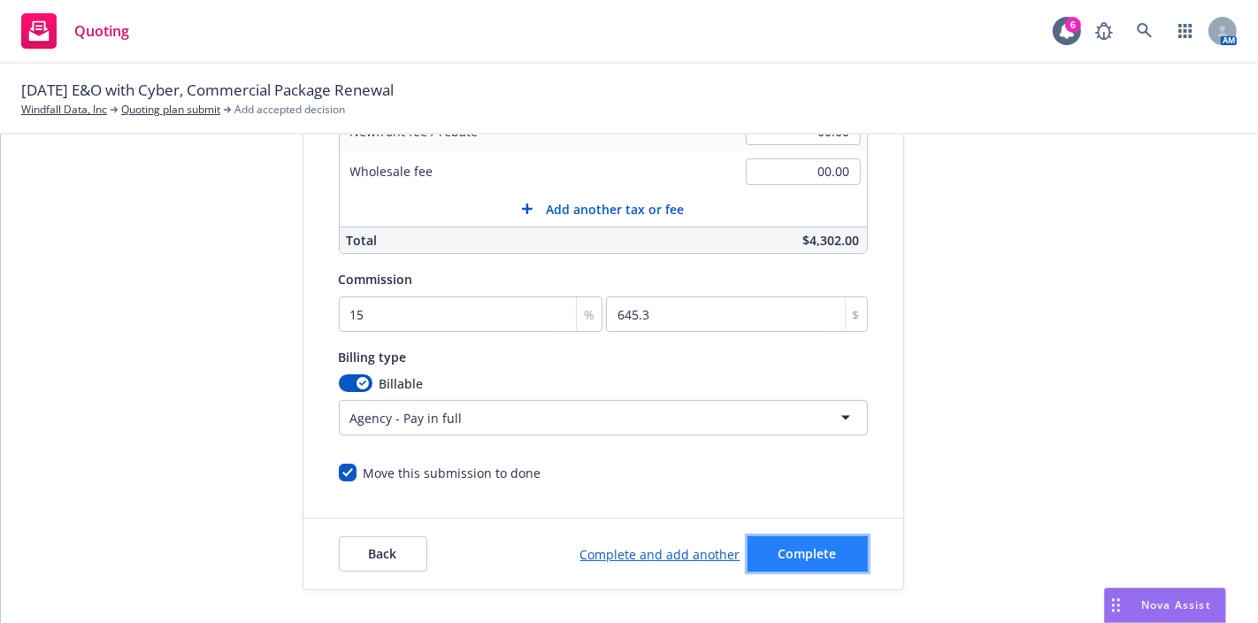
click at [795, 536] on button "Complete" at bounding box center [808, 553] width 120 height 35
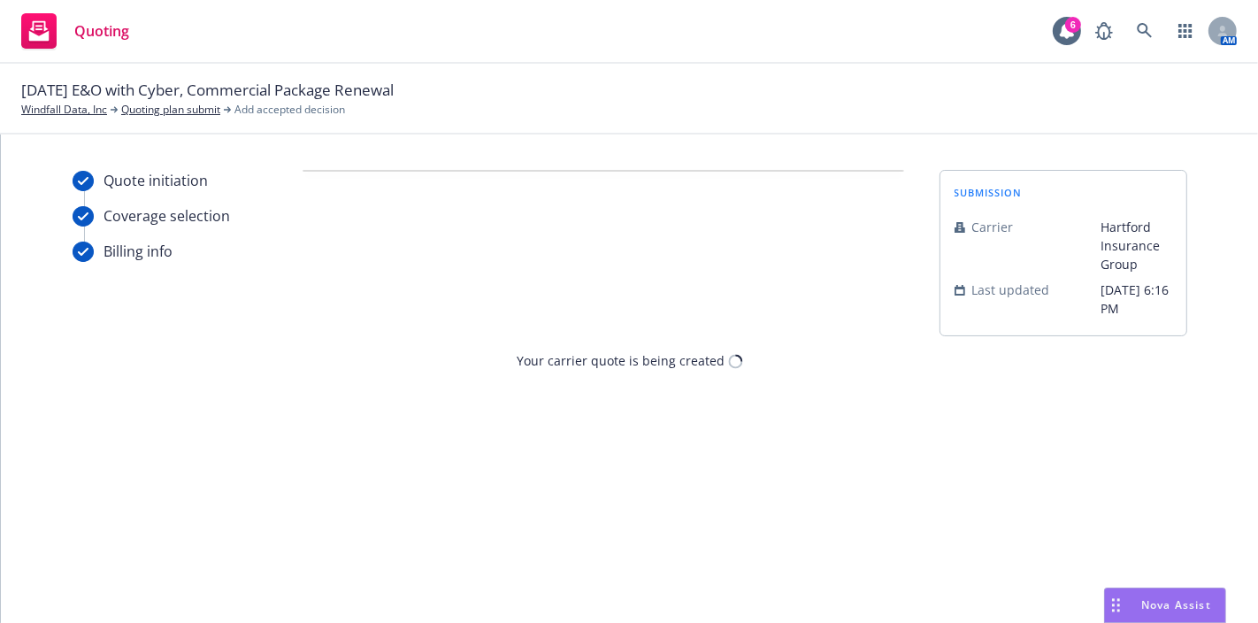
scroll to position [0, 0]
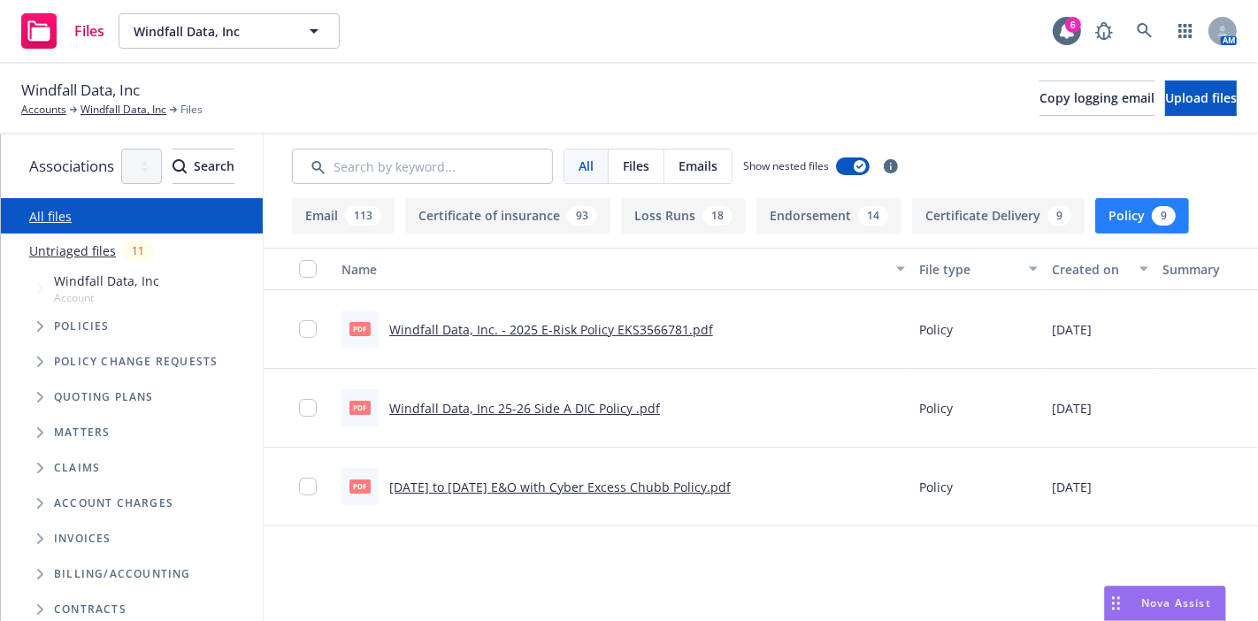
scroll to position [0, 76]
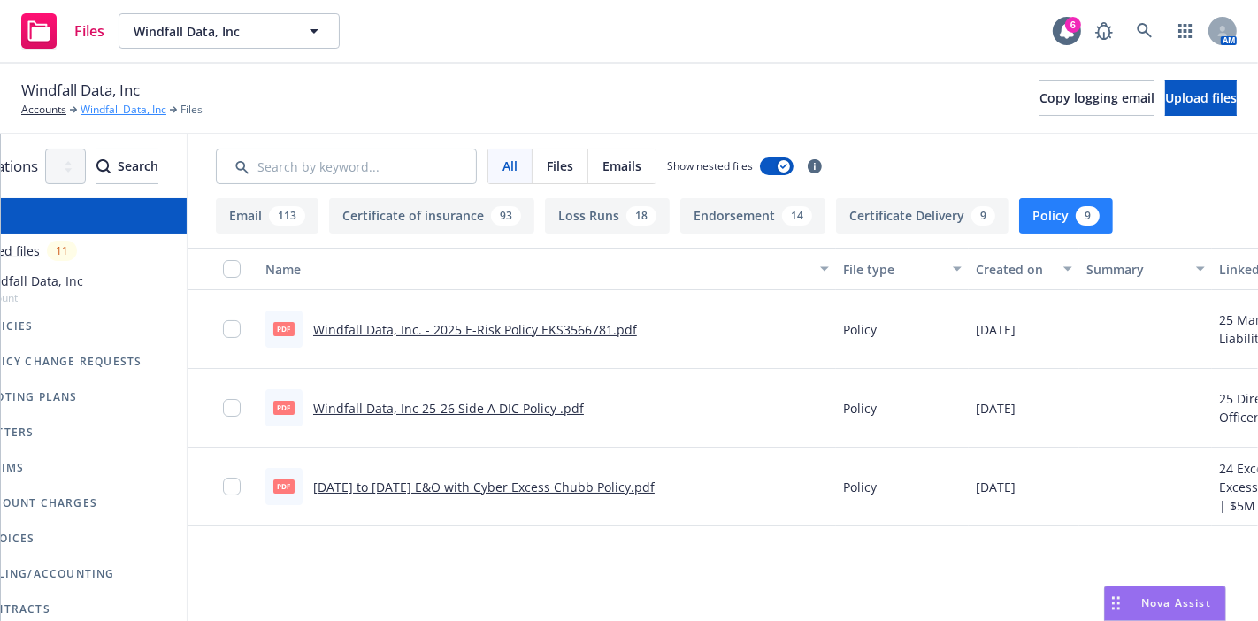
click at [93, 117] on link "Windfall Data, Inc" at bounding box center [124, 110] width 86 height 16
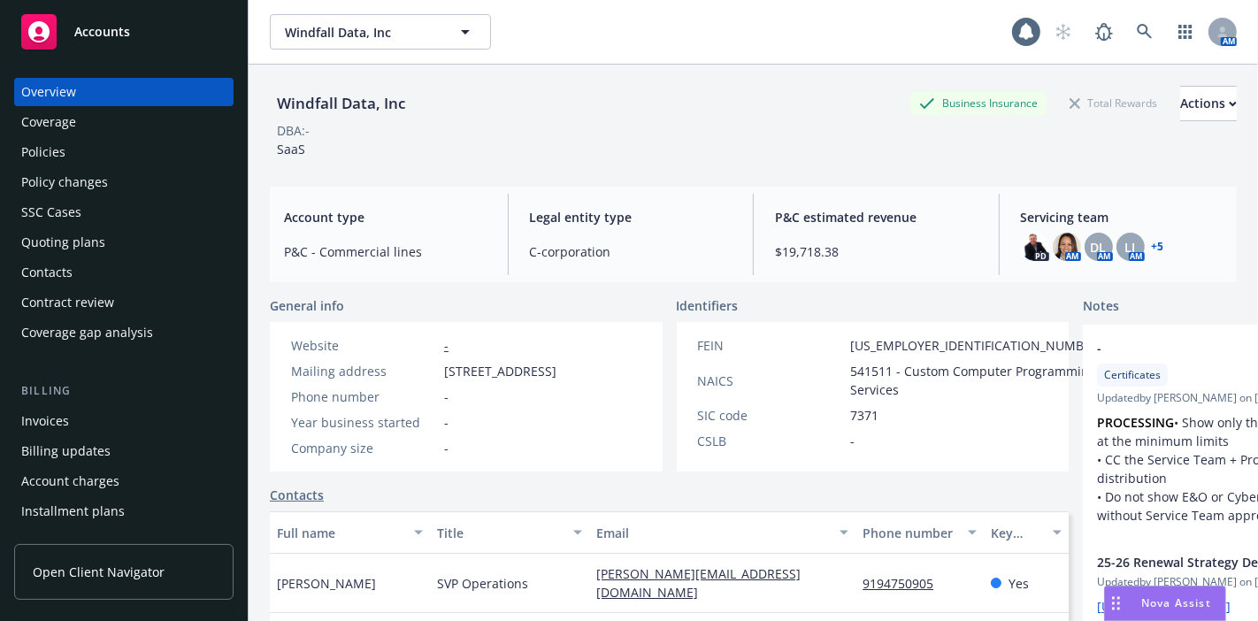
click at [82, 151] on div "Policies" at bounding box center [123, 152] width 205 height 28
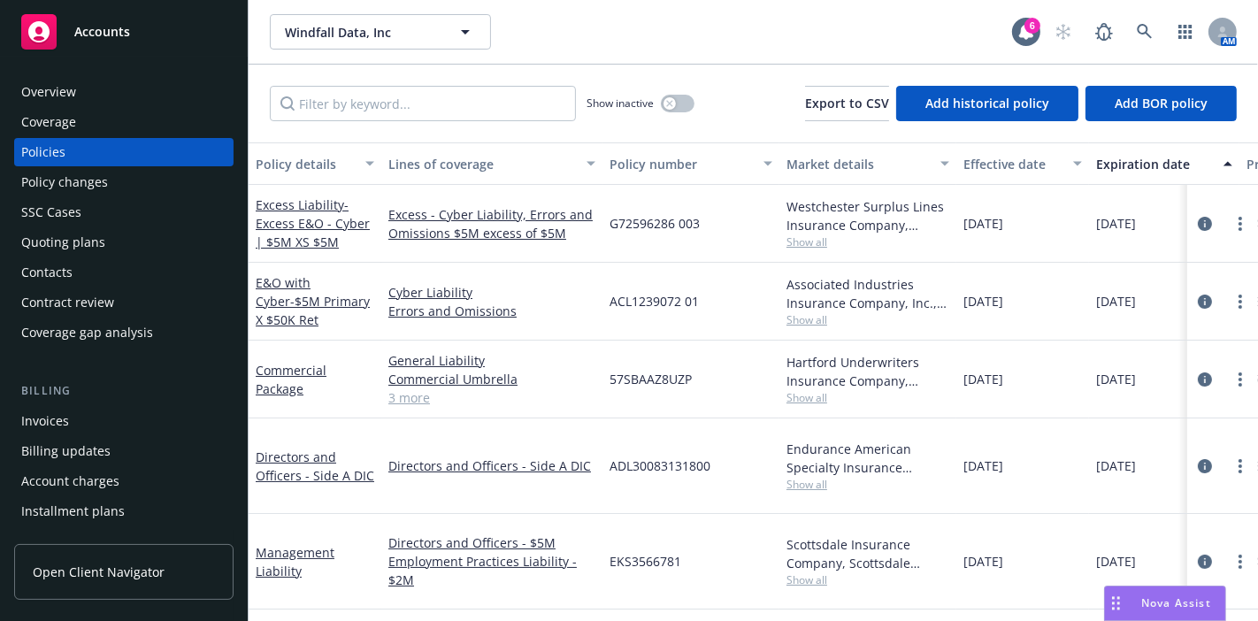
click at [410, 395] on link "3 more" at bounding box center [491, 397] width 207 height 19
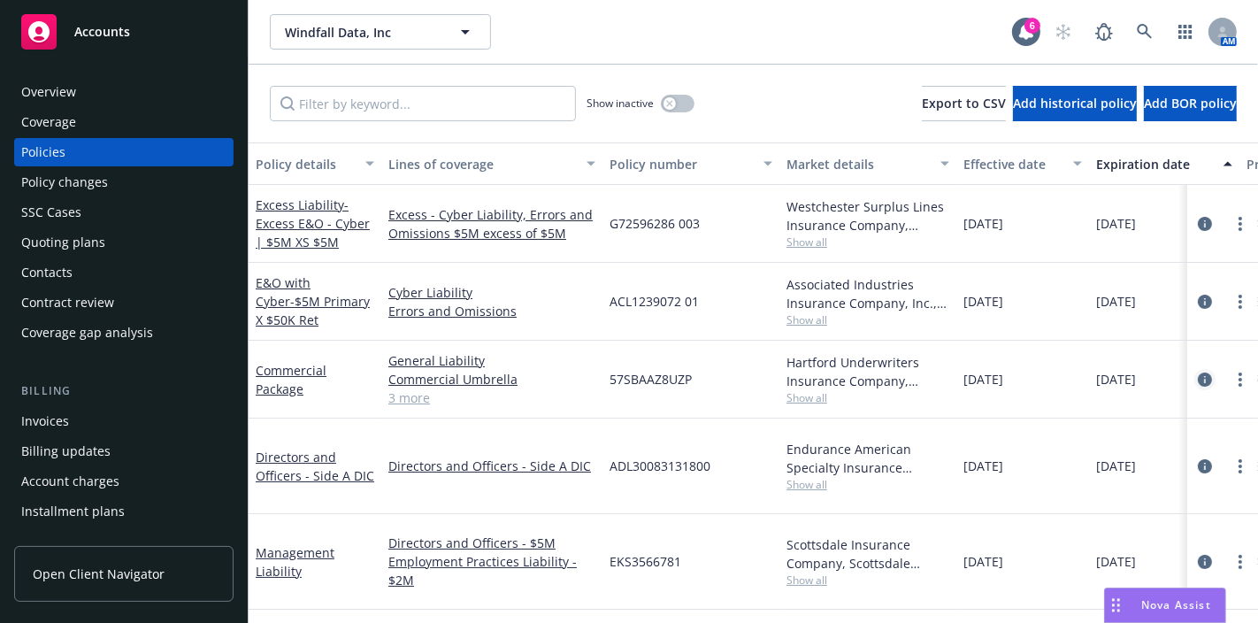
click at [1202, 380] on icon "circleInformation" at bounding box center [1205, 379] width 14 height 14
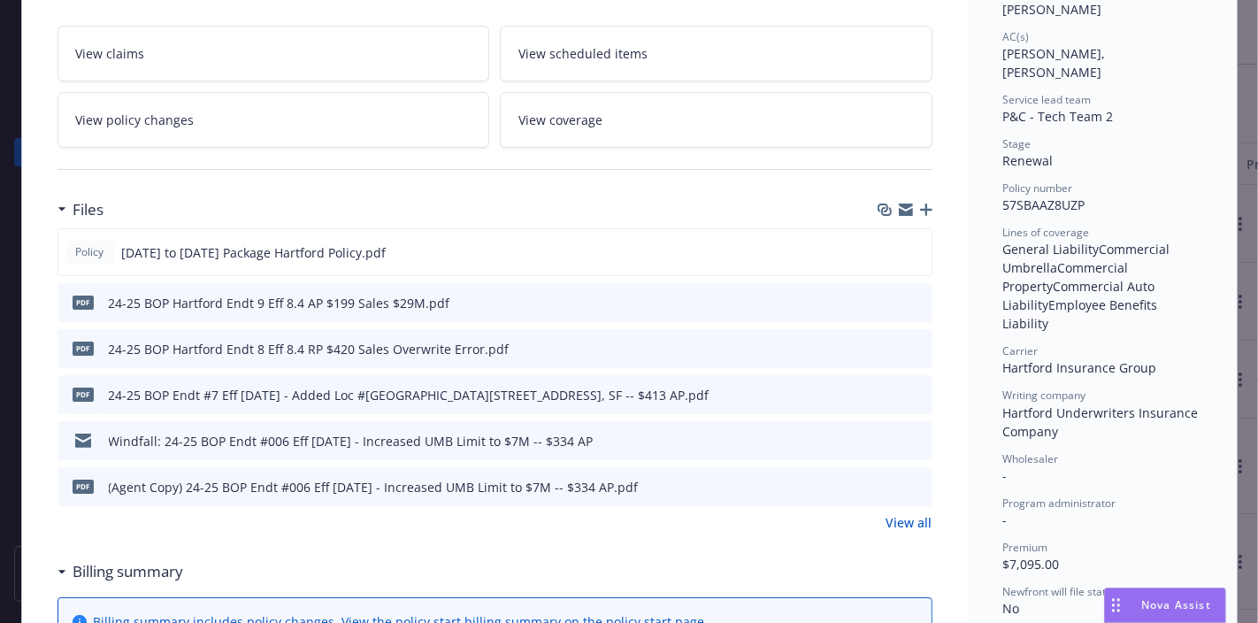
scroll to position [427, 0]
